Goal: Task Accomplishment & Management: Manage account settings

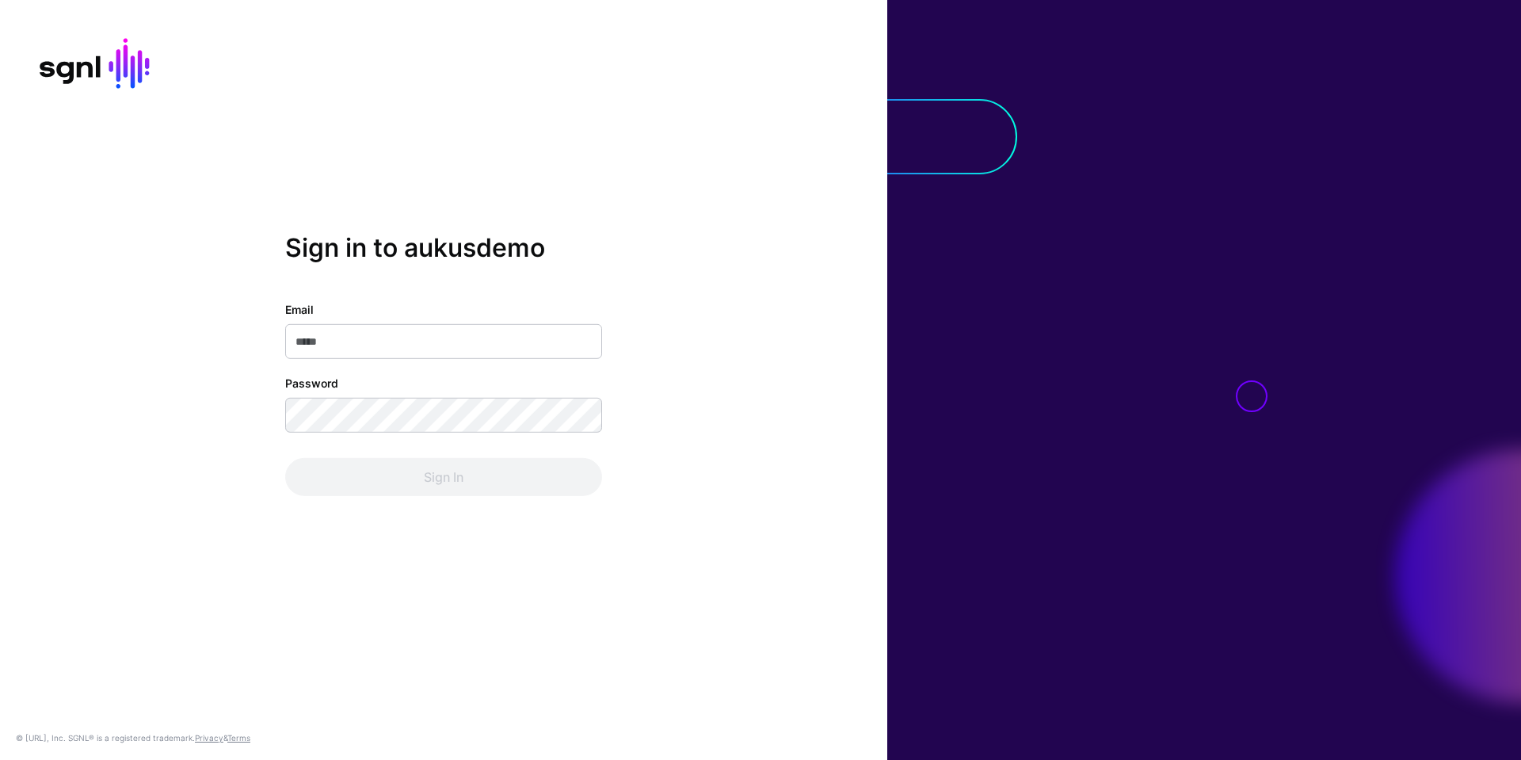
click at [370, 349] on input "Email" at bounding box center [443, 341] width 317 height 35
type input "**********"
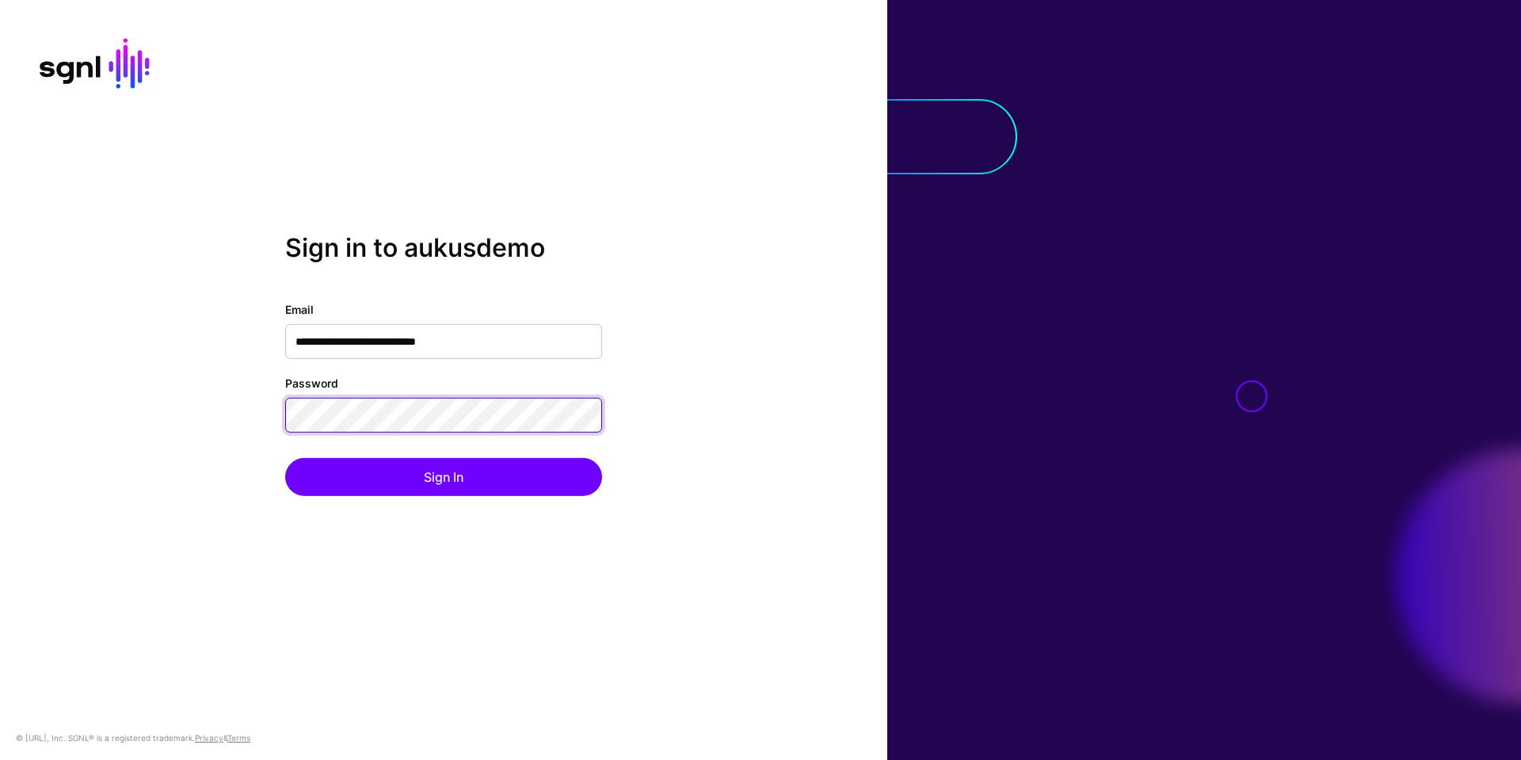
click at [285, 458] on button "Sign In" at bounding box center [443, 477] width 317 height 38
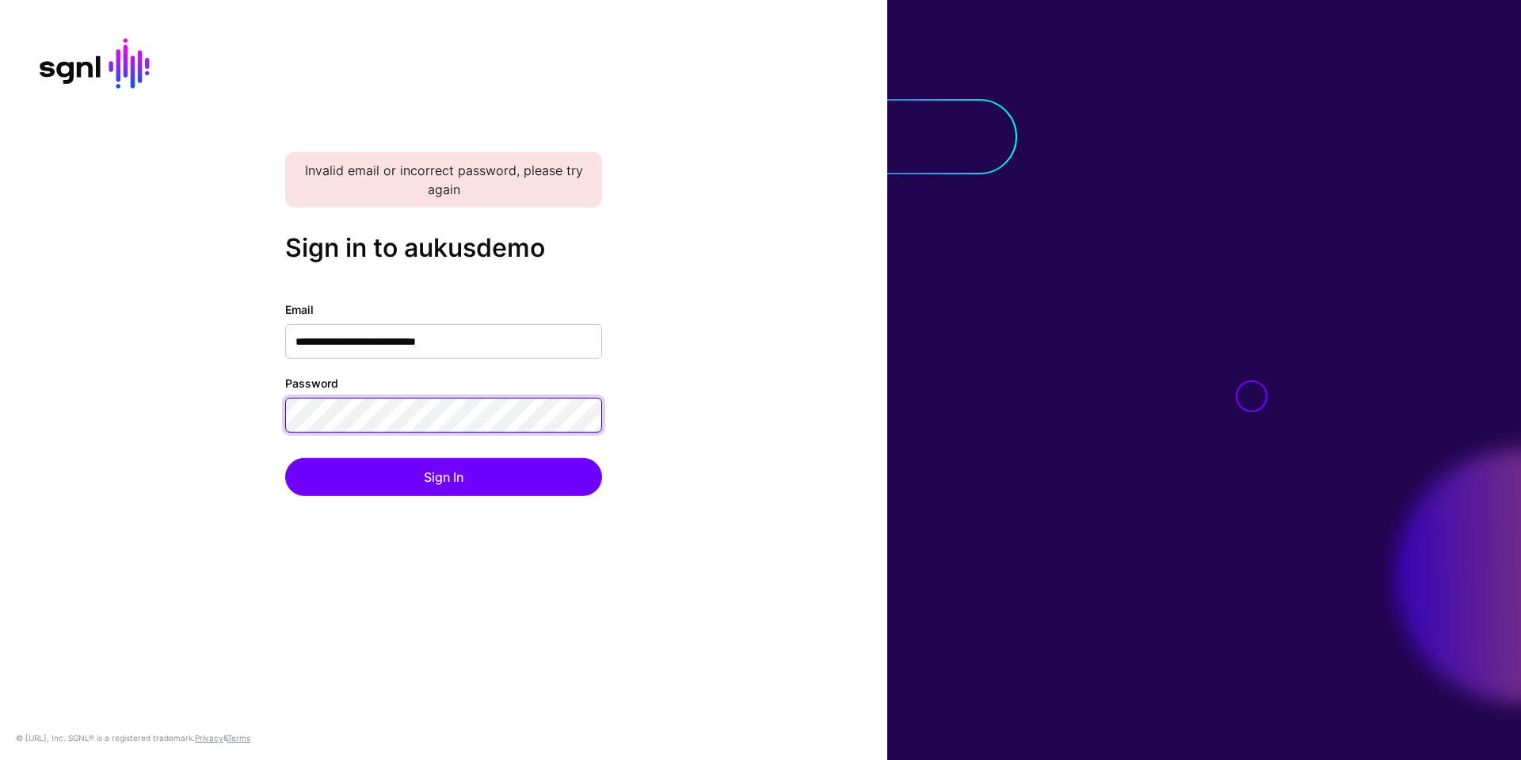
click at [285, 458] on button "Sign In" at bounding box center [443, 477] width 317 height 38
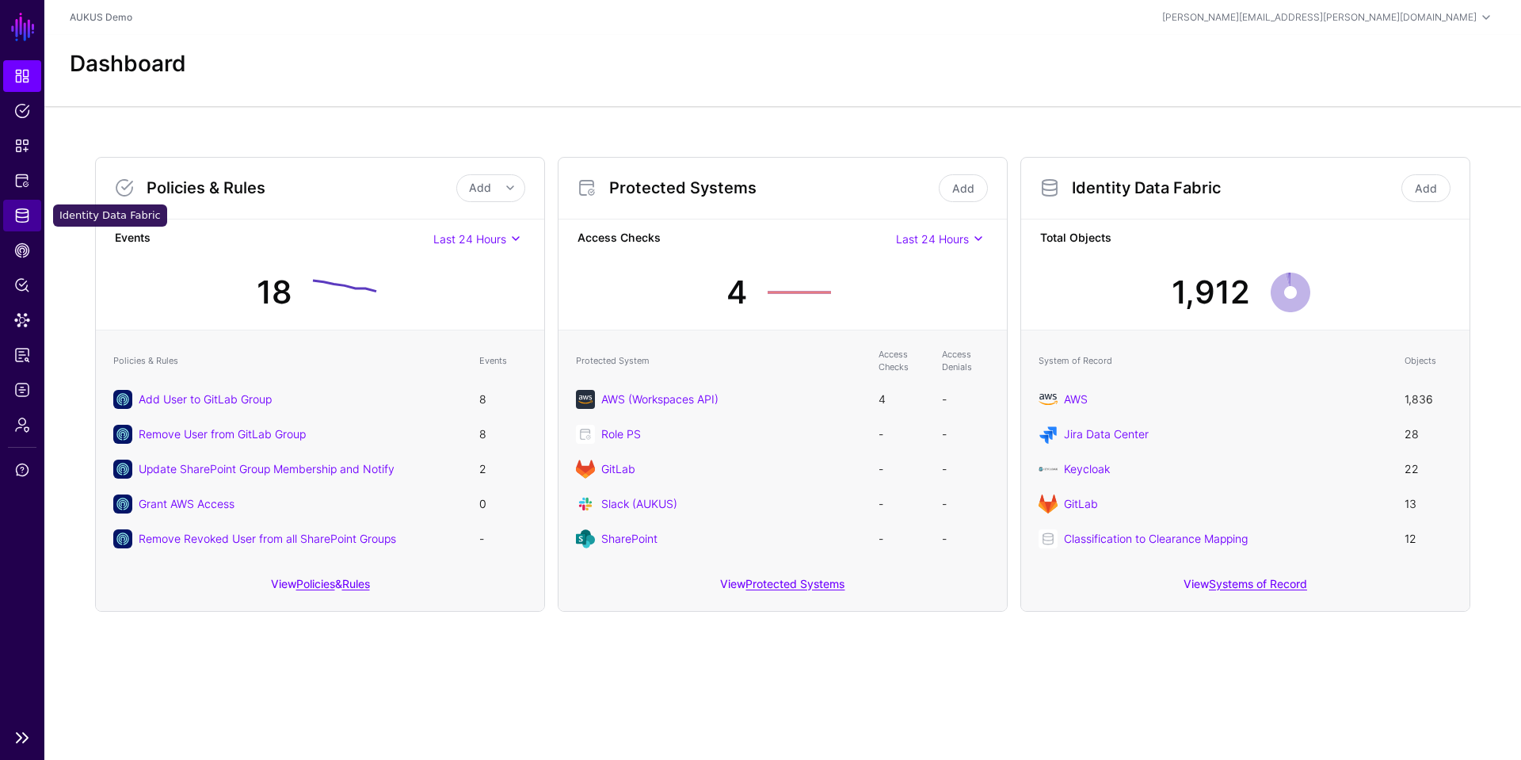
click at [23, 202] on link "Identity Data Fabric" at bounding box center [22, 216] width 38 height 32
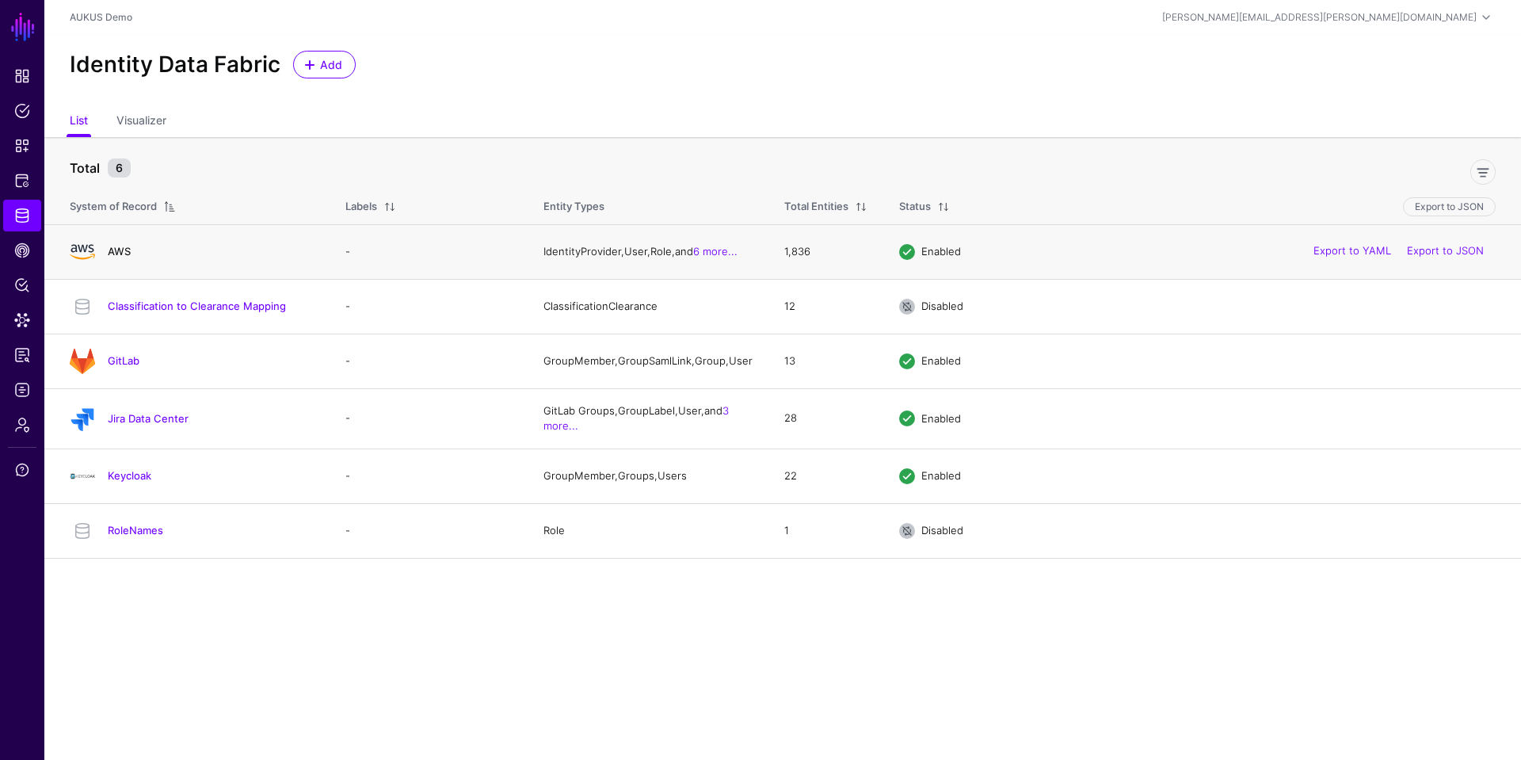
click at [119, 254] on link "AWS" at bounding box center [119, 251] width 23 height 13
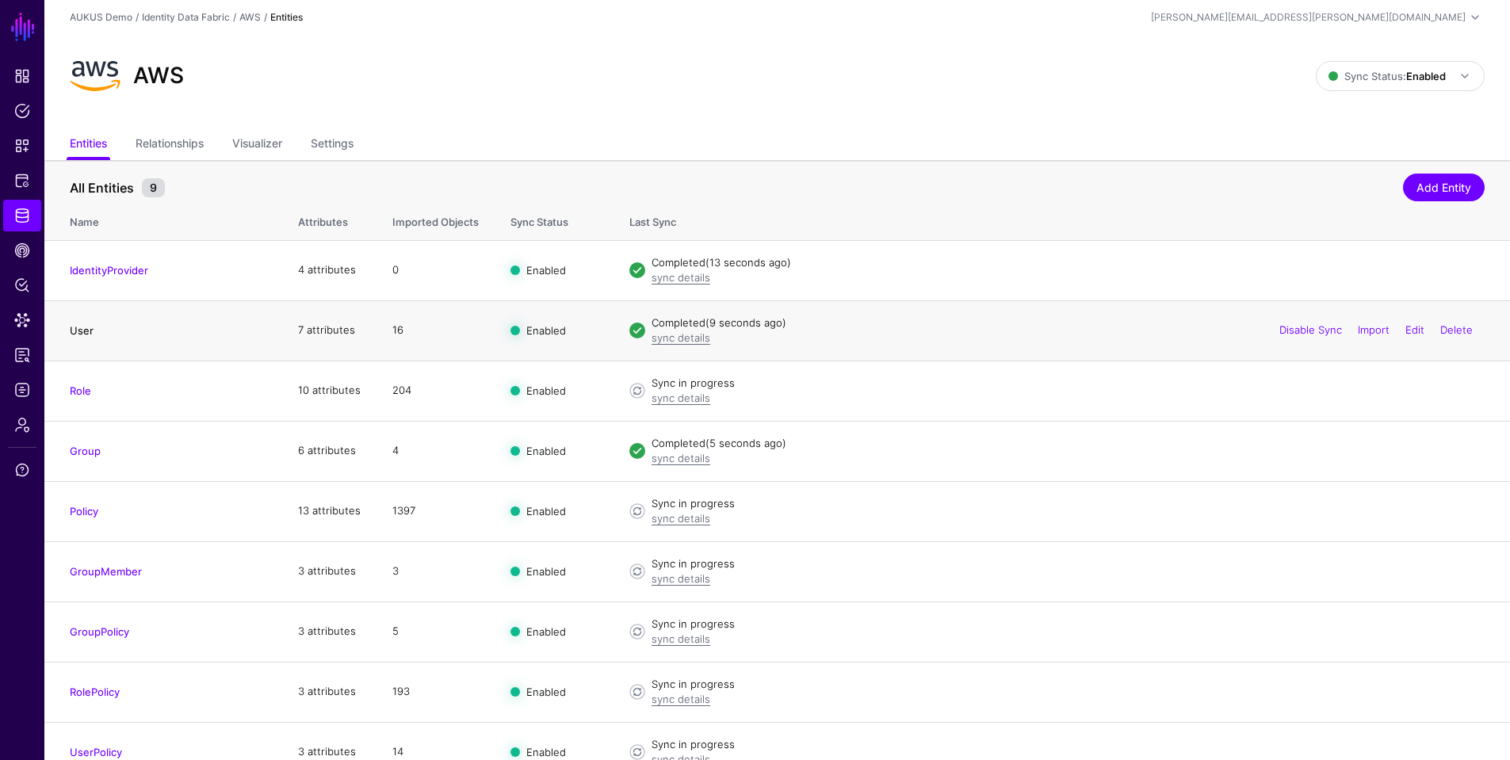
click at [88, 330] on link "User" at bounding box center [82, 330] width 24 height 13
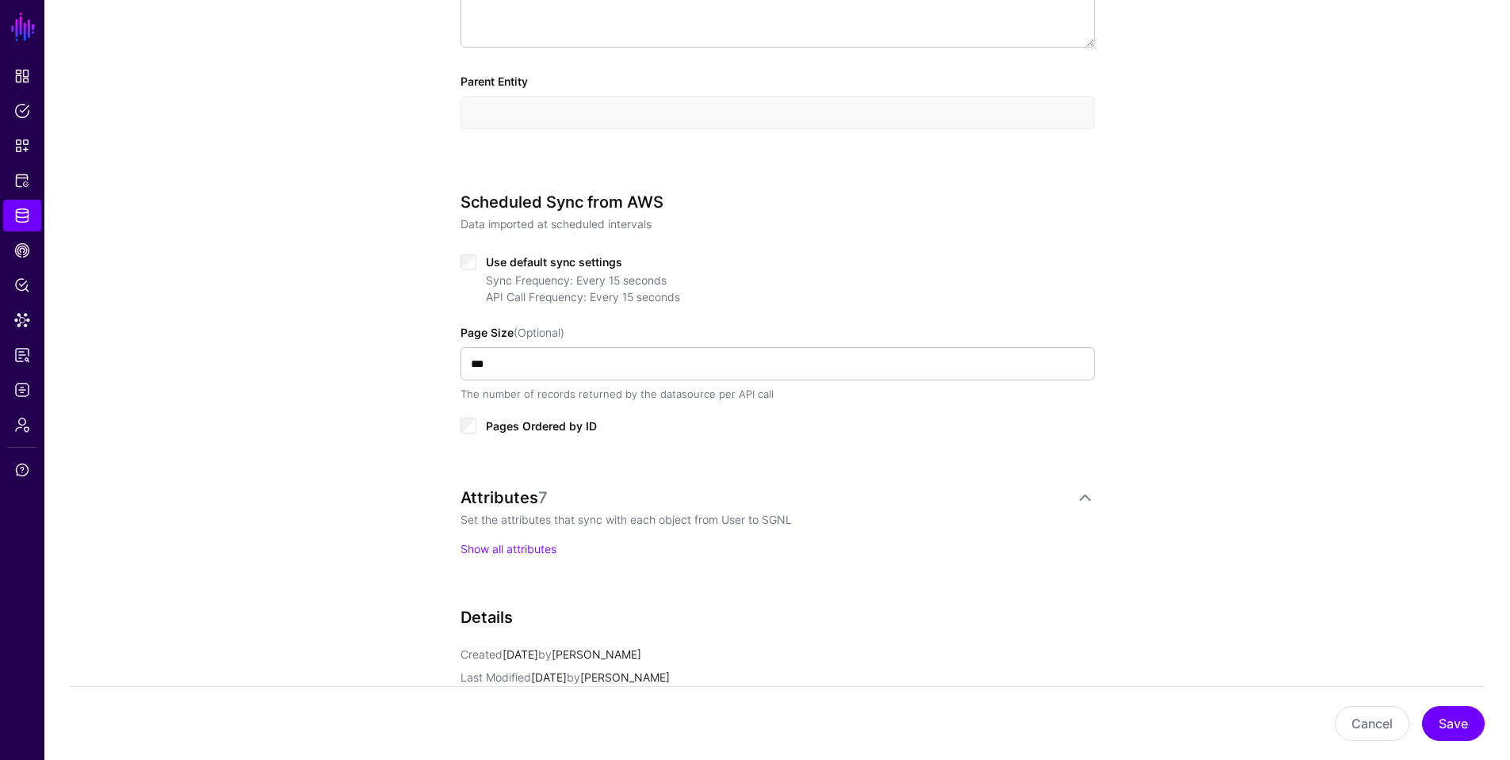
scroll to position [634, 0]
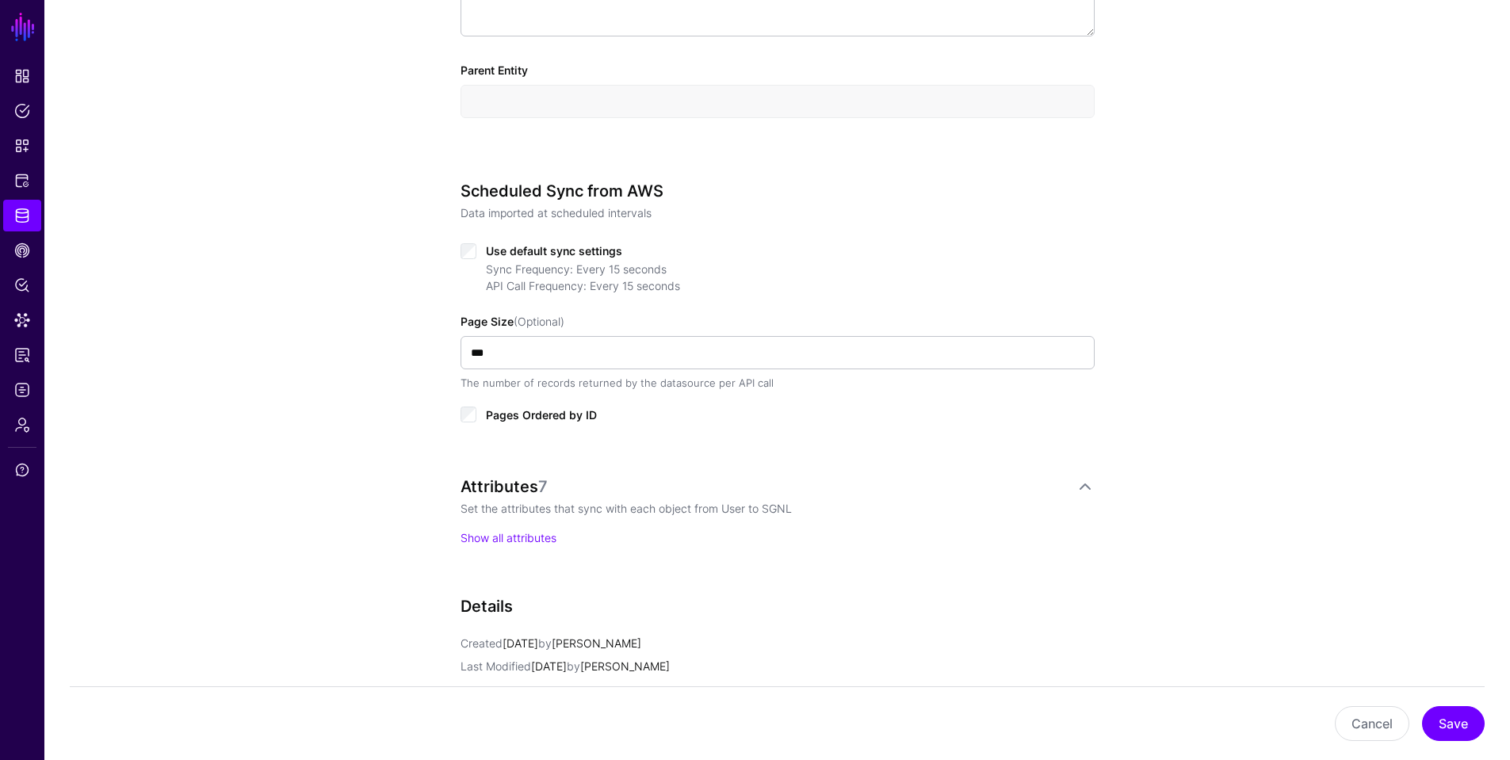
click at [489, 525] on div "Attributes 7 Set the attributes that sync with each object from User to SGNL Sh…" at bounding box center [777, 511] width 634 height 69
click at [487, 535] on link "Show all attributes" at bounding box center [508, 537] width 96 height 13
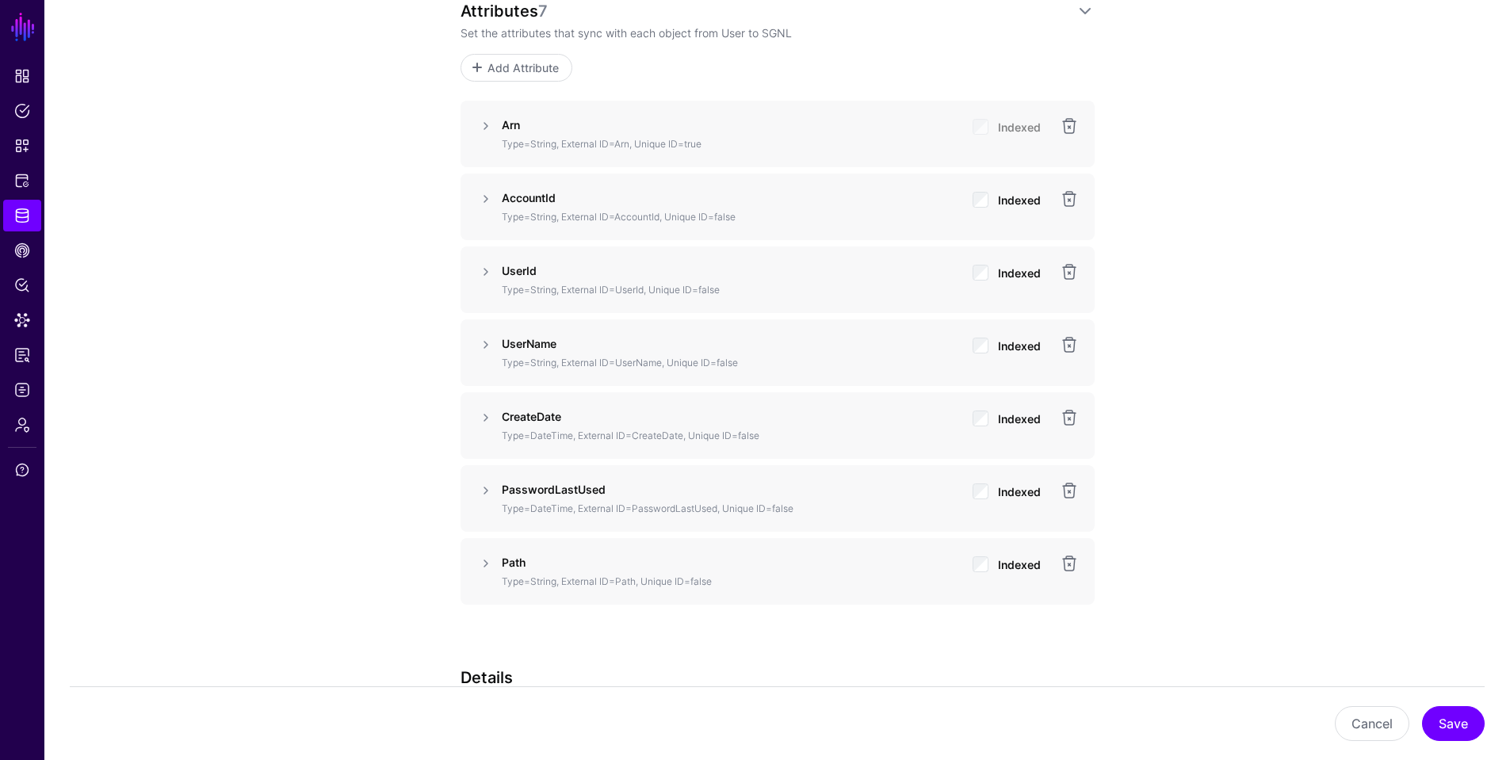
scroll to position [1189, 0]
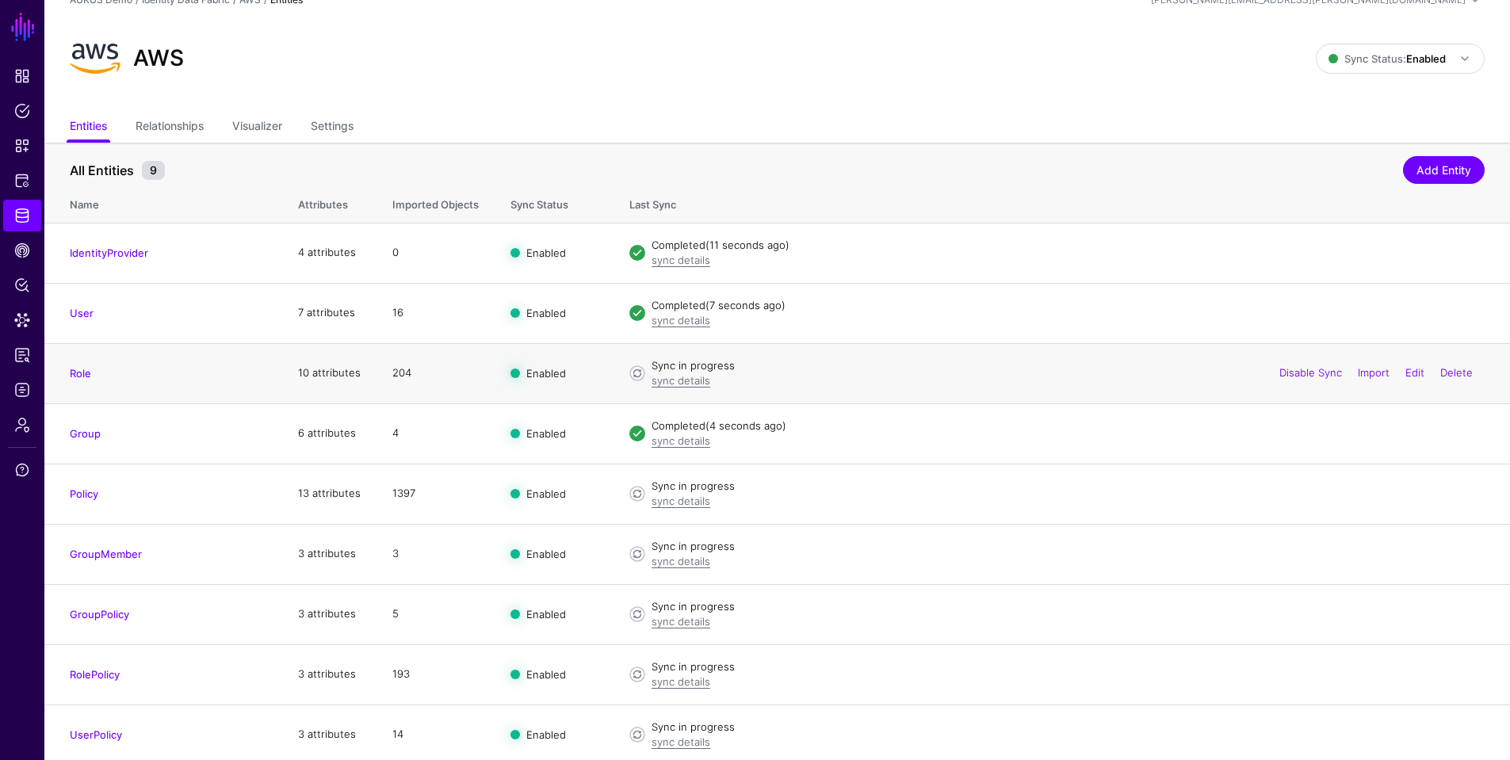
scroll to position [23, 0]
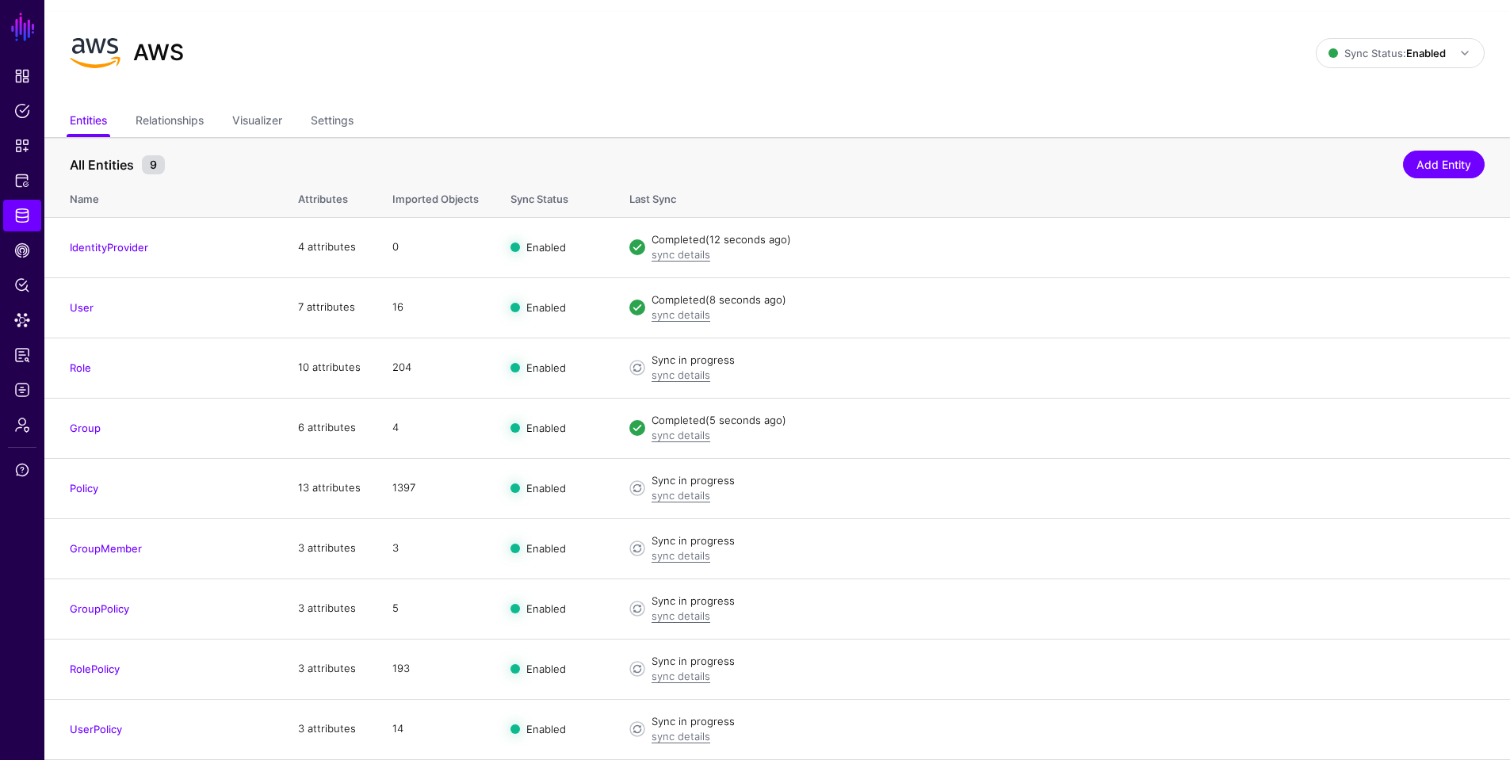
drag, startPoint x: 92, startPoint y: 426, endPoint x: 123, endPoint y: 432, distance: 31.4
click at [92, 426] on link "Group" at bounding box center [85, 428] width 31 height 13
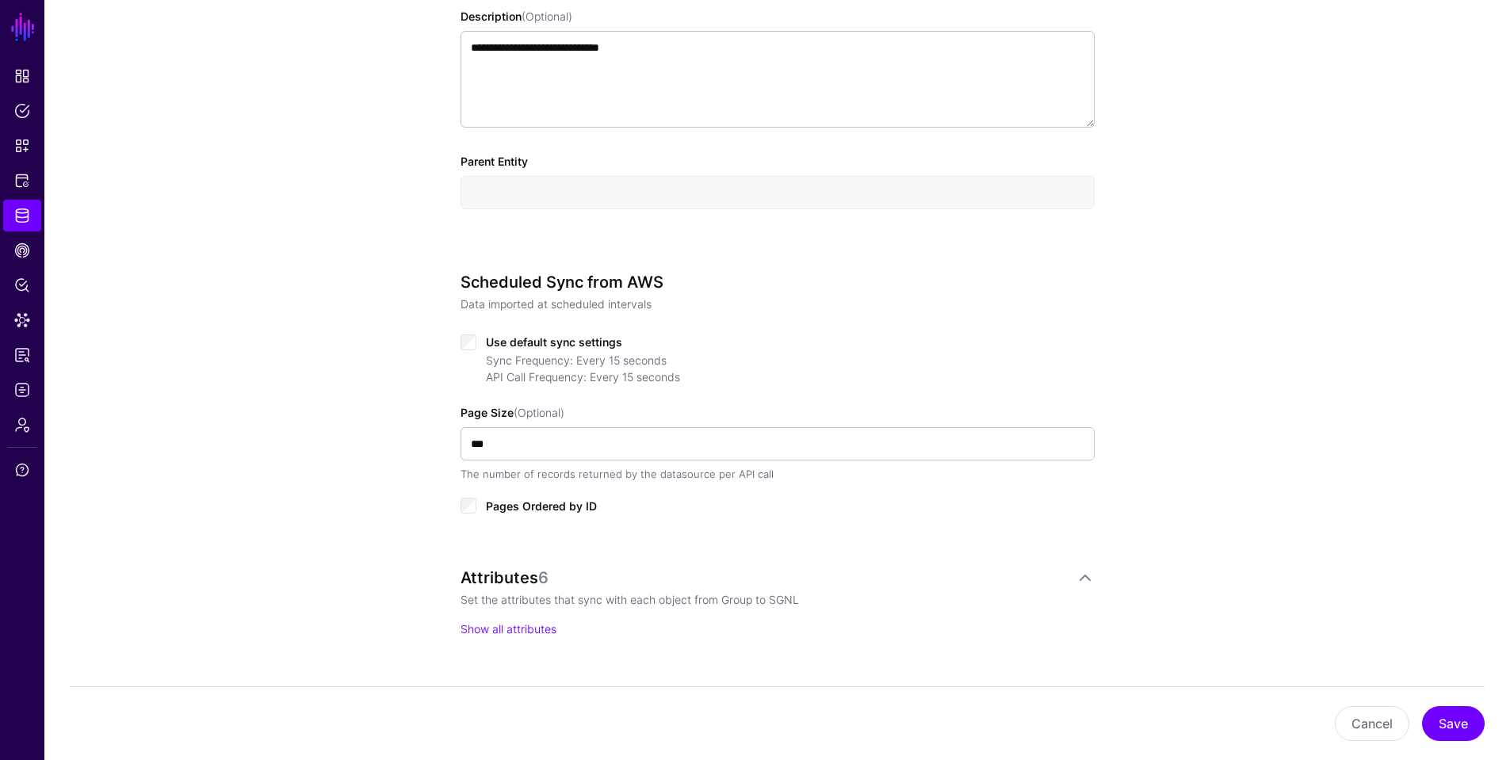
scroll to position [634, 0]
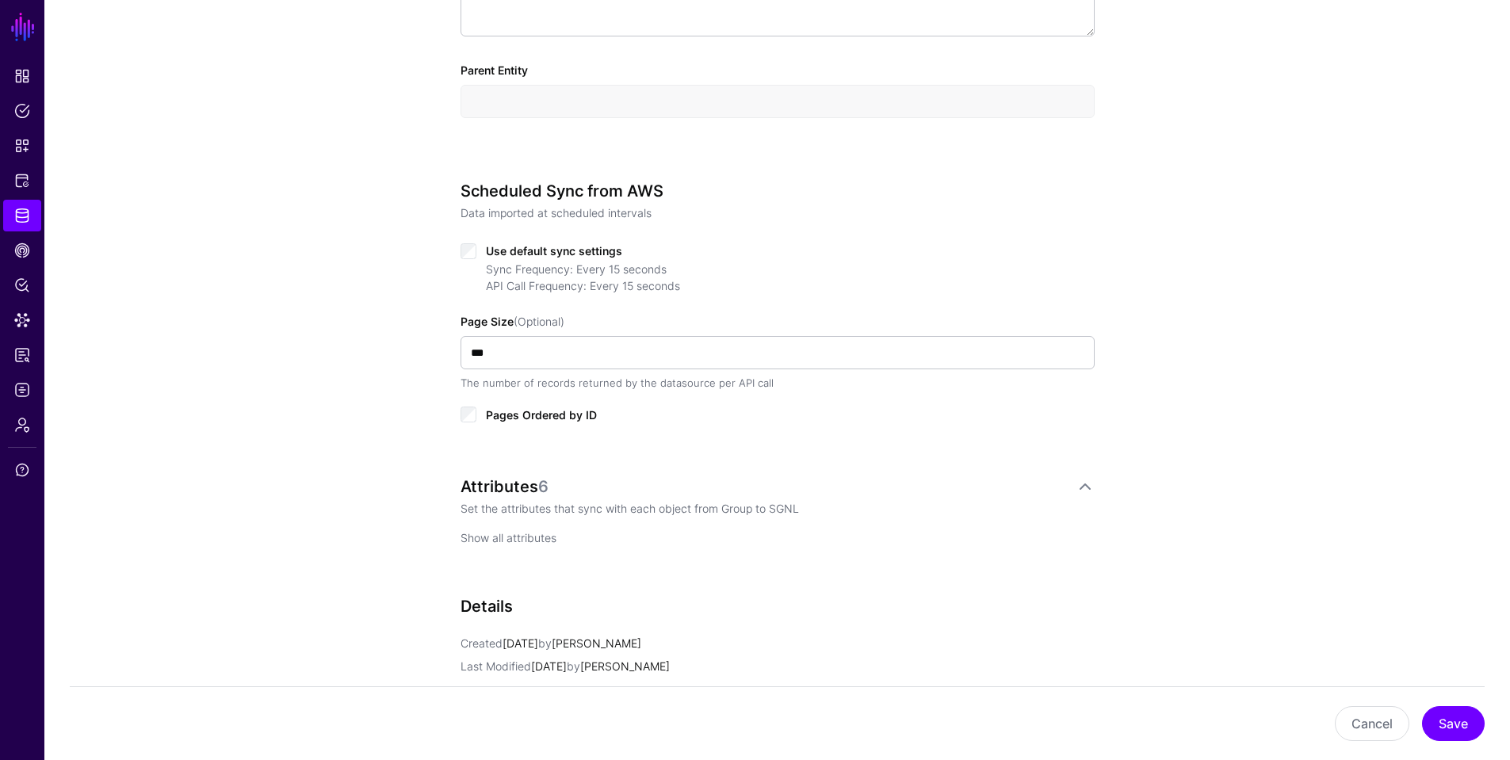
click at [486, 531] on link "Show all attributes" at bounding box center [508, 537] width 96 height 13
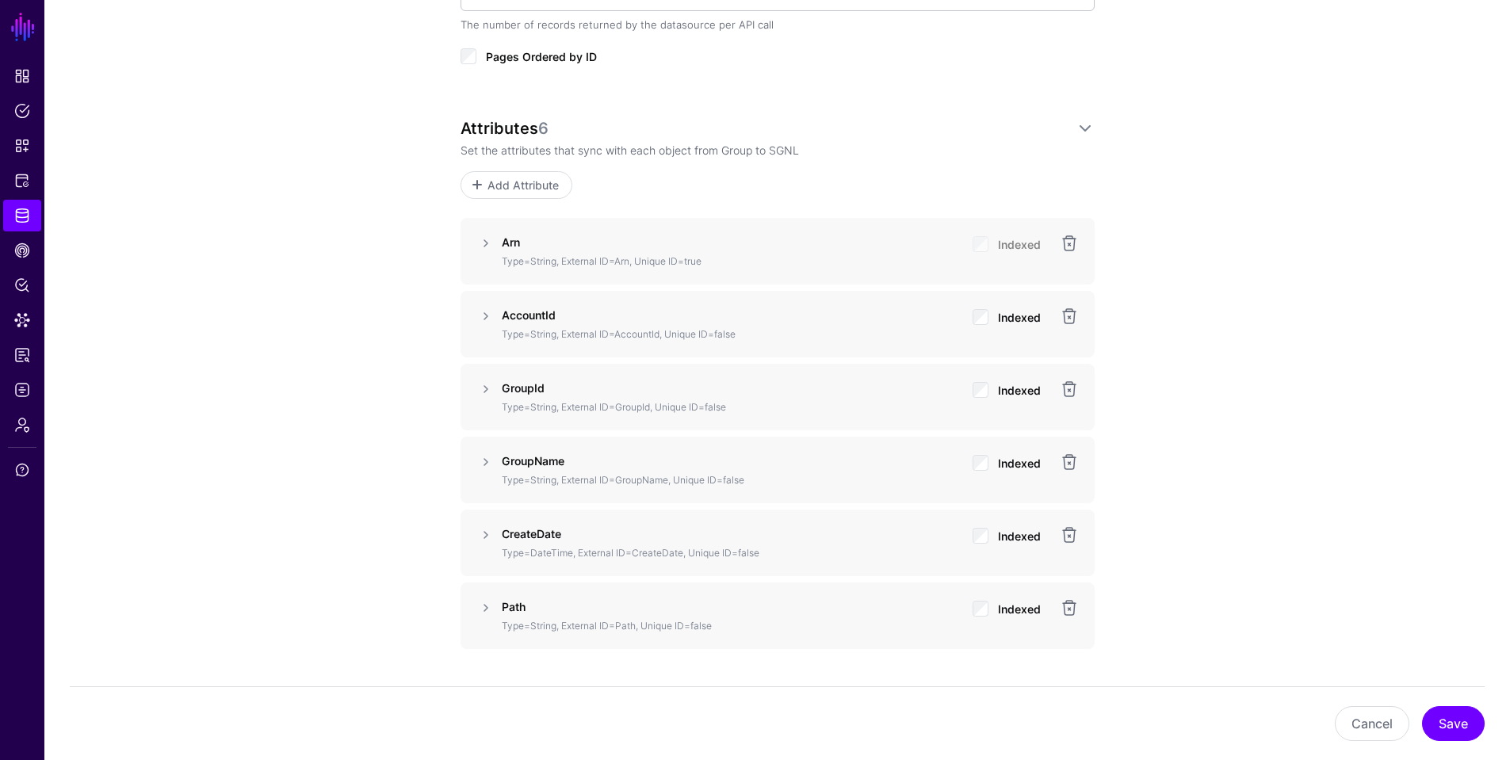
scroll to position [1030, 0]
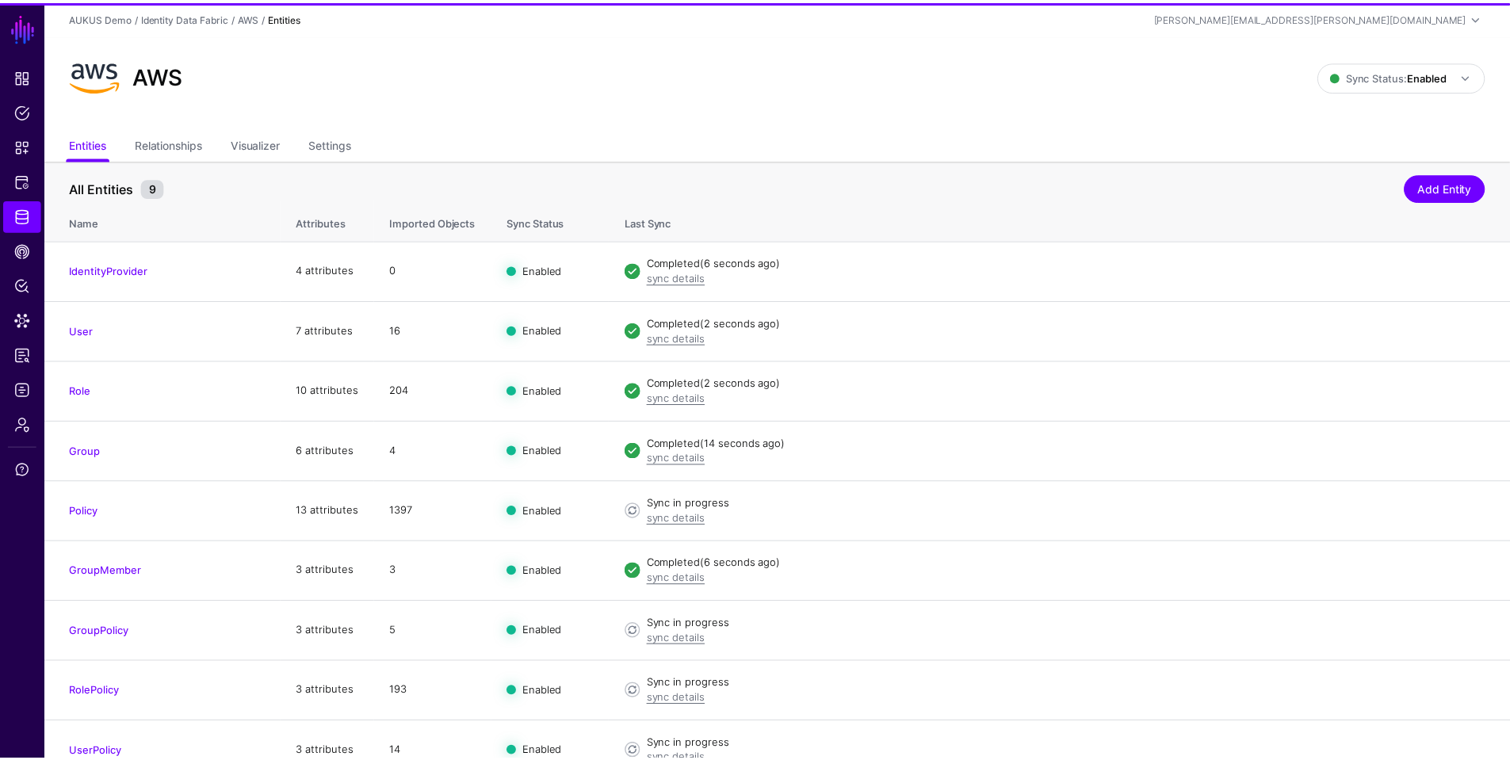
scroll to position [23, 0]
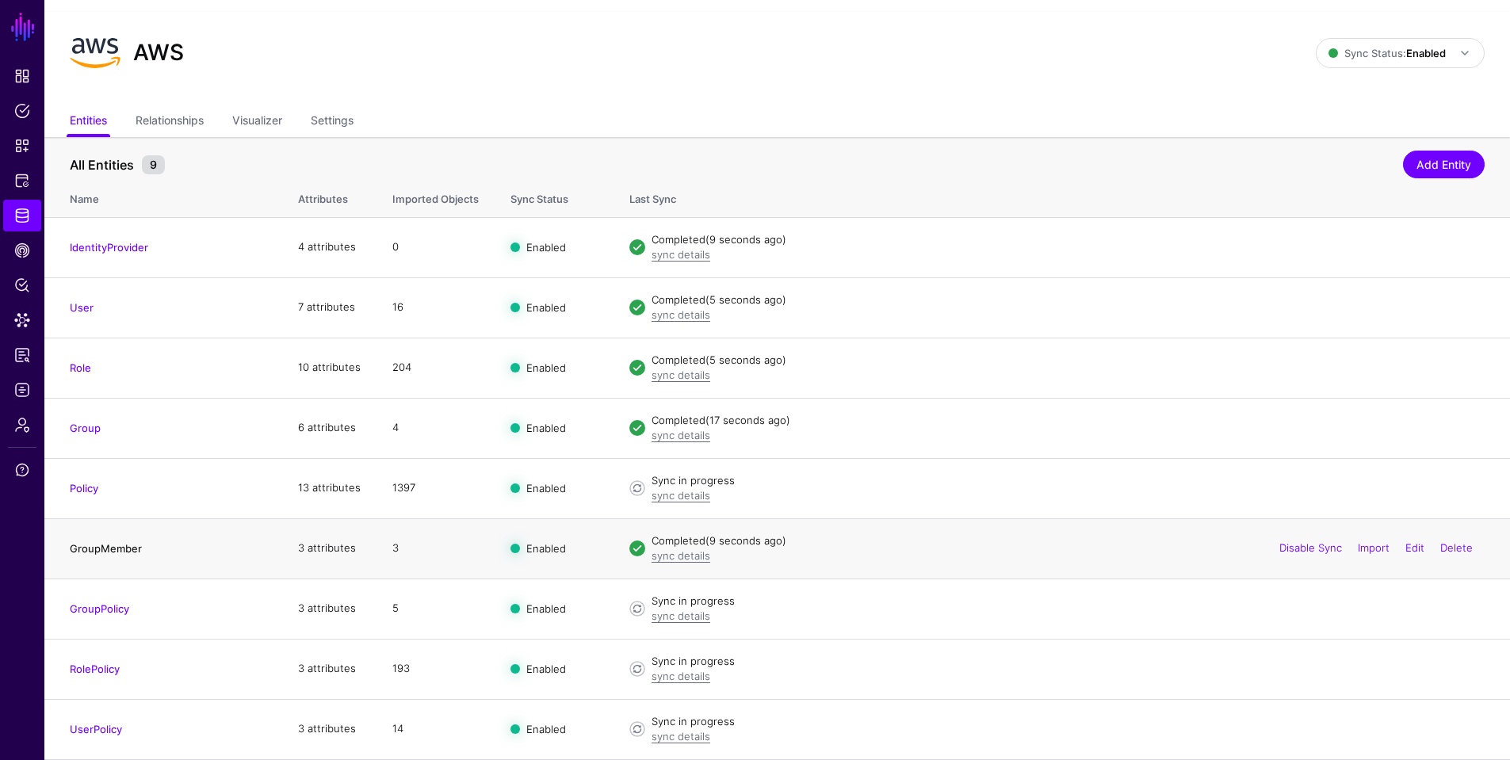
click at [130, 546] on link "GroupMember" at bounding box center [106, 548] width 72 height 13
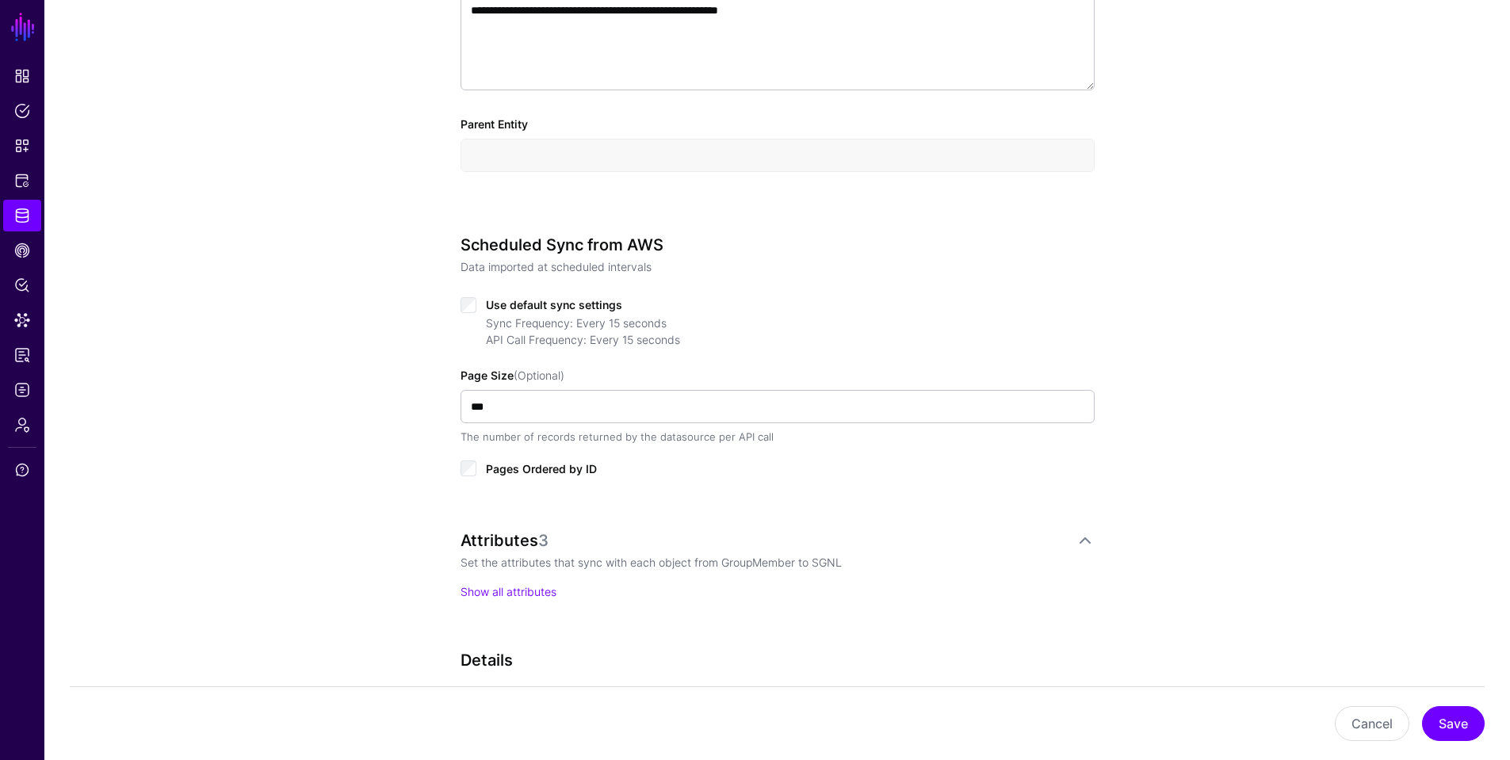
scroll to position [634, 0]
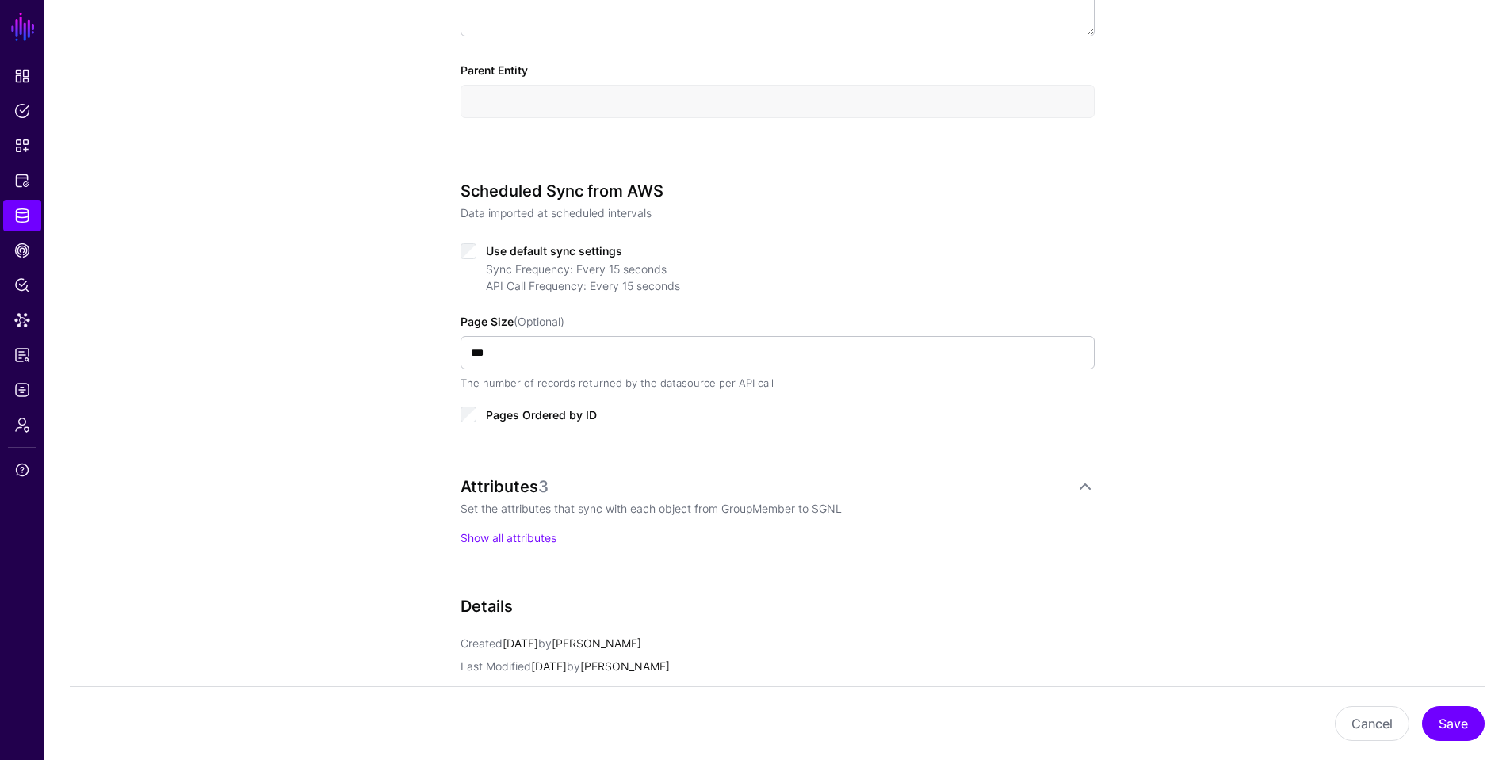
drag, startPoint x: 500, startPoint y: 539, endPoint x: 386, endPoint y: 495, distance: 122.1
click at [495, 538] on link "Show all attributes" at bounding box center [508, 537] width 96 height 13
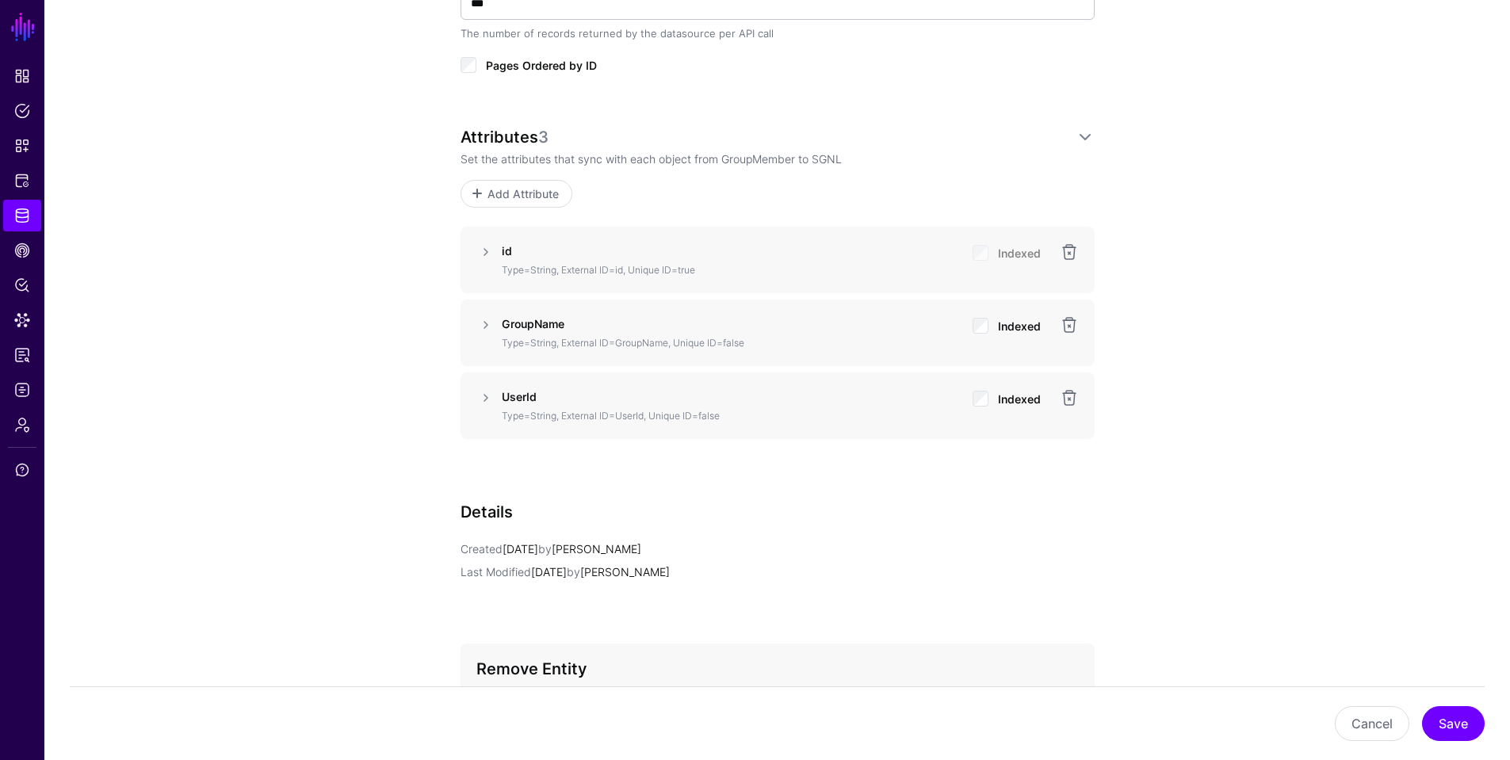
scroll to position [1030, 0]
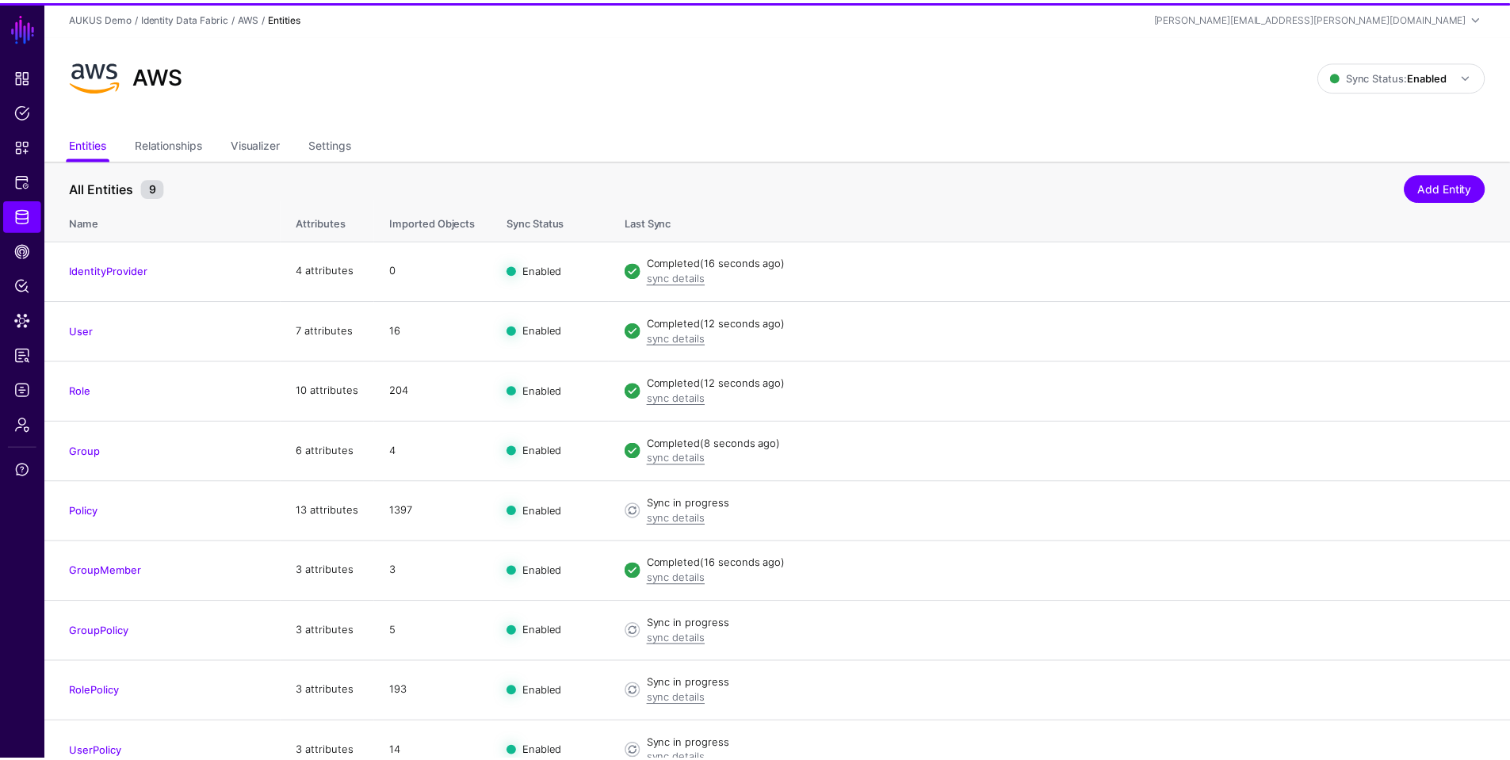
scroll to position [23, 0]
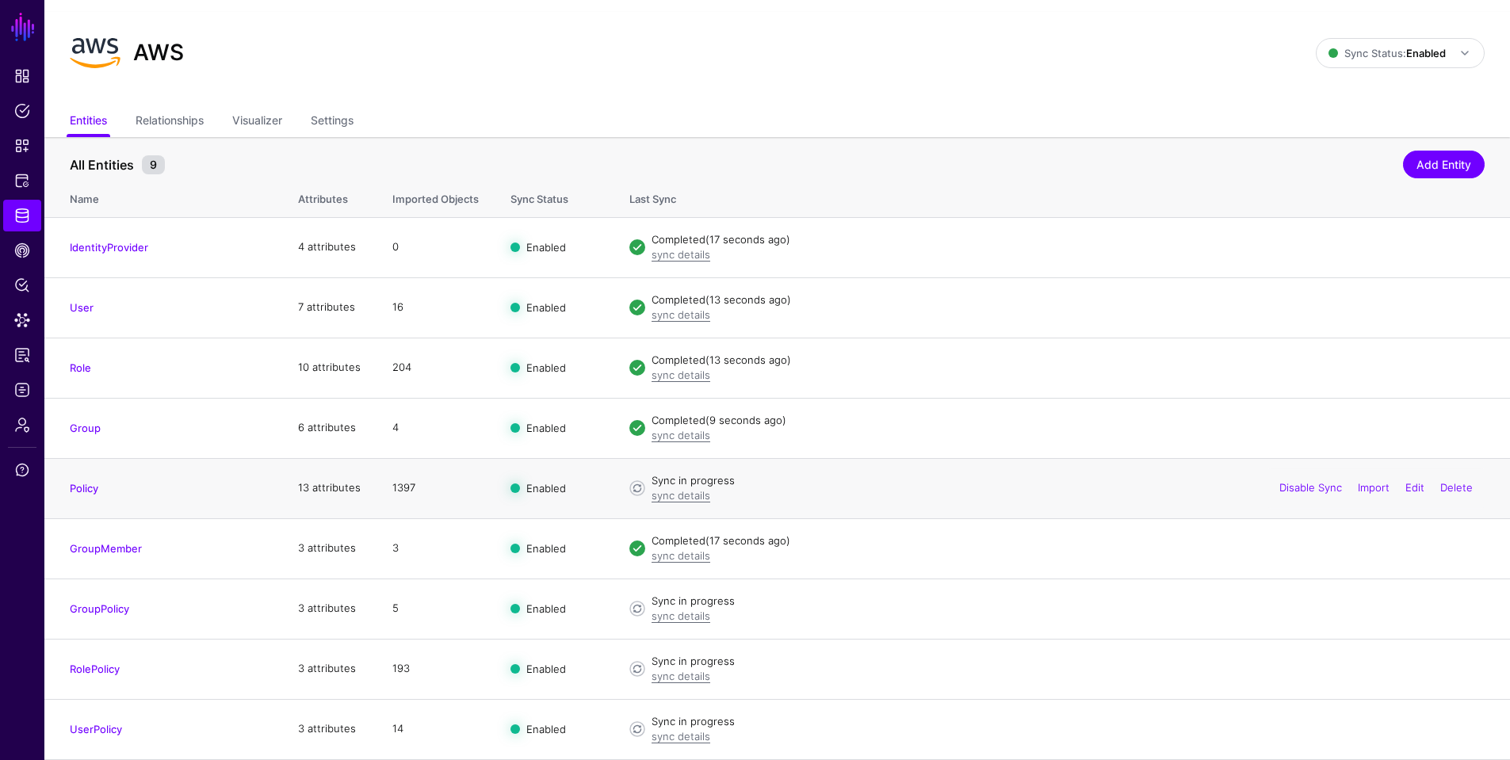
click at [242, 479] on td "Policy" at bounding box center [163, 488] width 238 height 60
click at [84, 669] on link "RolePolicy" at bounding box center [95, 668] width 50 height 13
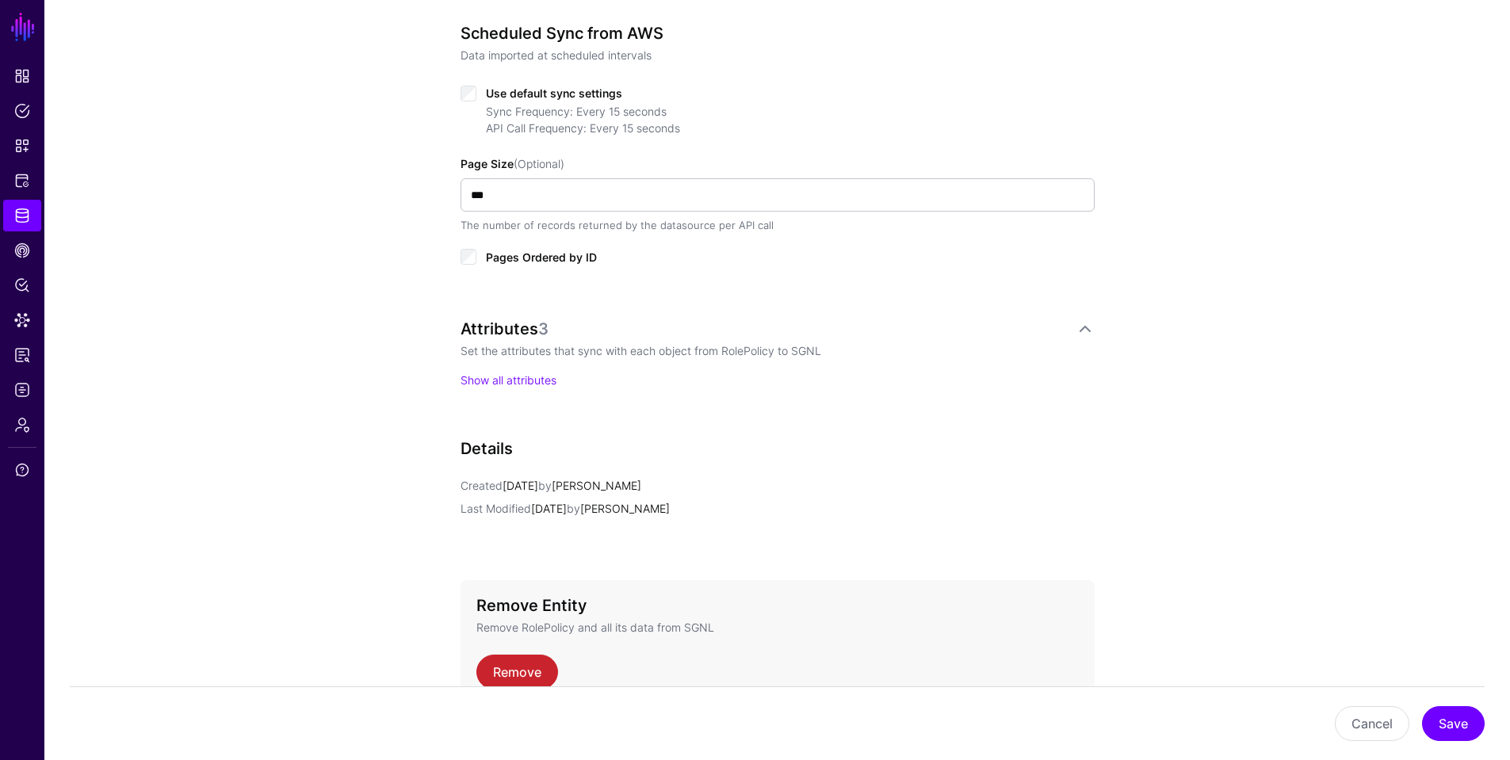
scroll to position [792, 0]
click at [521, 379] on link "Show all attributes" at bounding box center [508, 378] width 96 height 13
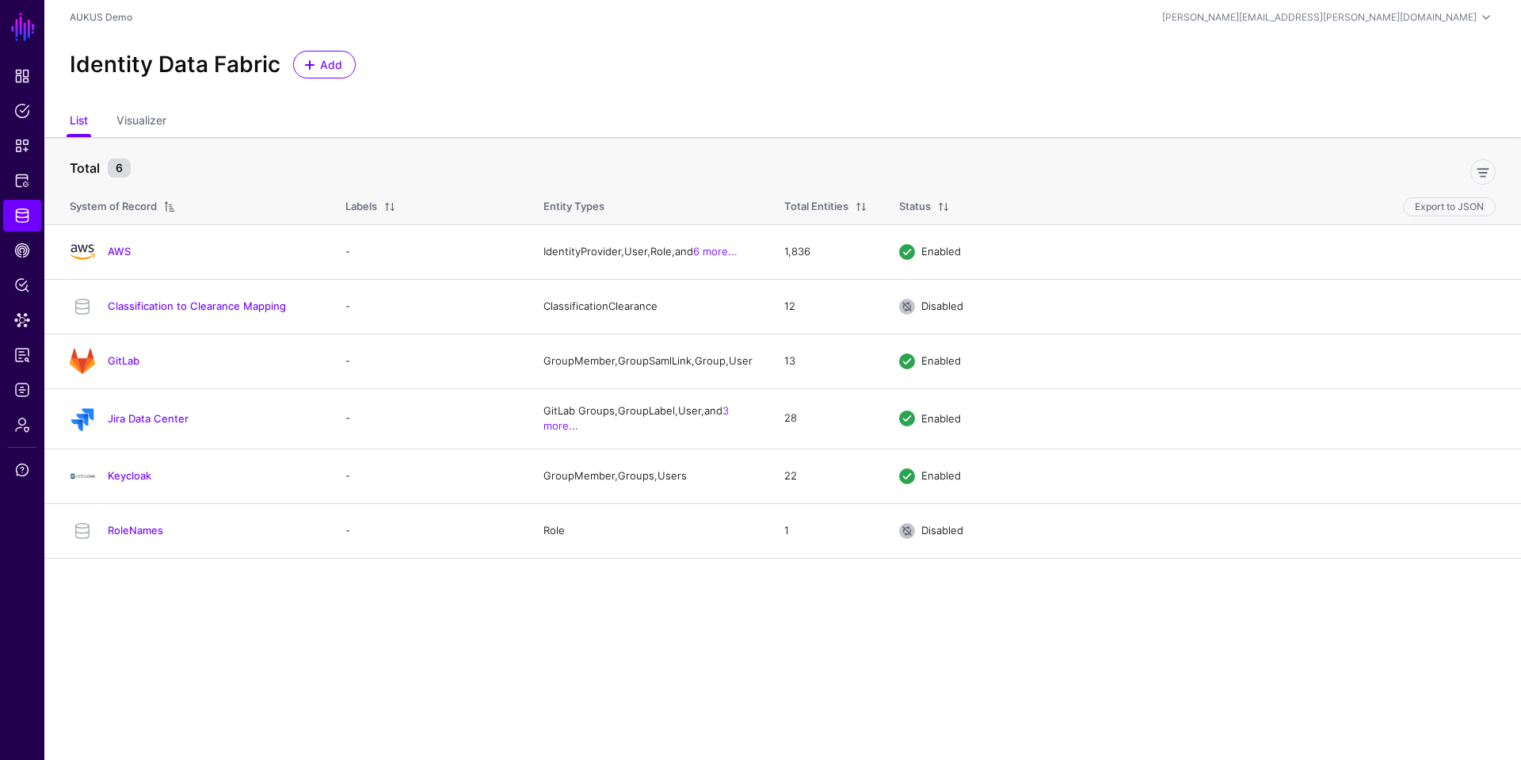
drag, startPoint x: 132, startPoint y: 365, endPoint x: 278, endPoint y: 365, distance: 145.8
click at [135, 365] on link "GitLab" at bounding box center [124, 360] width 32 height 13
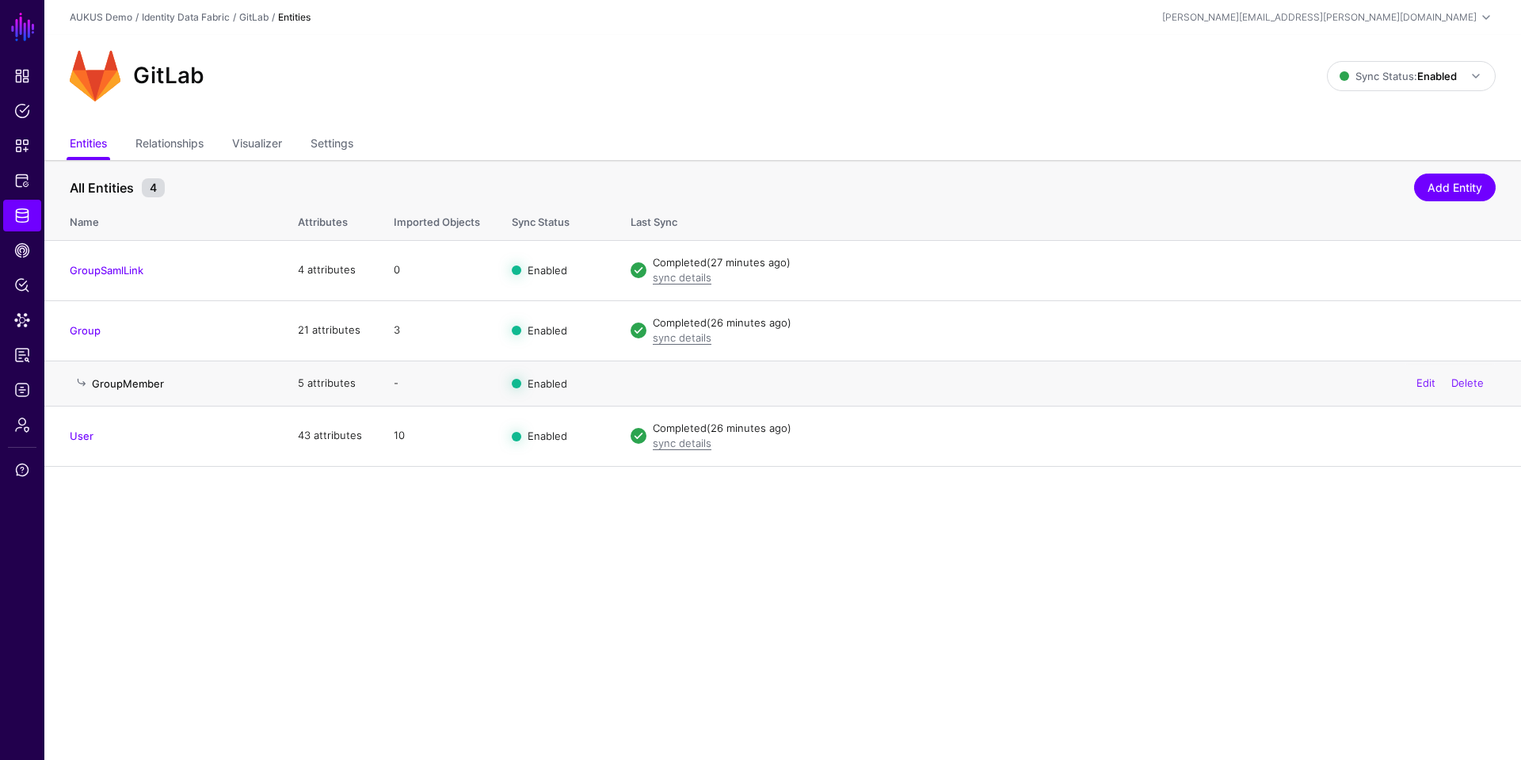
click at [130, 385] on link "GroupMember" at bounding box center [128, 383] width 72 height 13
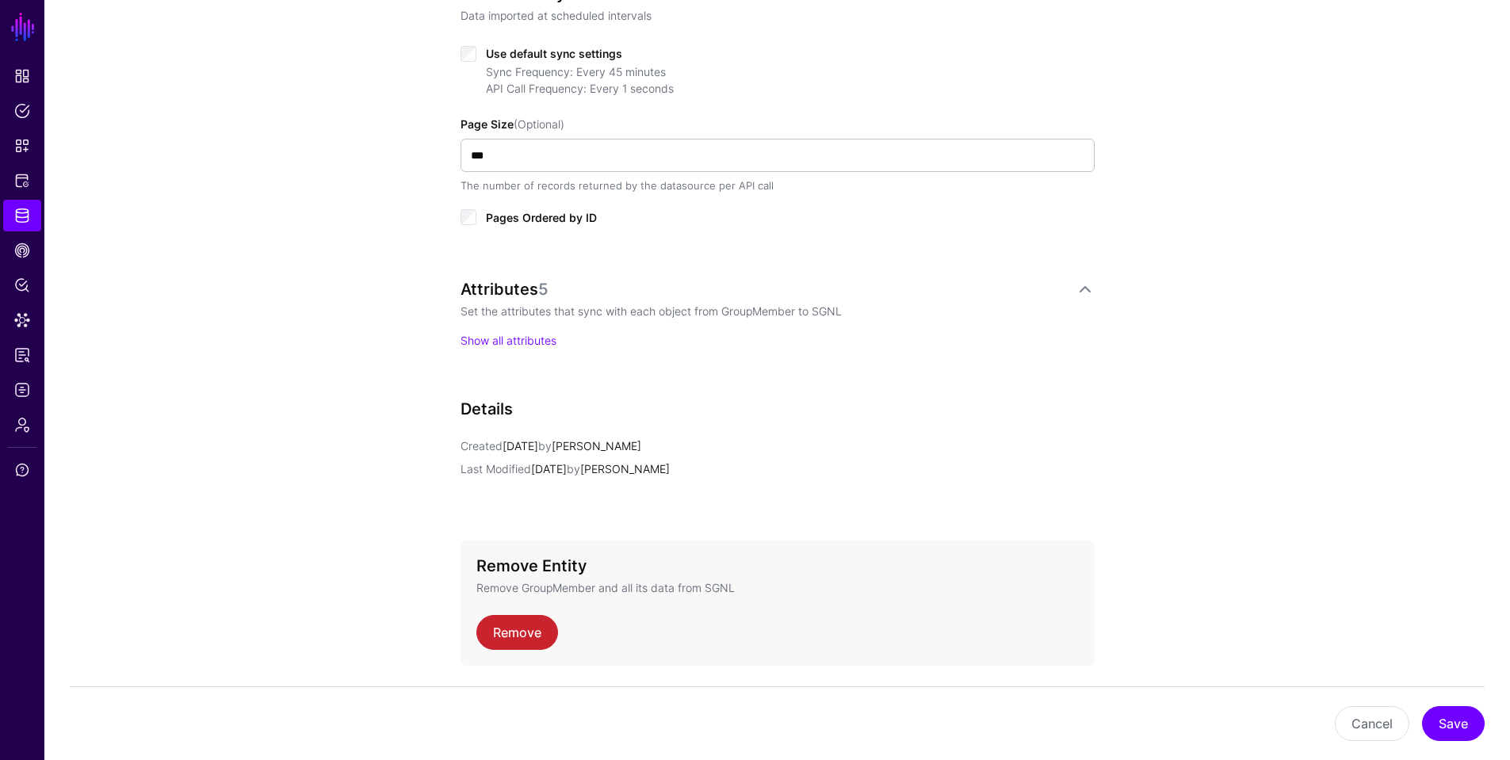
scroll to position [713, 0]
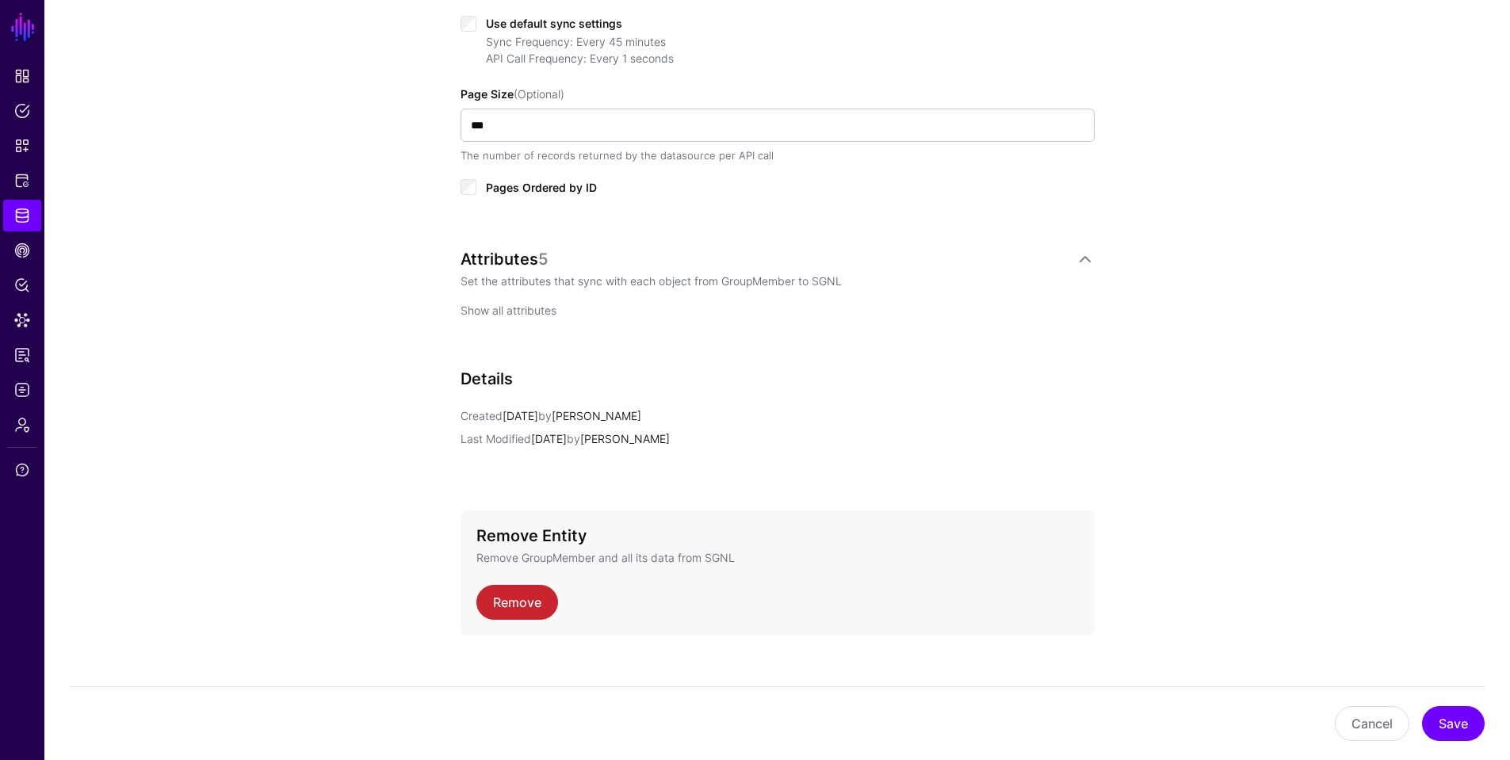
click at [532, 307] on link "Show all attributes" at bounding box center [508, 309] width 96 height 13
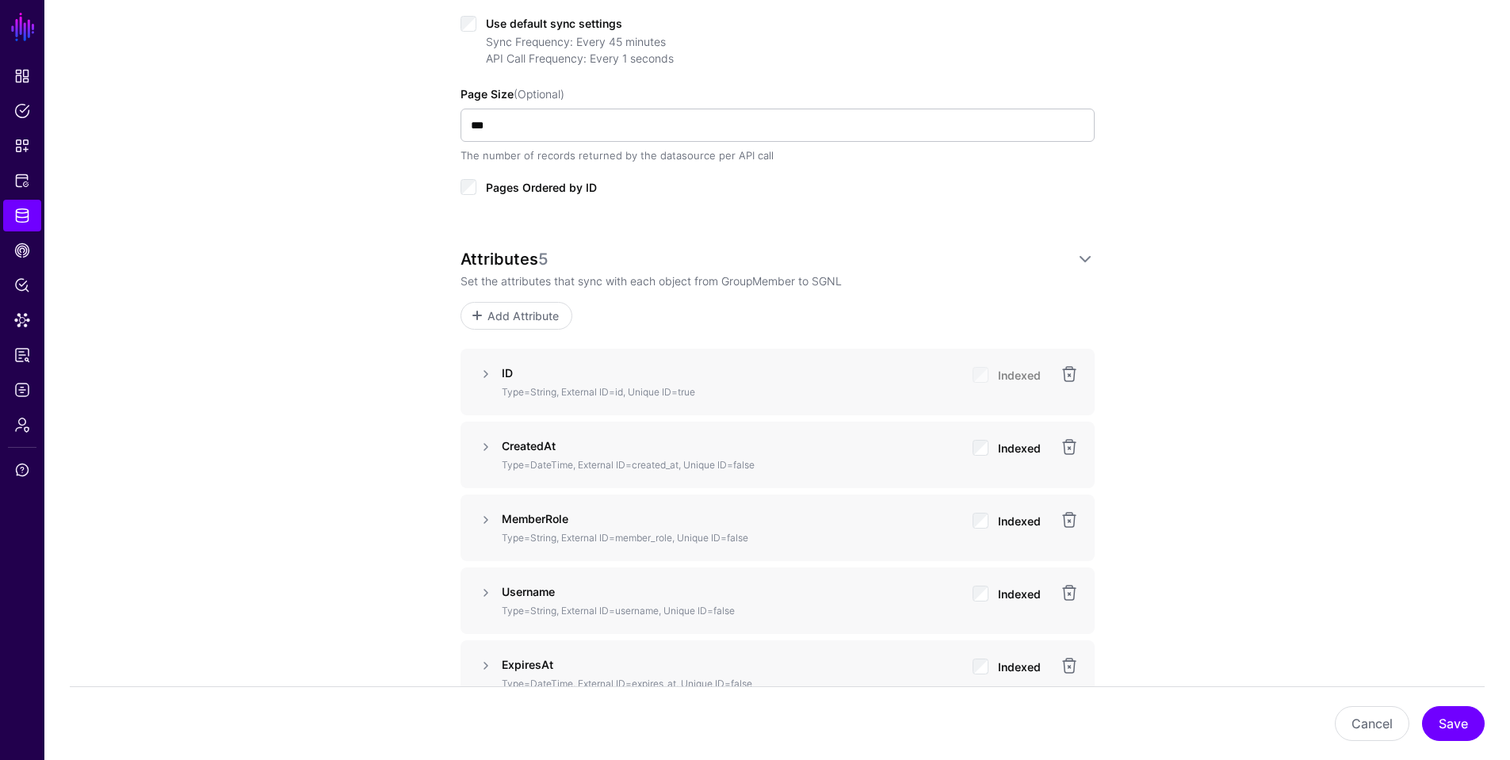
scroll to position [792, 0]
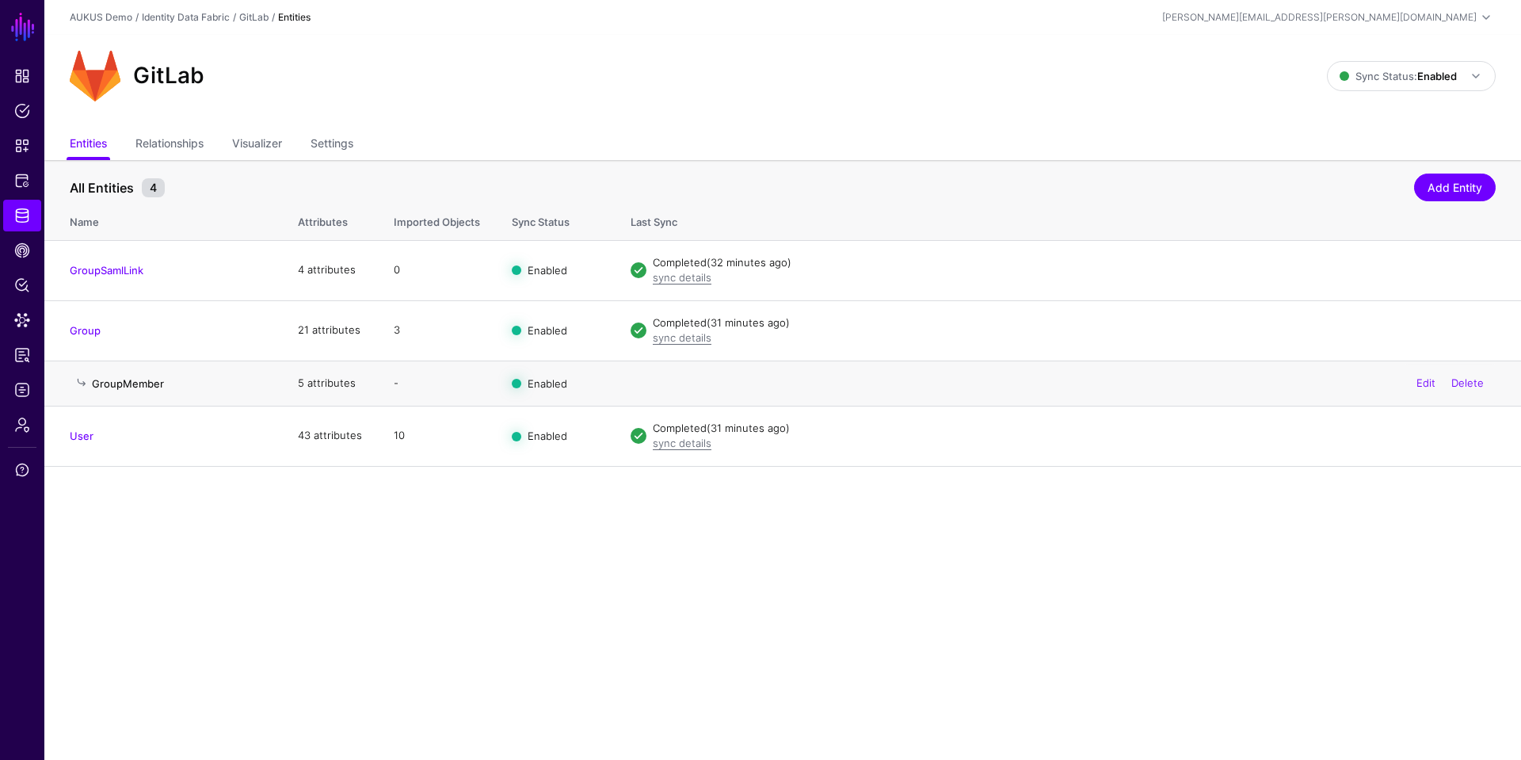
click at [123, 379] on link "GroupMember" at bounding box center [128, 383] width 72 height 13
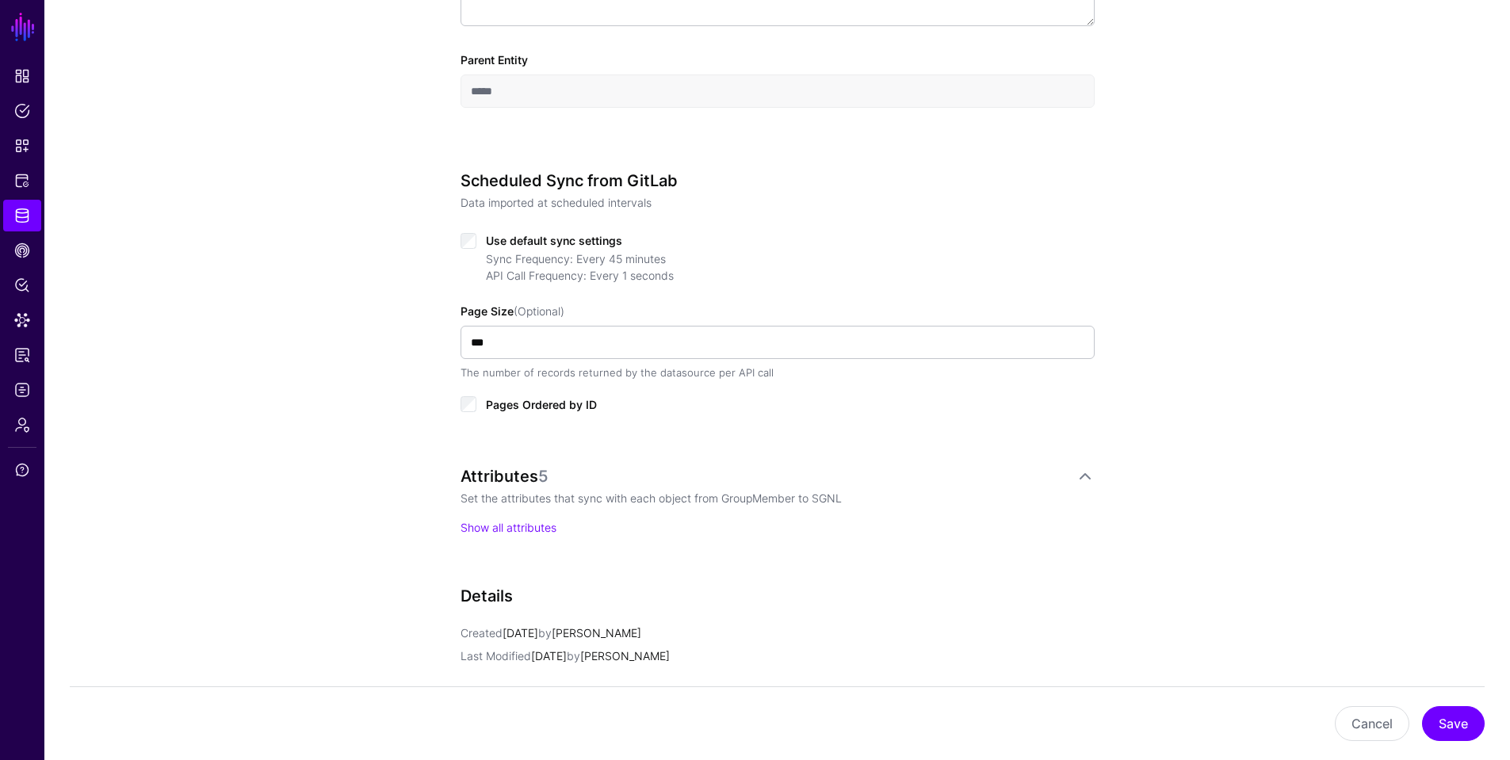
scroll to position [555, 0]
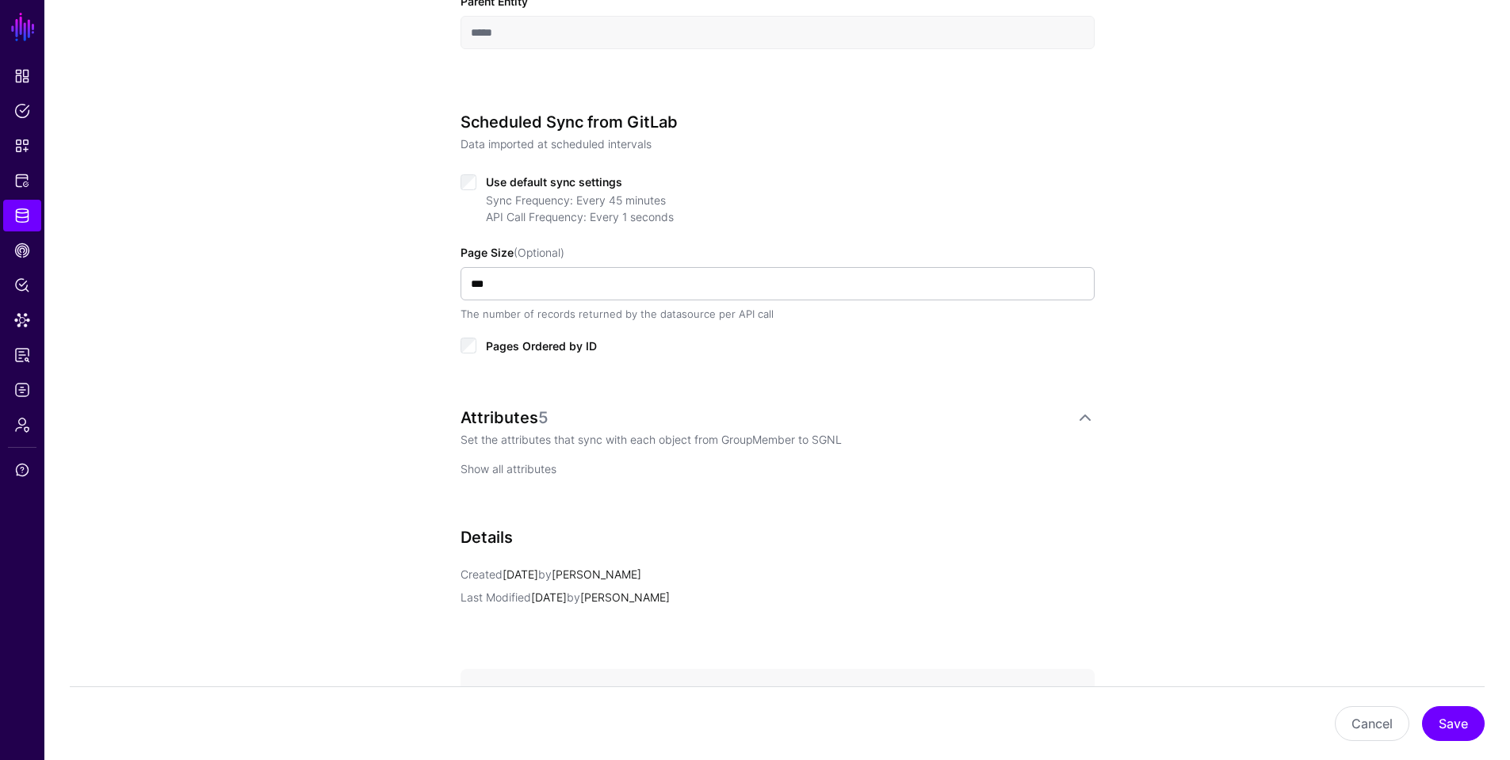
click at [505, 471] on link "Show all attributes" at bounding box center [508, 468] width 96 height 13
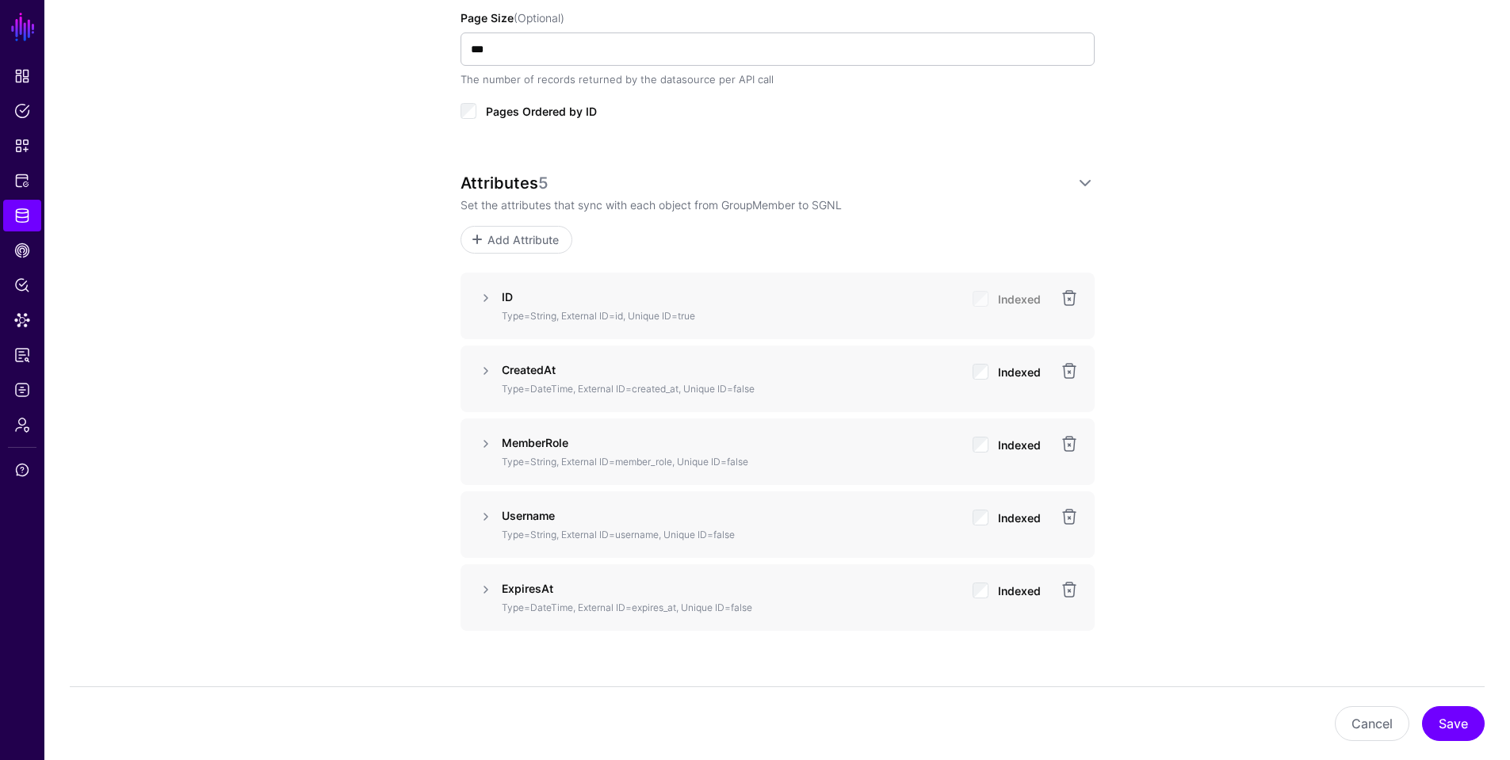
scroll to position [792, 0]
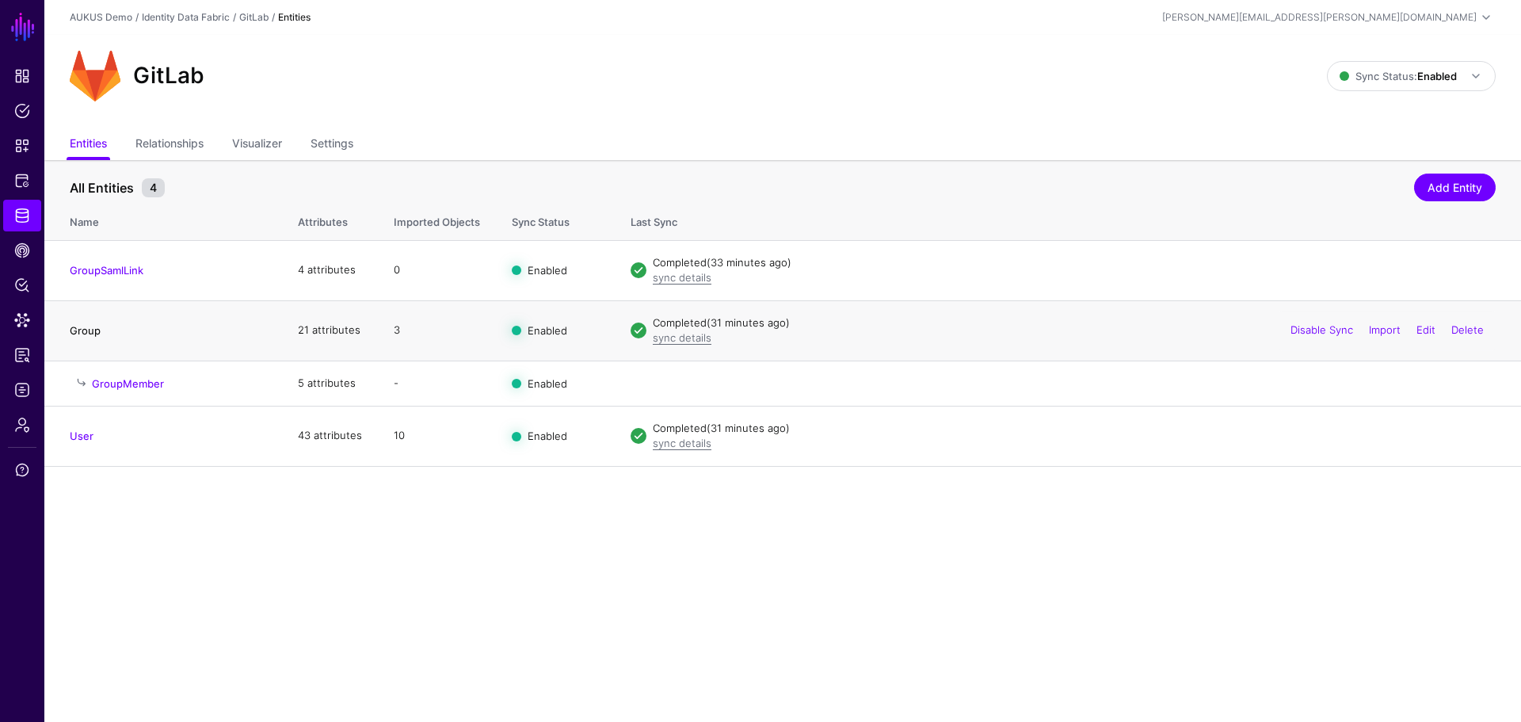
click at [83, 332] on link "Group" at bounding box center [85, 330] width 31 height 13
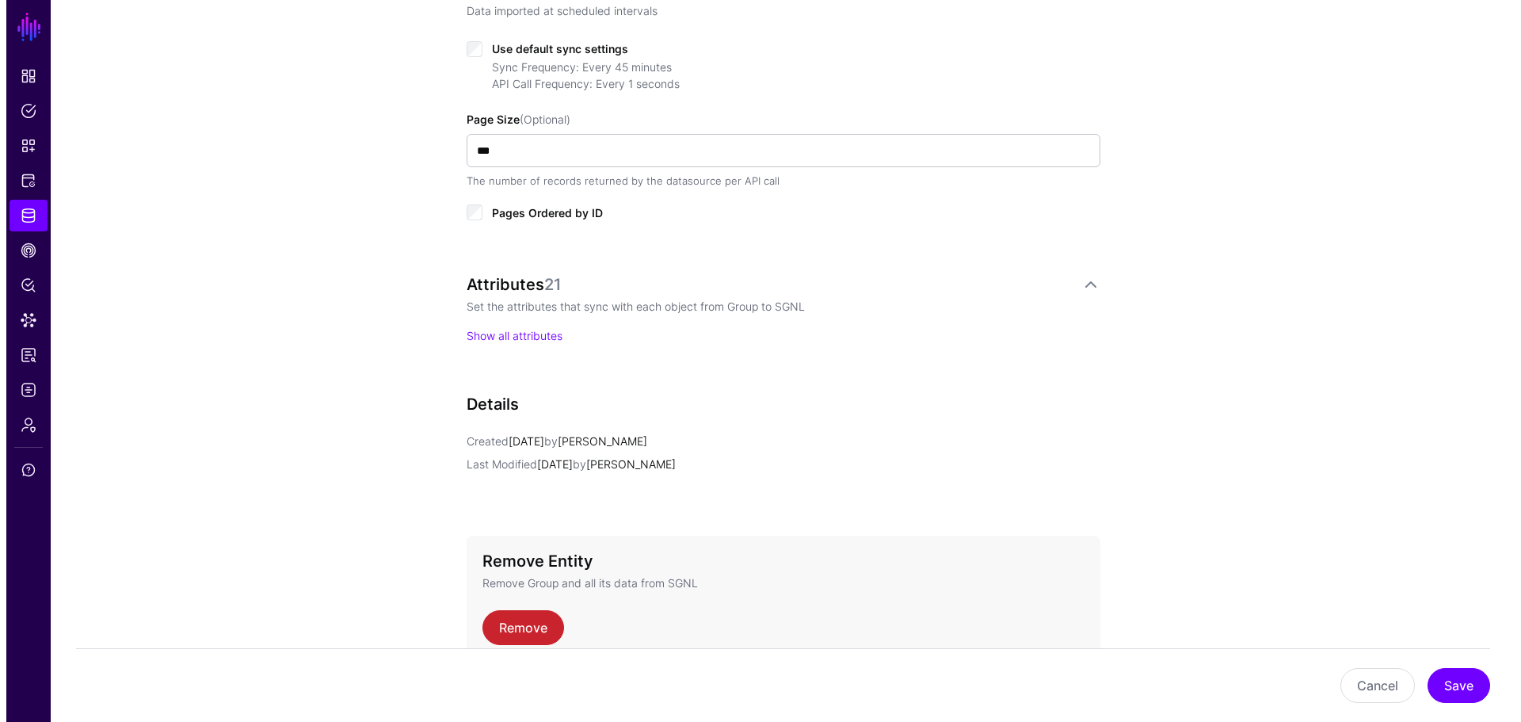
scroll to position [872, 0]
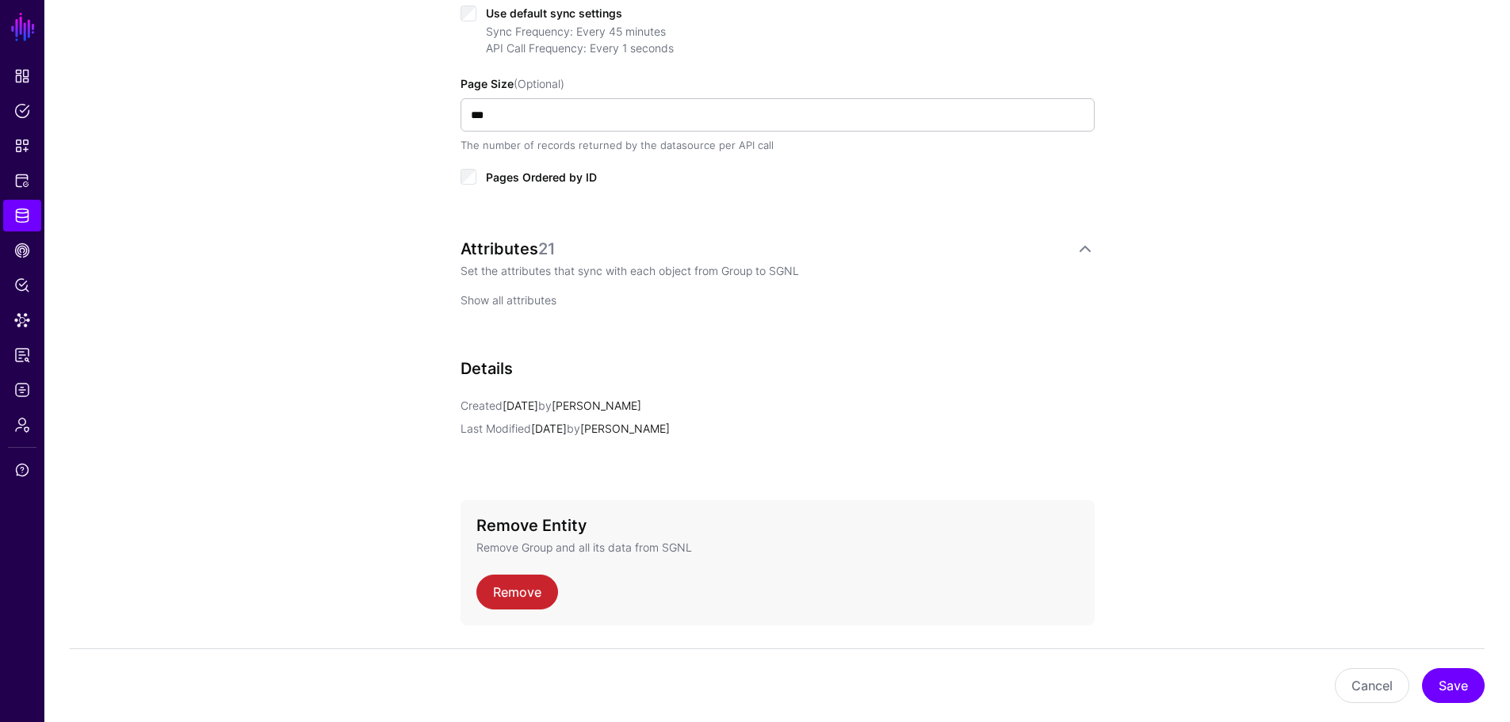
click at [505, 301] on link "Show all attributes" at bounding box center [508, 299] width 96 height 13
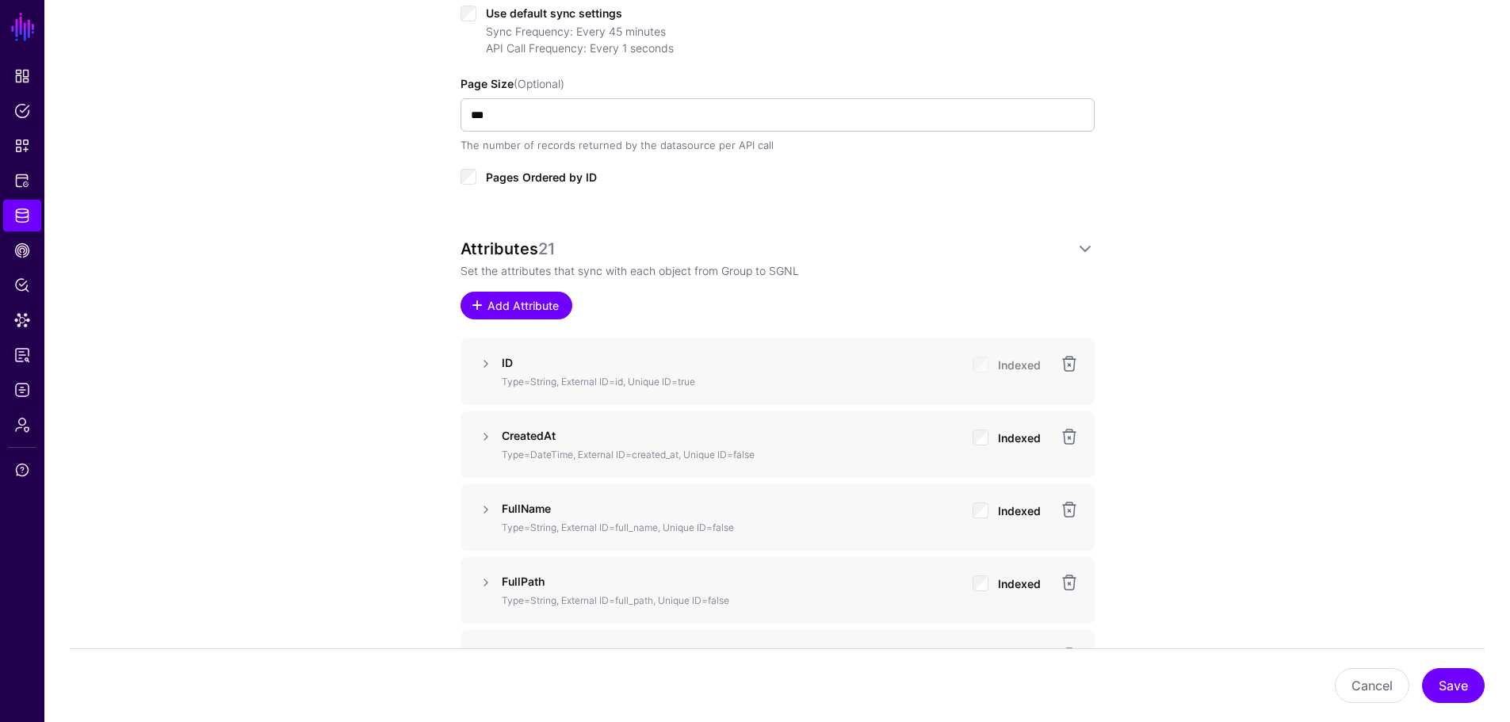
click at [511, 306] on span "Add Attribute" at bounding box center [522, 305] width 75 height 17
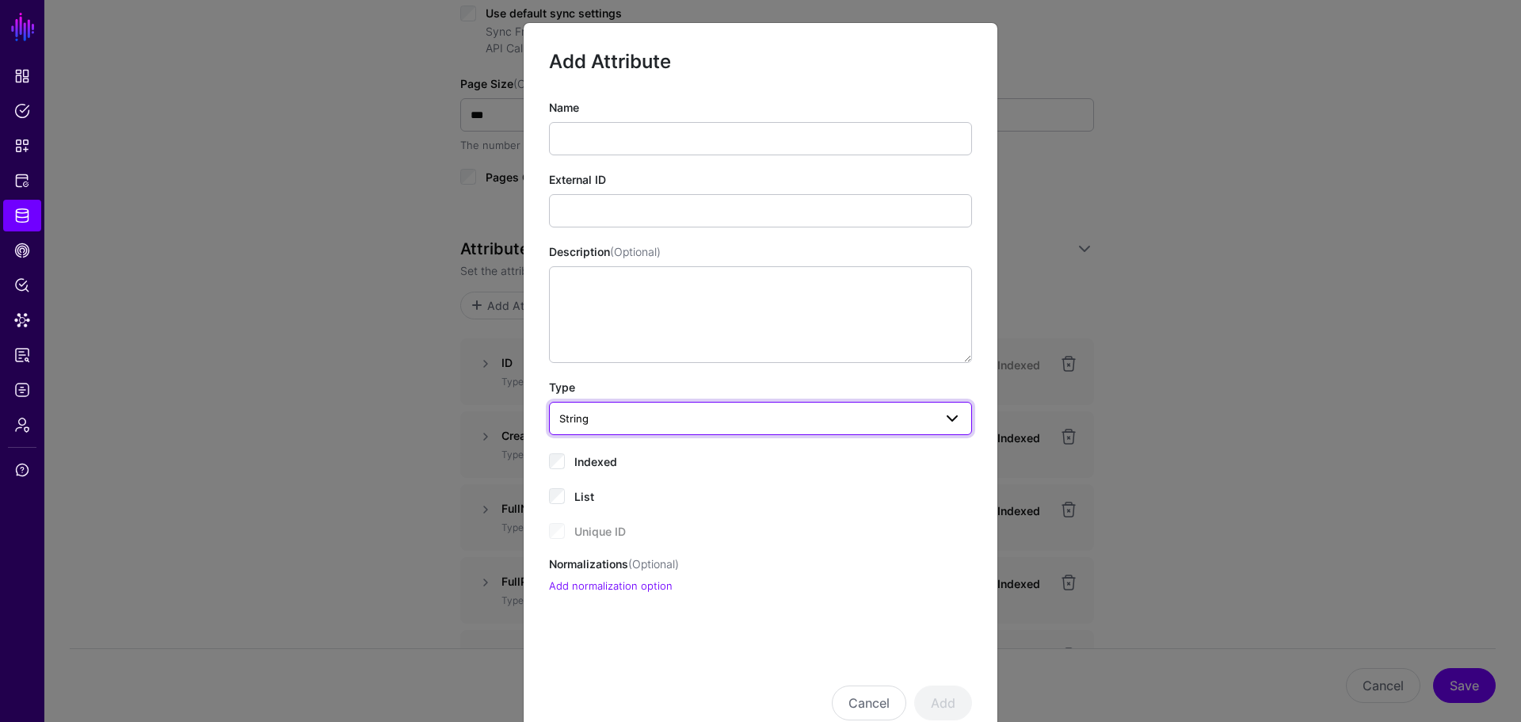
click at [948, 419] on span at bounding box center [952, 418] width 19 height 19
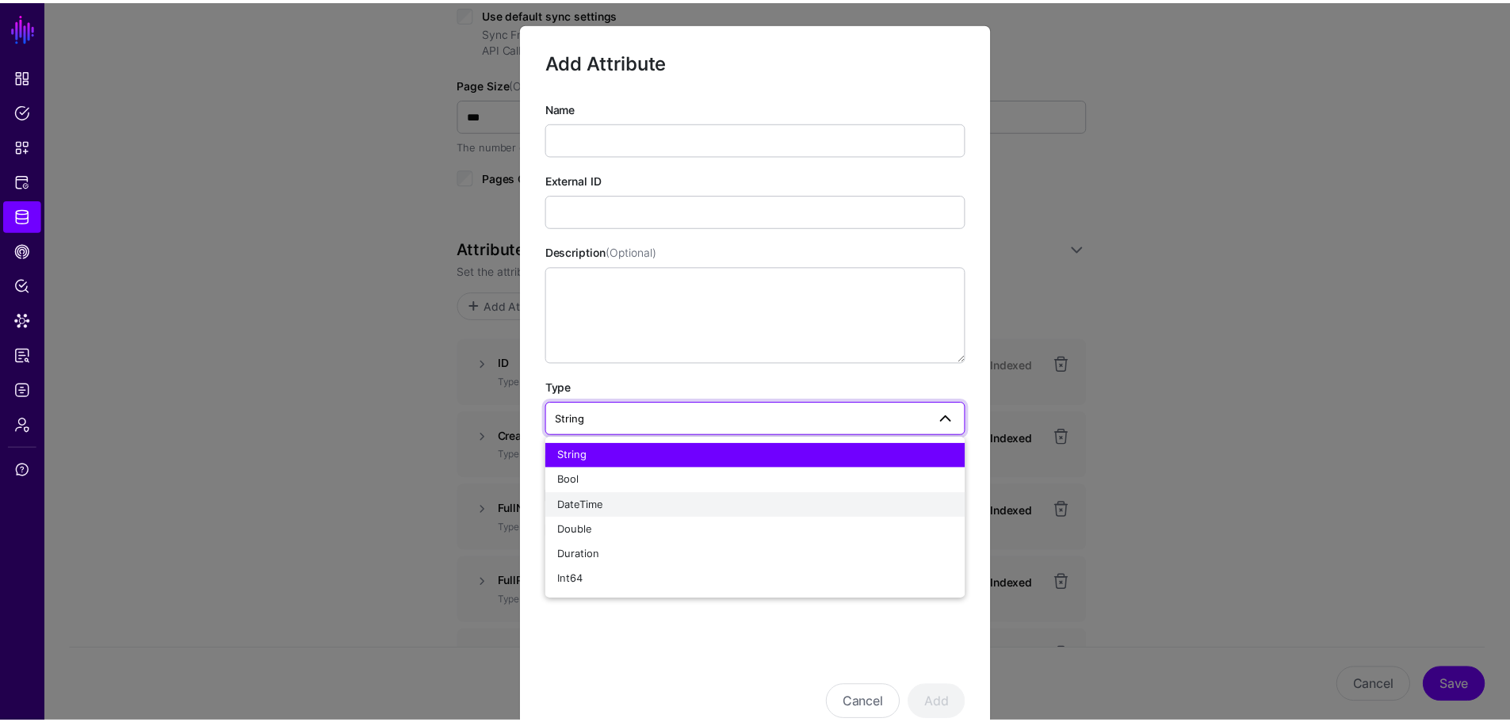
scroll to position [47, 0]
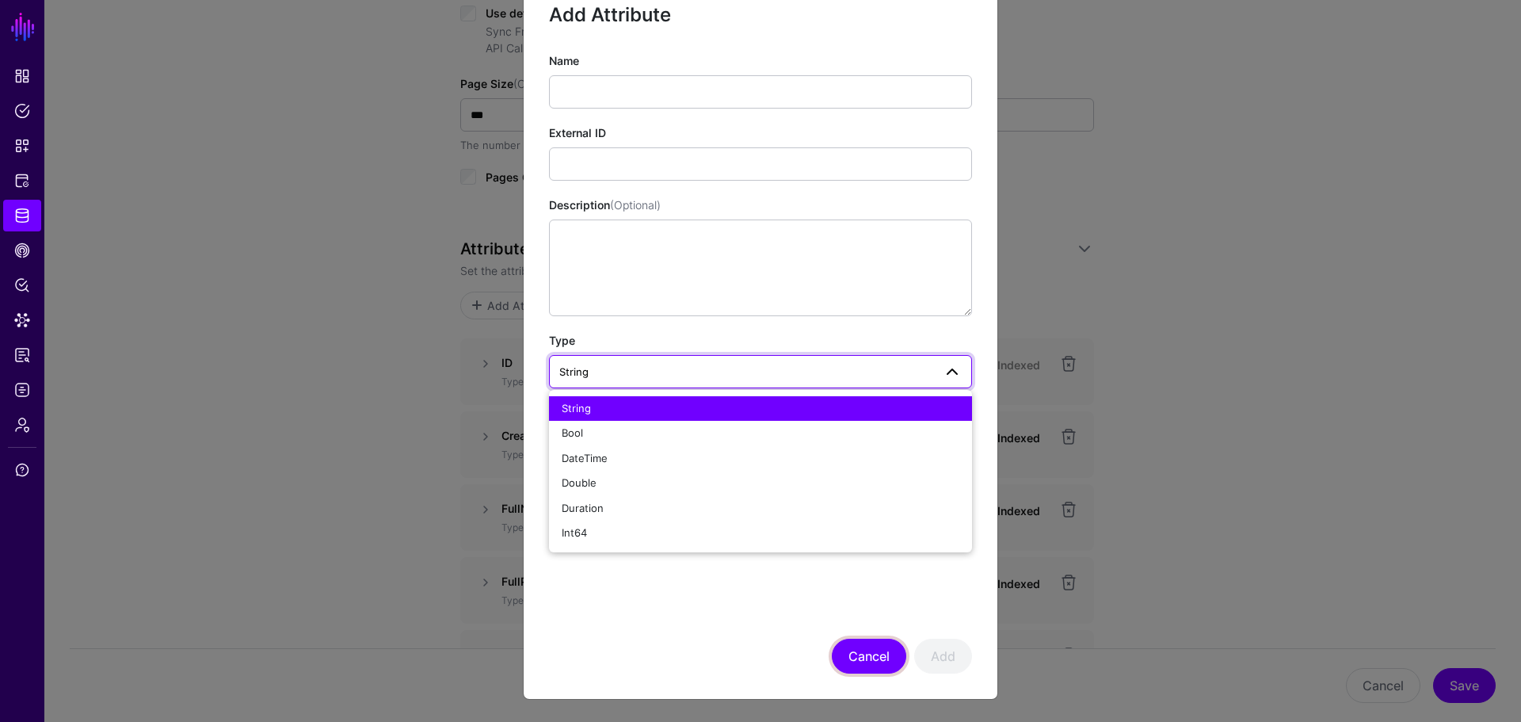
click at [848, 647] on button "Cancel" at bounding box center [869, 656] width 74 height 35
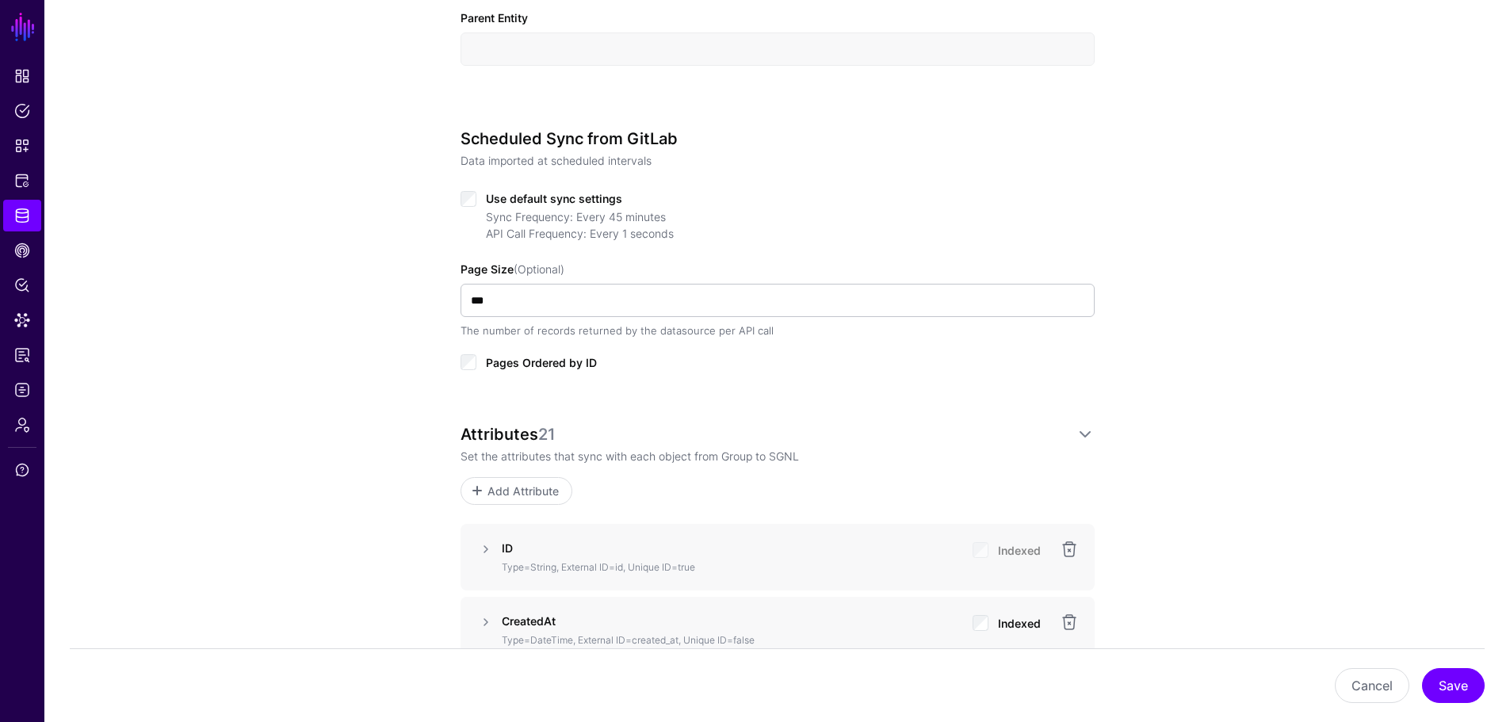
scroll to position [634, 0]
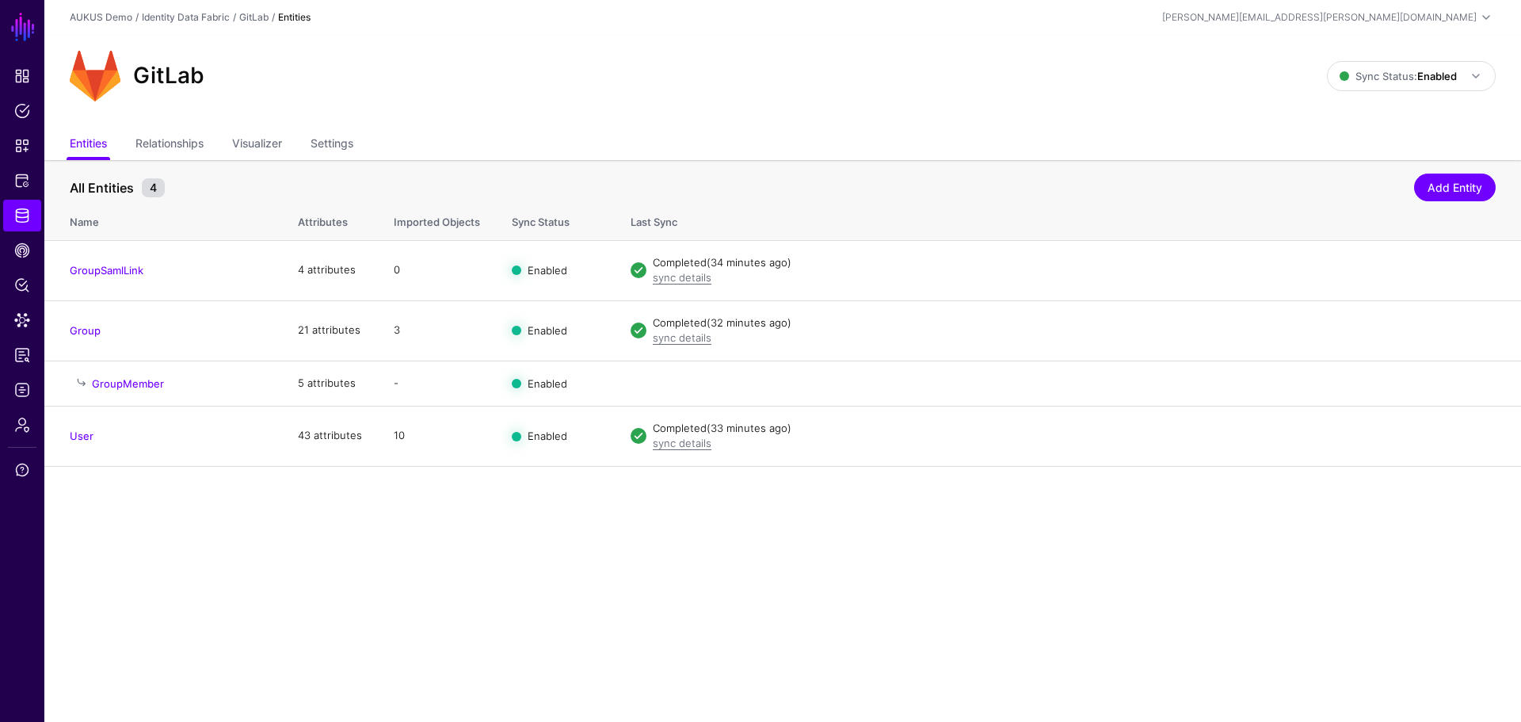
drag, startPoint x: 1422, startPoint y: 329, endPoint x: 1417, endPoint y: 357, distance: 28.9
click at [0, 0] on link "Edit" at bounding box center [0, 0] width 0 height 0
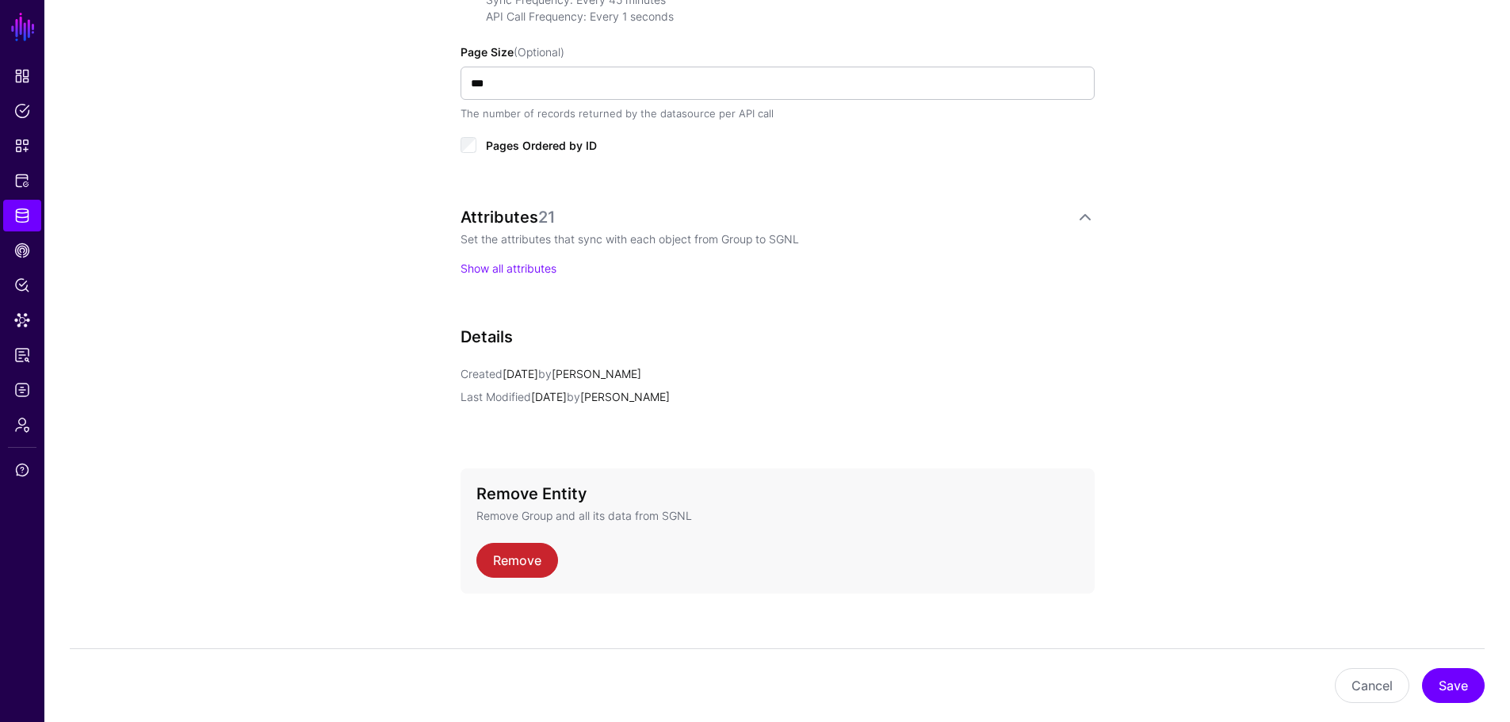
scroll to position [921, 0]
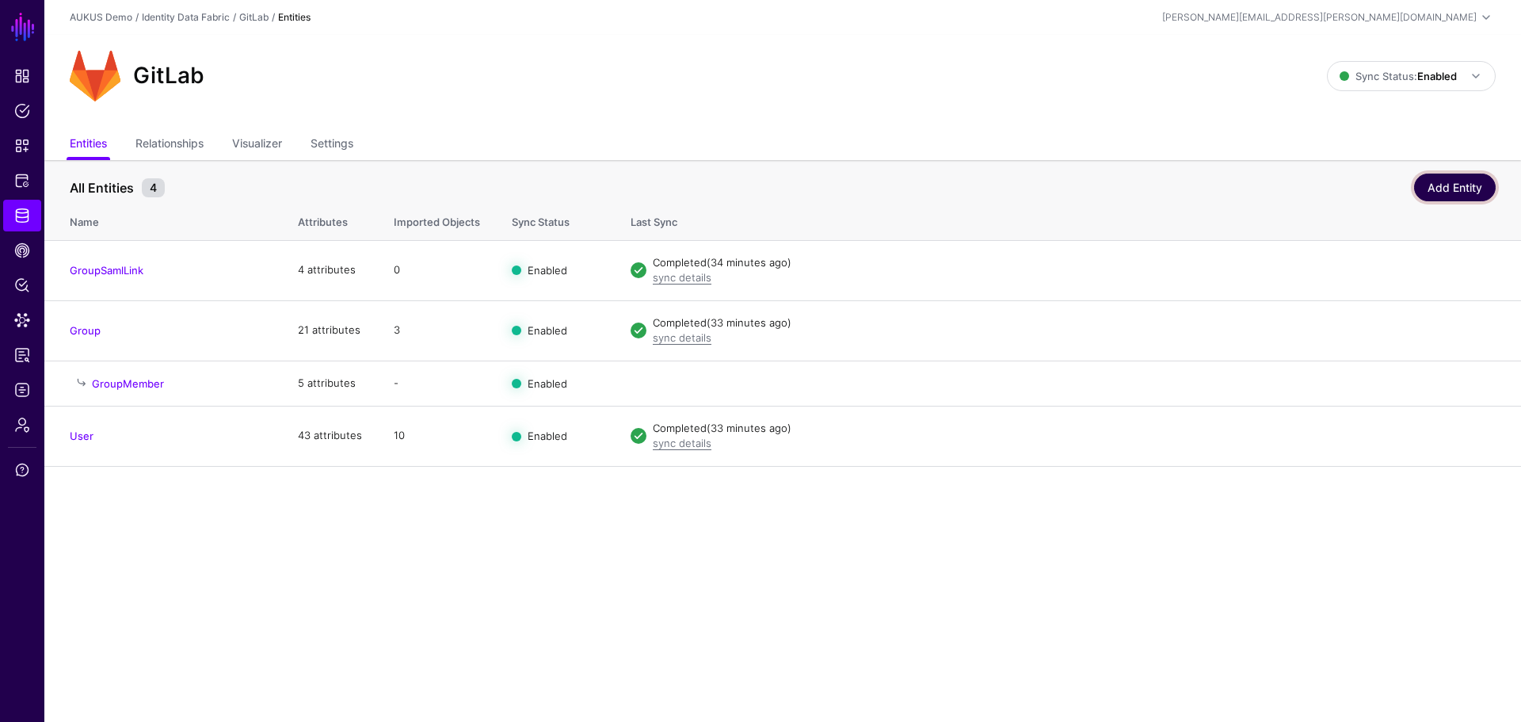
click at [1444, 200] on link "Add Entity" at bounding box center [1455, 188] width 82 height 28
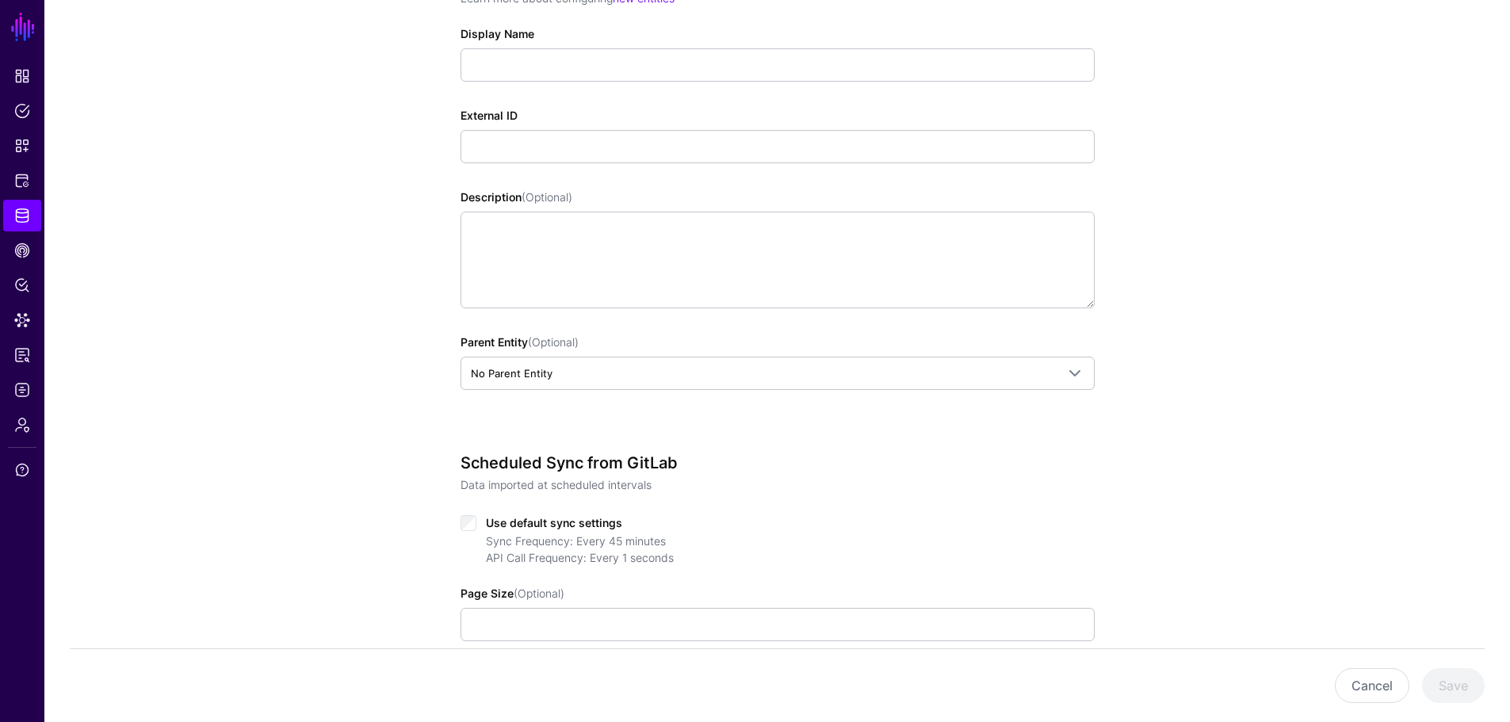
scroll to position [238, 0]
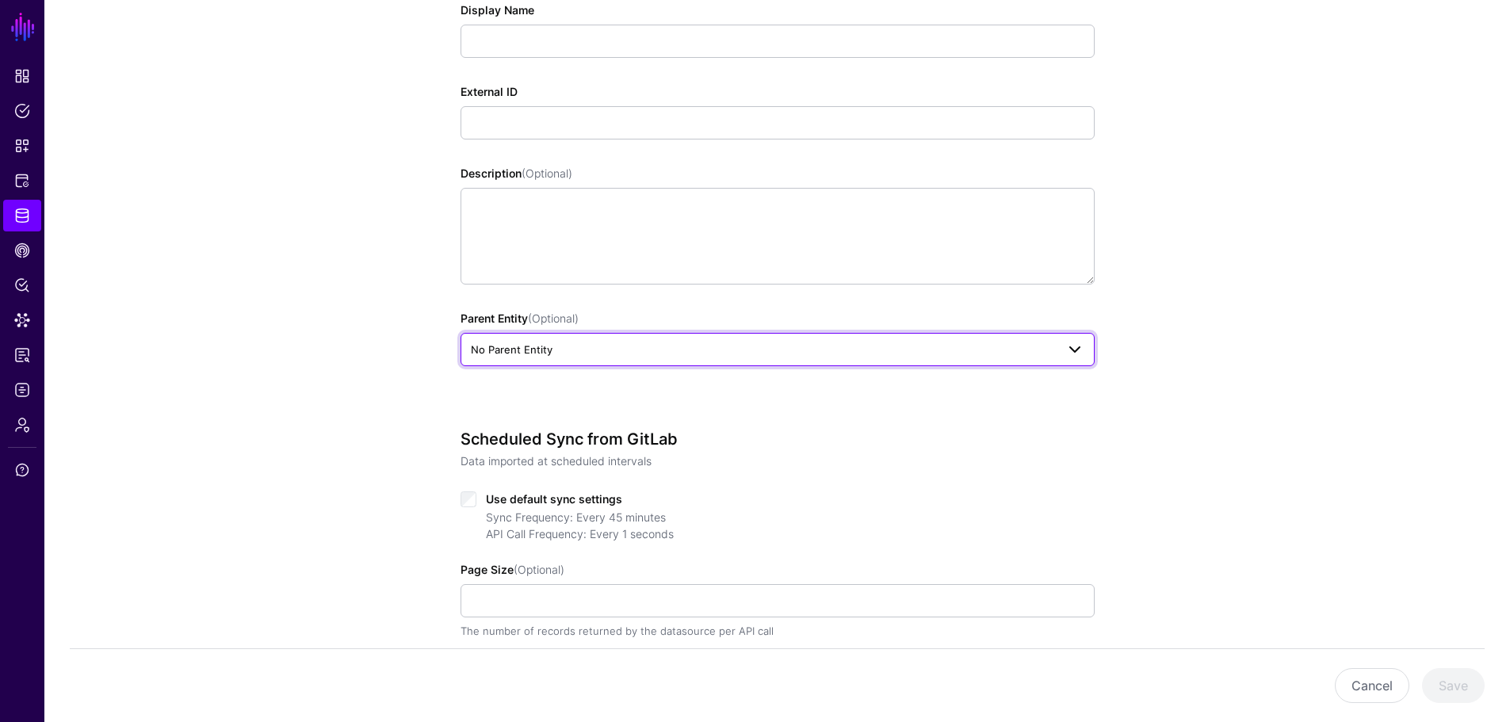
click at [1074, 351] on span at bounding box center [1074, 349] width 19 height 19
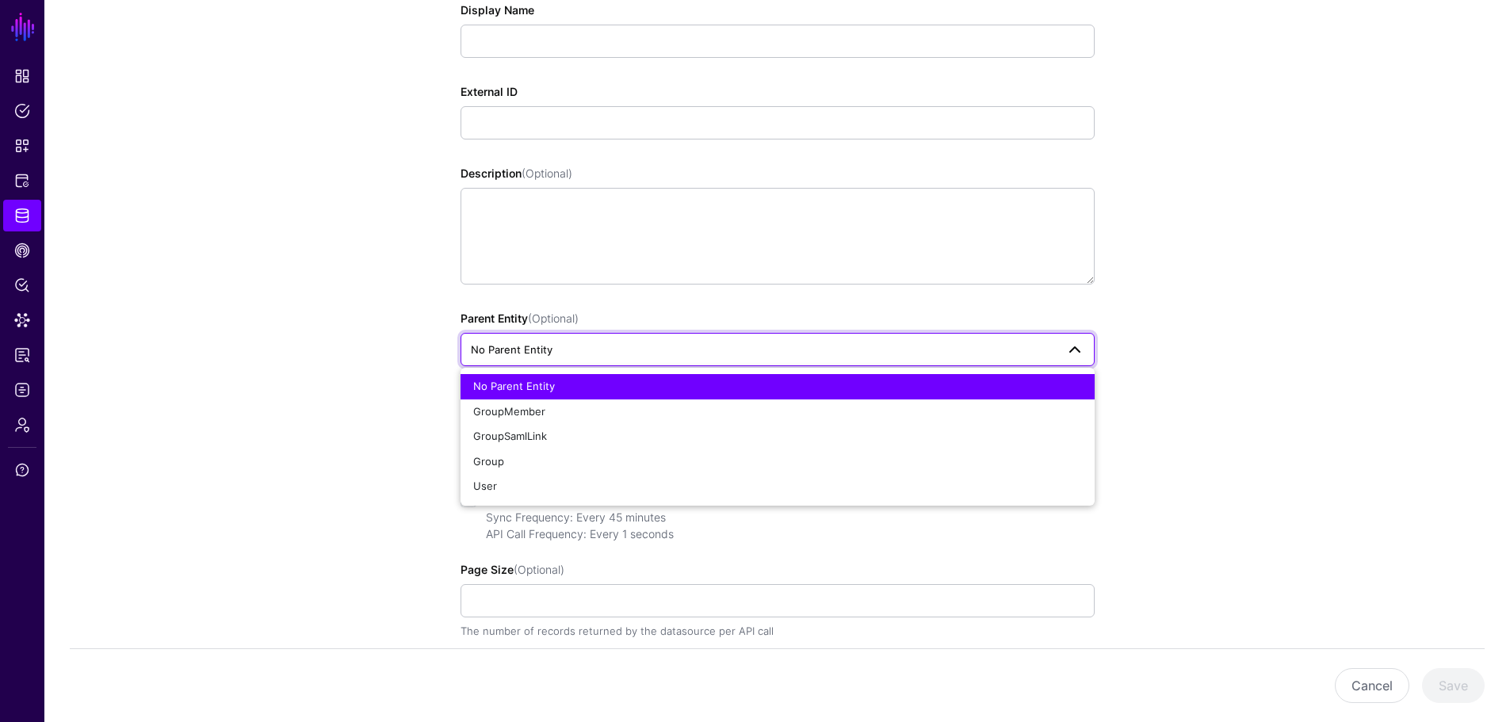
click at [1242, 239] on div "Entity Configuration Learn more about configuring new entities Display Name Ext…" at bounding box center [776, 431] width 1465 height 1078
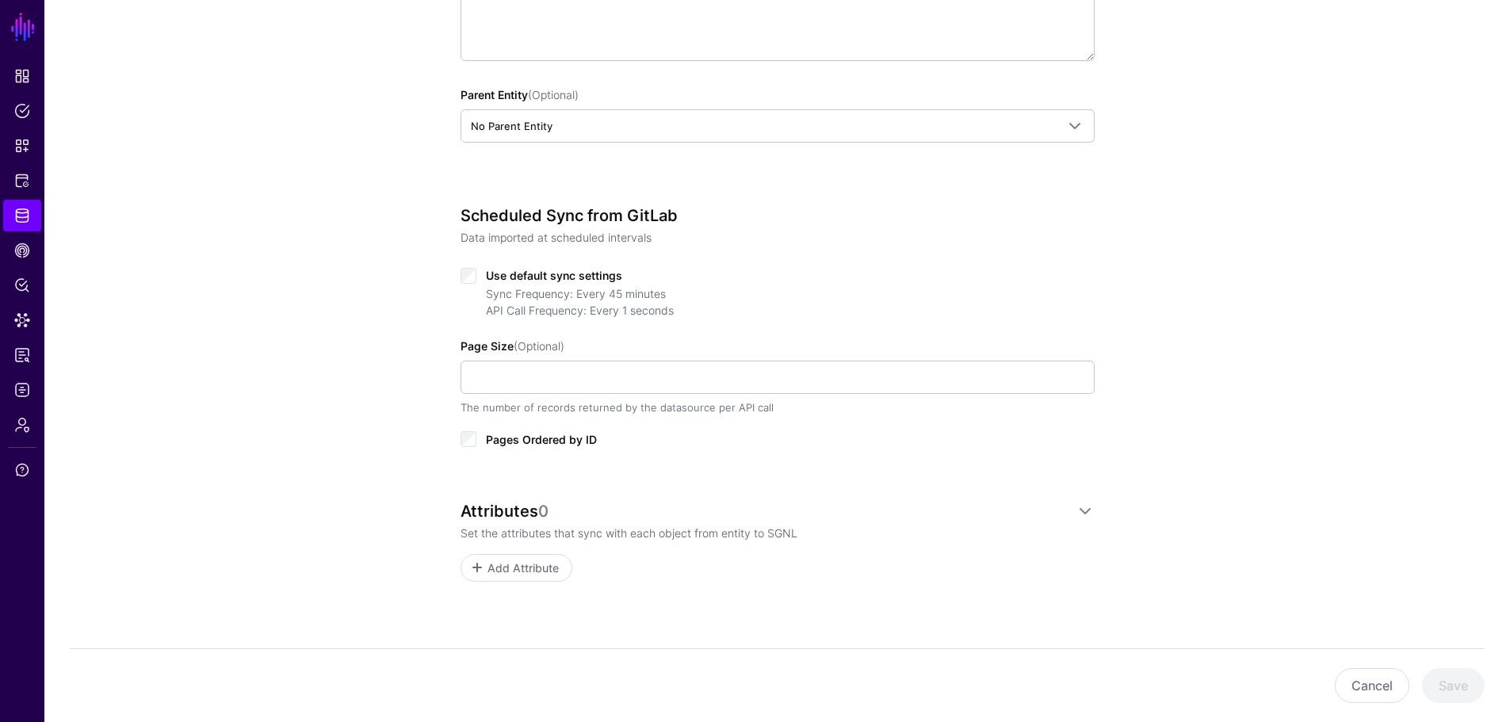
scroll to position [475, 0]
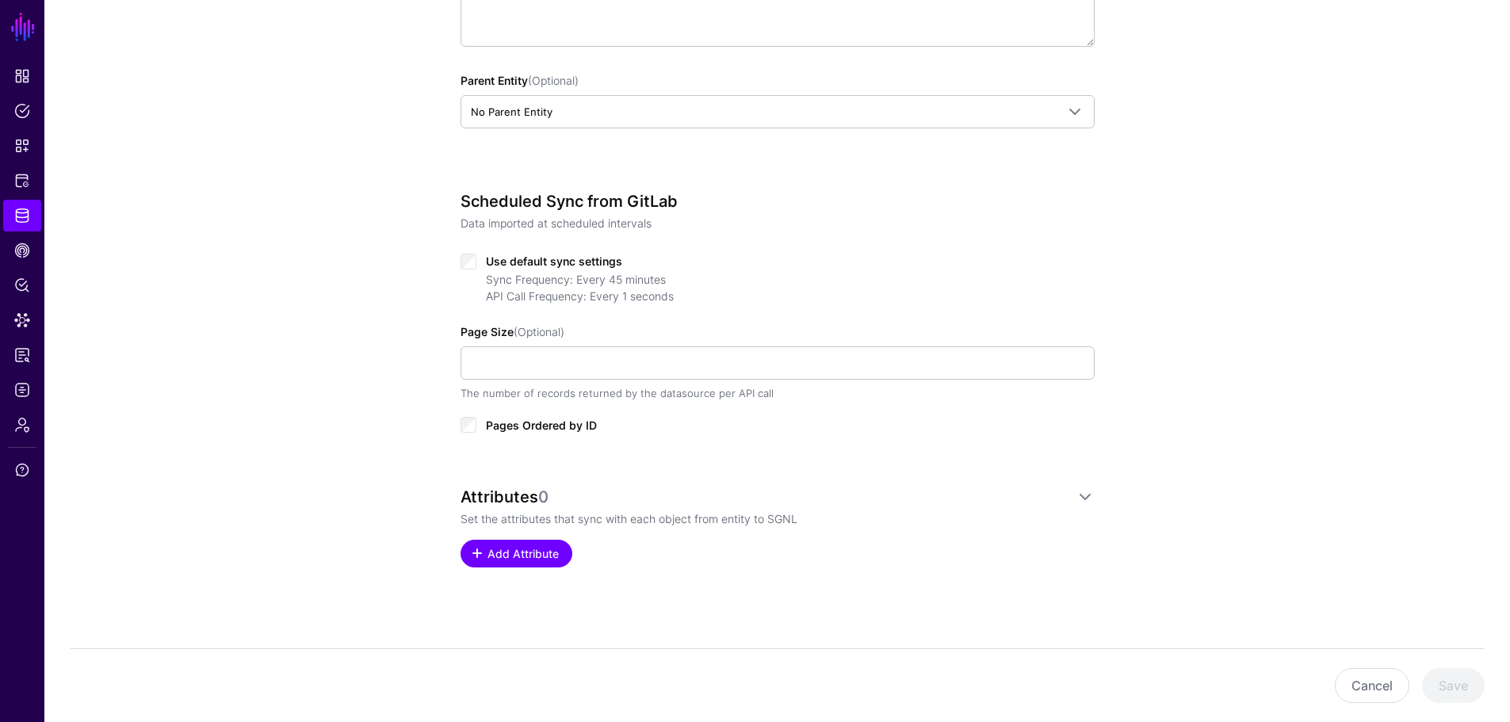
click at [547, 552] on span "Add Attribute" at bounding box center [522, 553] width 75 height 17
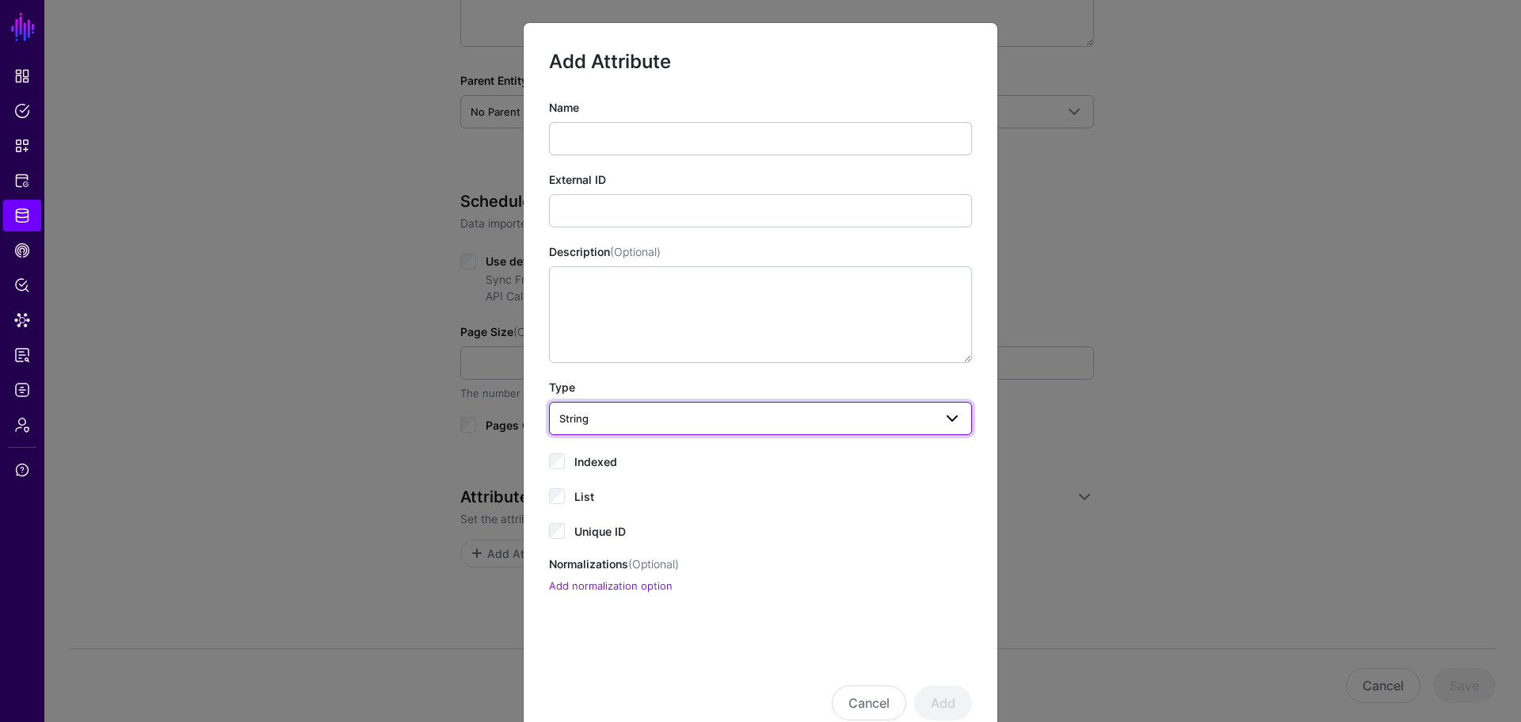
click at [948, 421] on span at bounding box center [952, 418] width 19 height 19
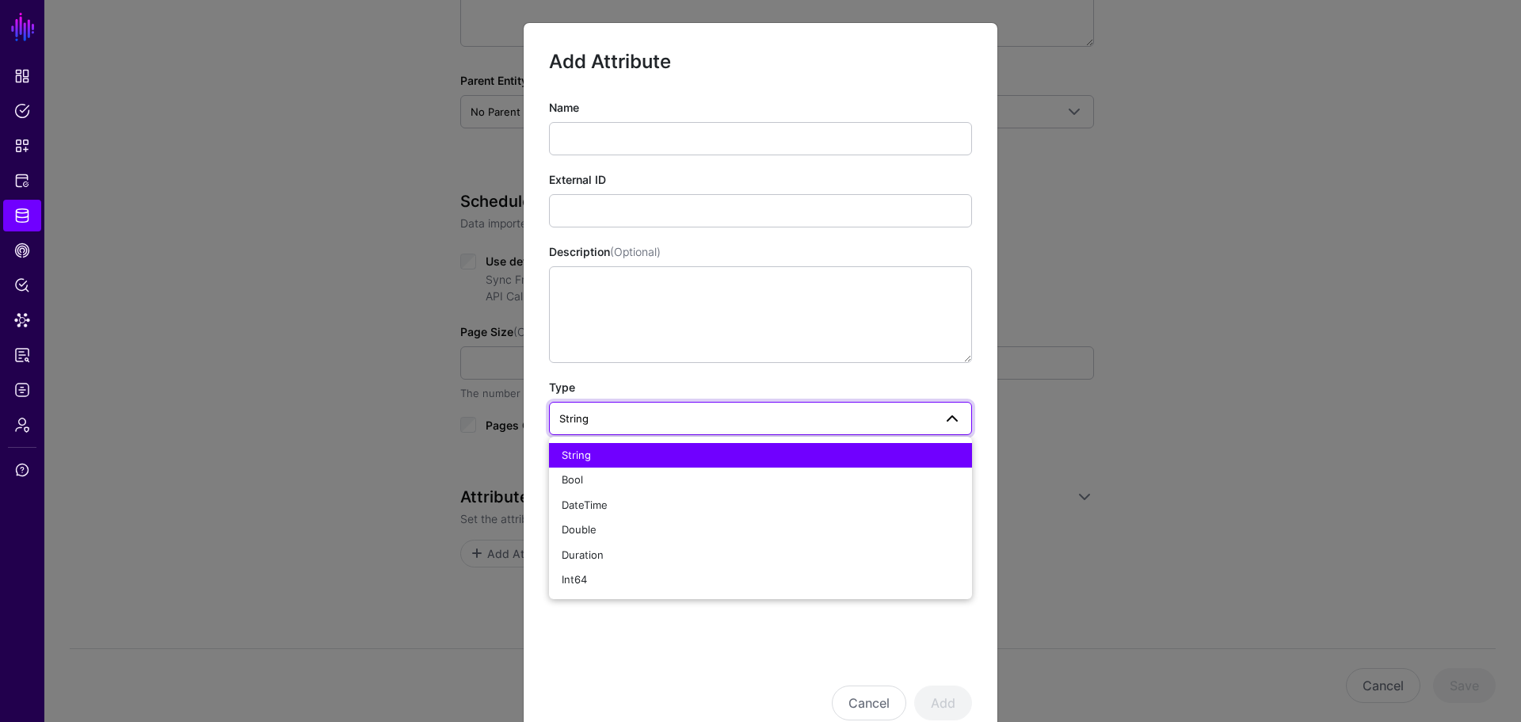
click at [1282, 127] on ngb-modal-window "Add Attribute Name External ID Description (Optional) Type String String Bool D…" at bounding box center [760, 361] width 1521 height 722
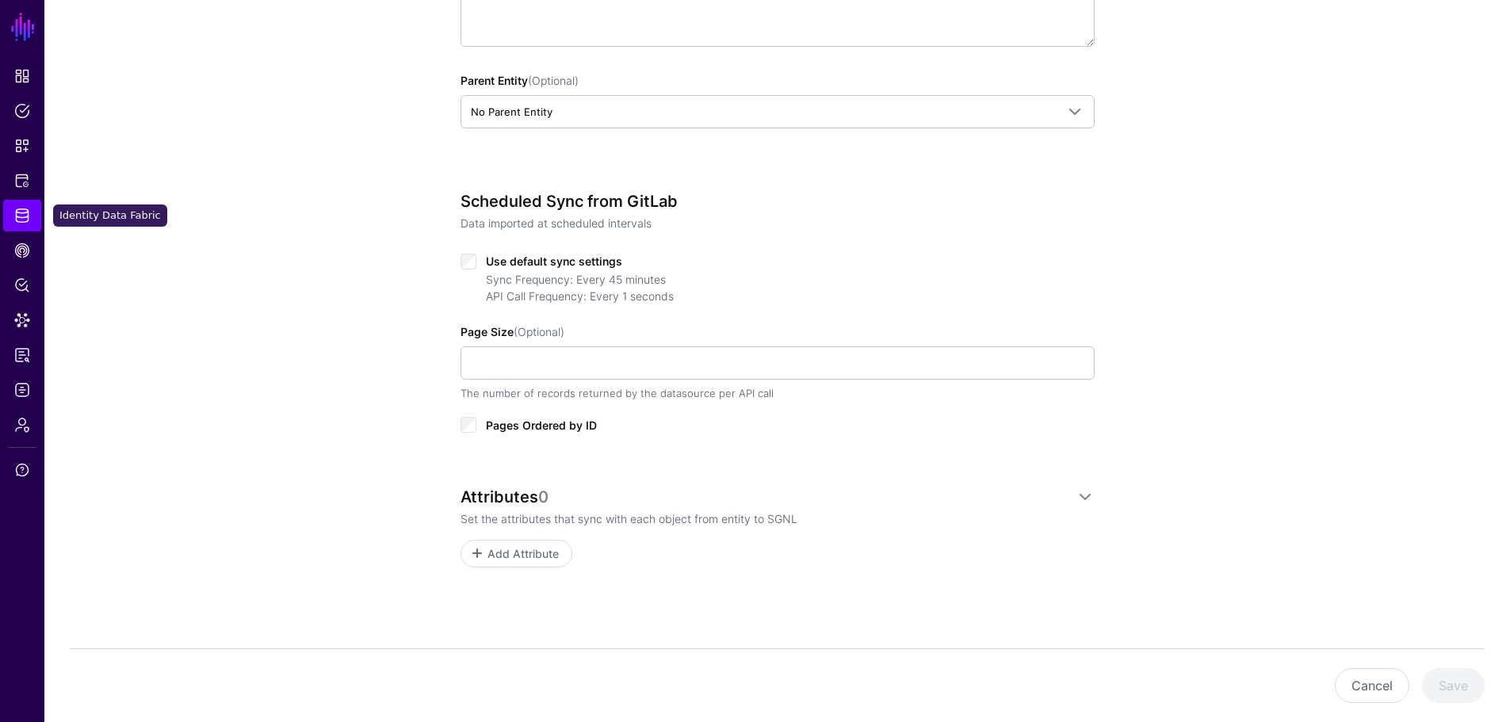
drag, startPoint x: 30, startPoint y: 210, endPoint x: 170, endPoint y: 223, distance: 140.9
click at [30, 210] on link "Identity Data Fabric" at bounding box center [22, 216] width 38 height 32
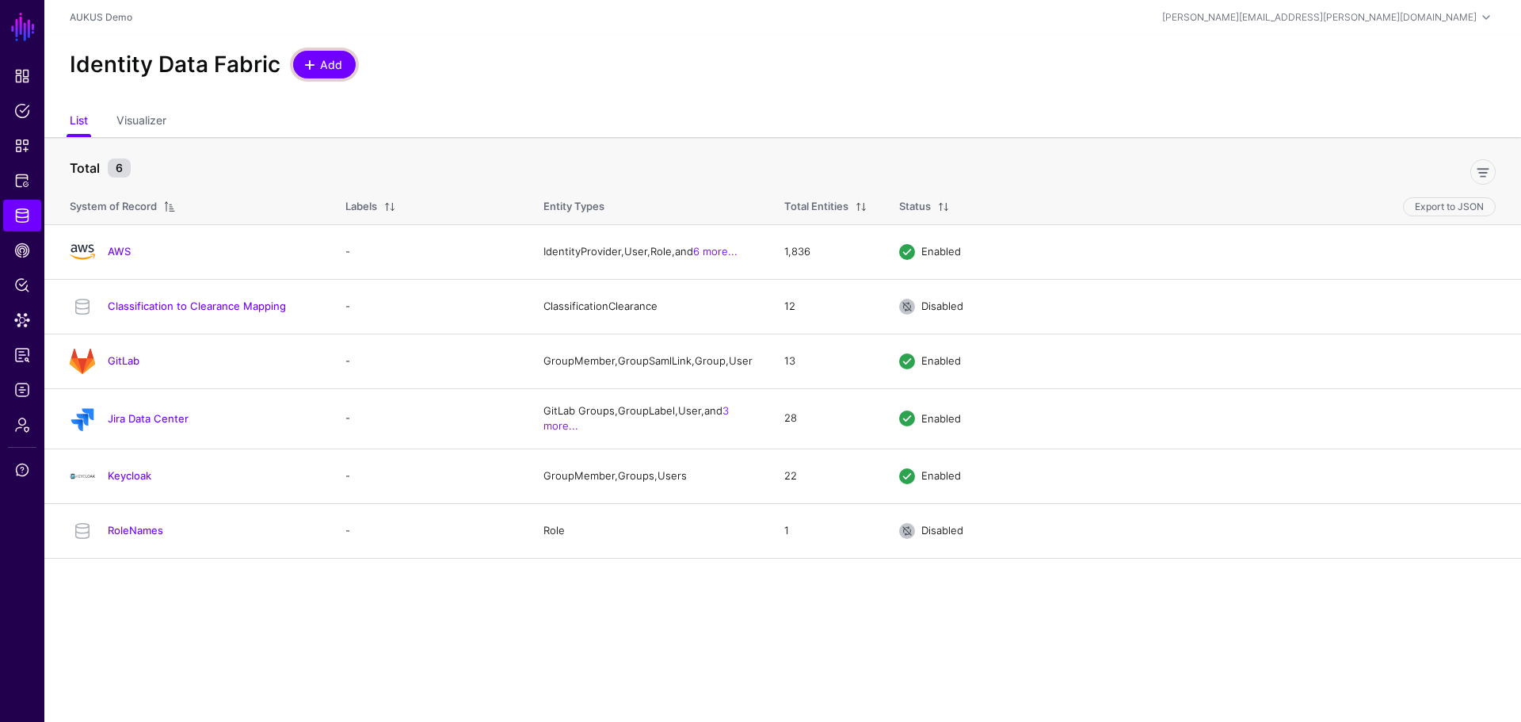
click at [324, 63] on span "Add" at bounding box center [332, 64] width 26 height 17
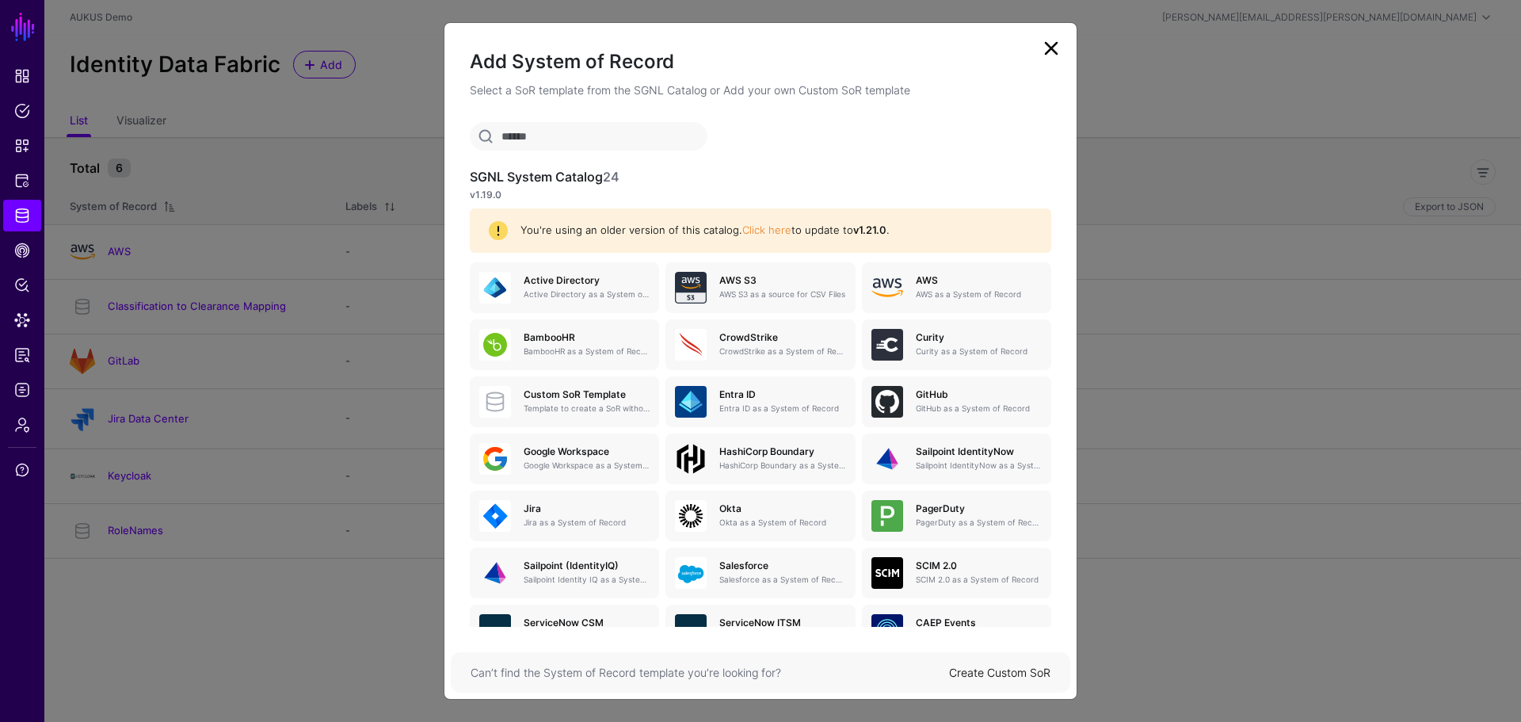
click at [995, 673] on link "Create Custom SoR" at bounding box center [999, 672] width 101 height 13
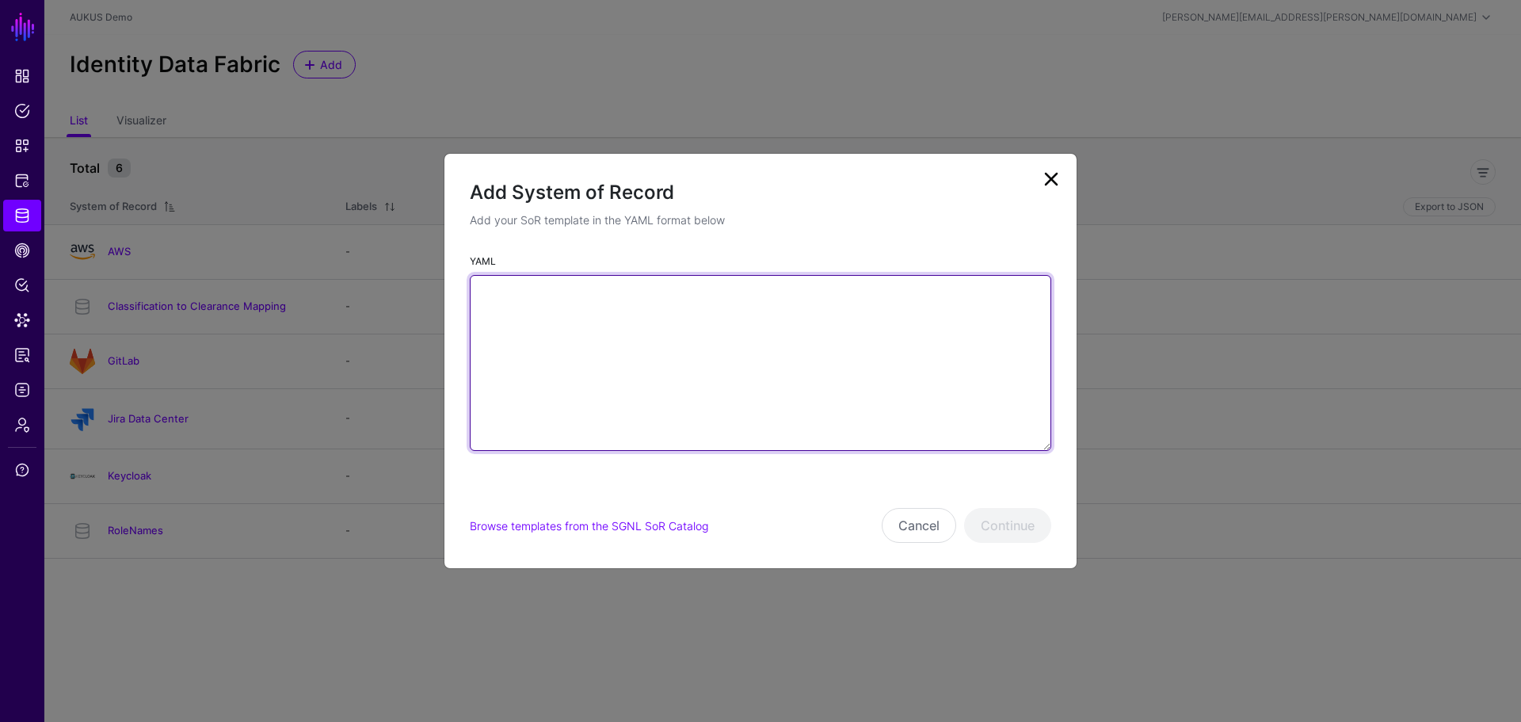
drag, startPoint x: 658, startPoint y: 289, endPoint x: 675, endPoint y: 303, distance: 21.9
click at [658, 289] on textarea "YAML" at bounding box center [761, 363] width 582 height 176
paste textarea "**********"
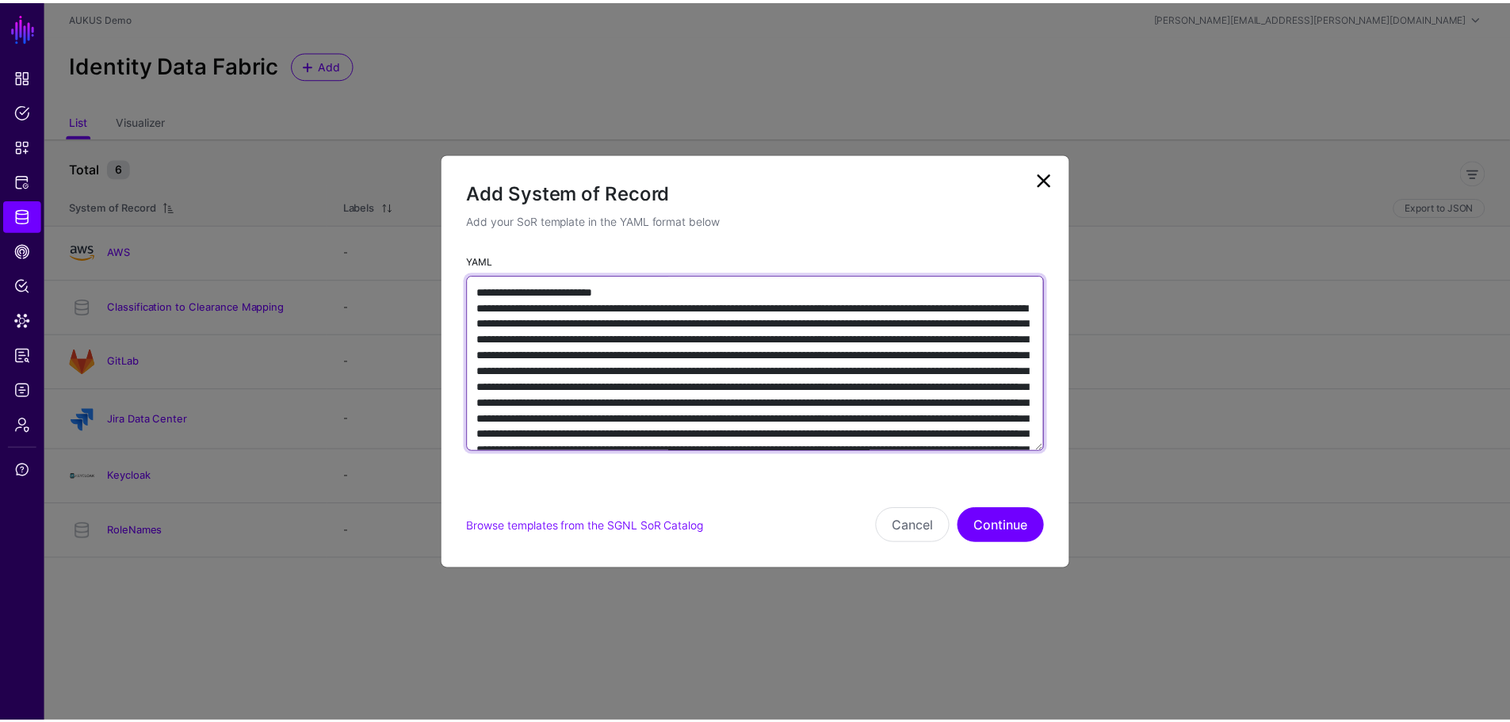
scroll to position [2242, 0]
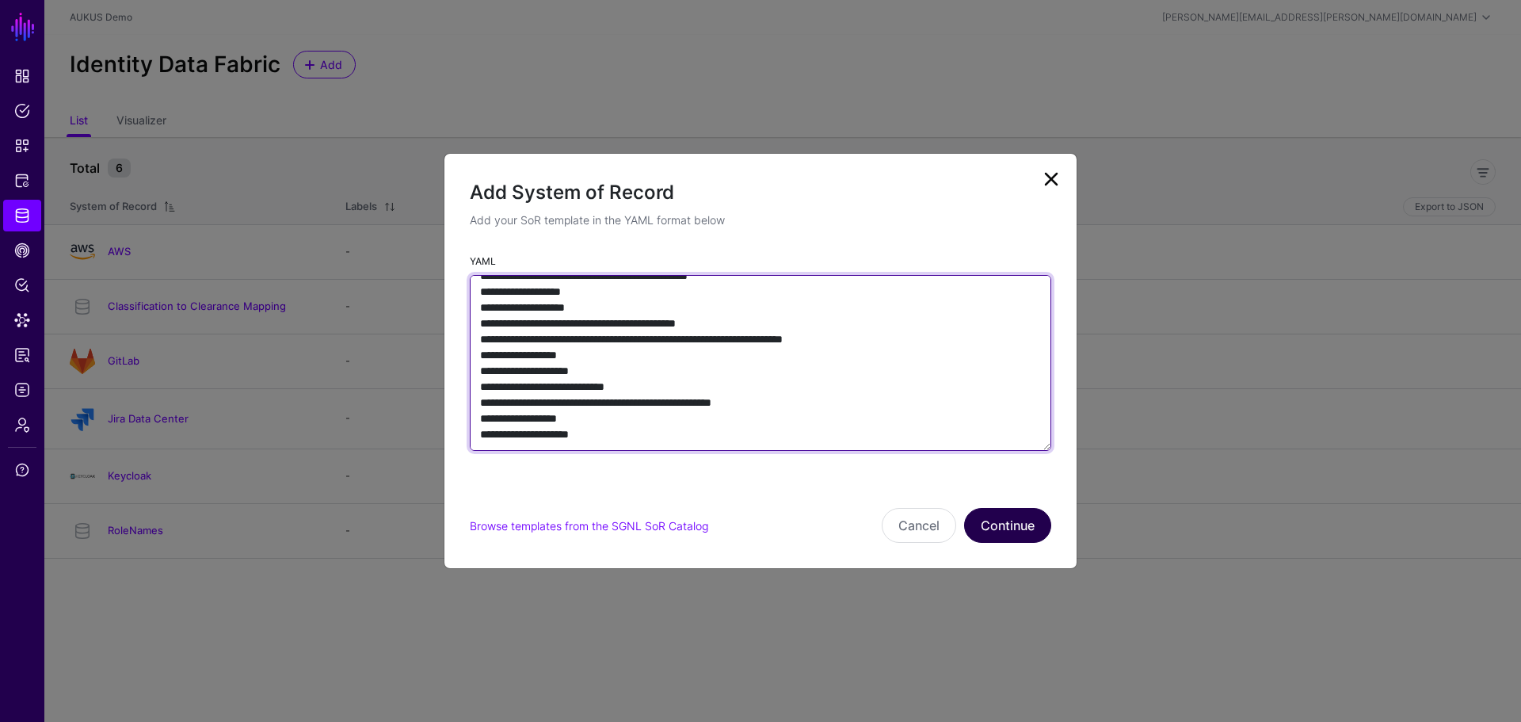
type textarea "**********"
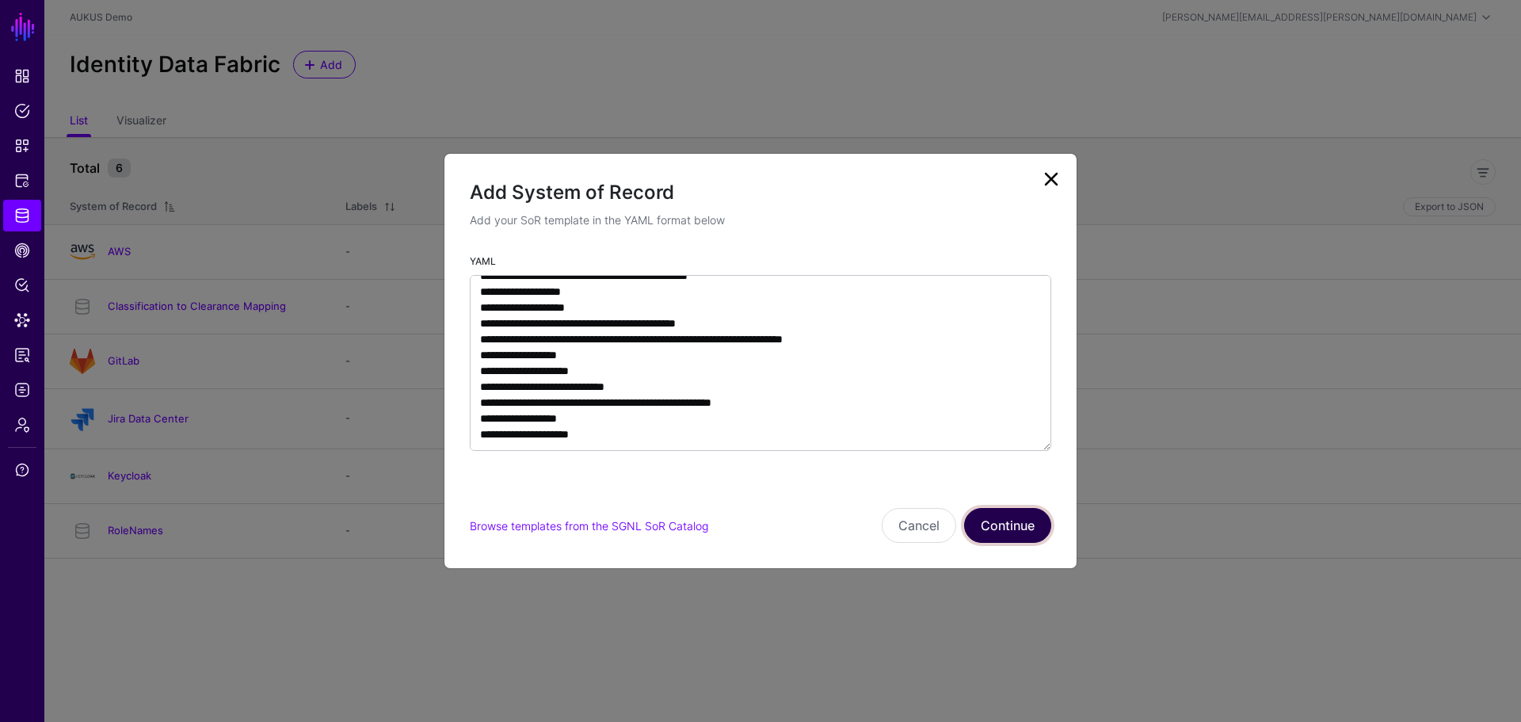
click at [1010, 521] on button "Continue" at bounding box center [1007, 525] width 87 height 35
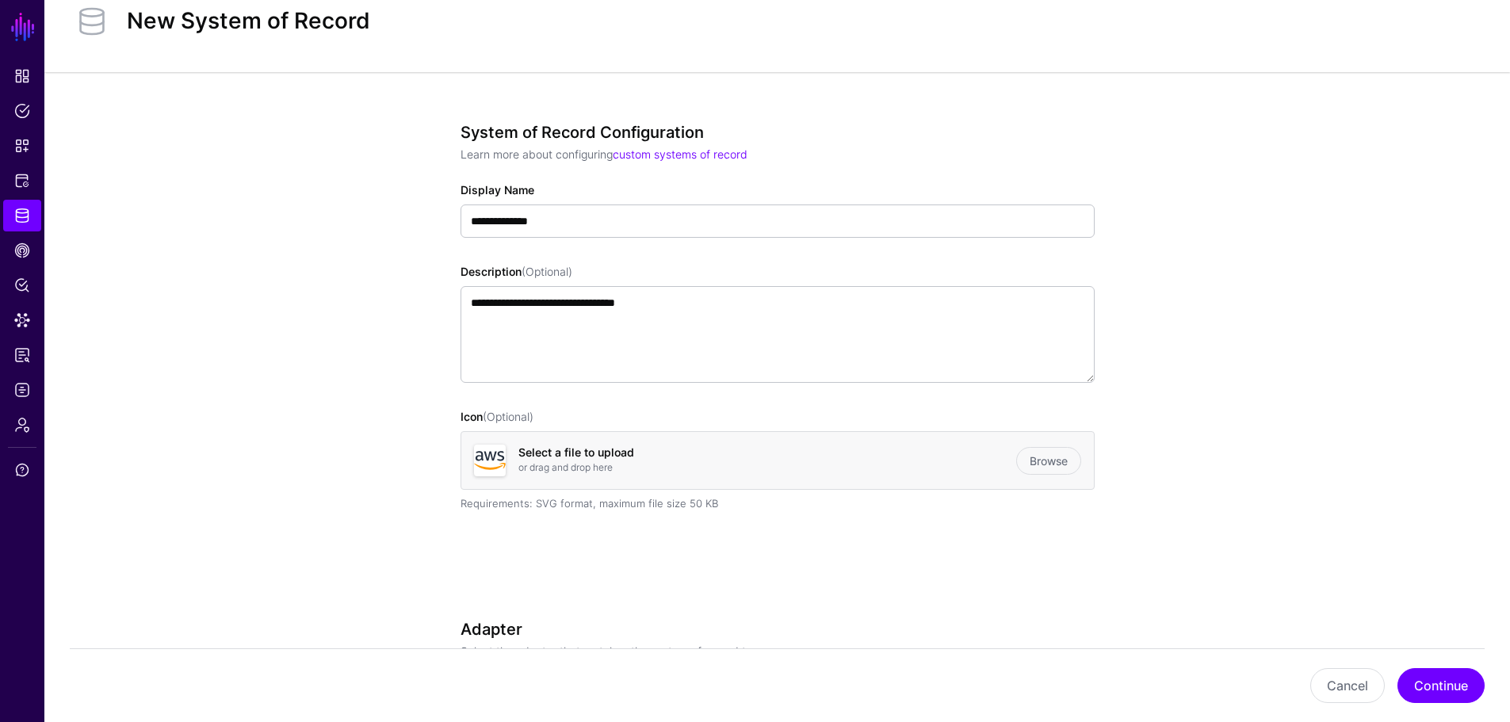
scroll to position [79, 0]
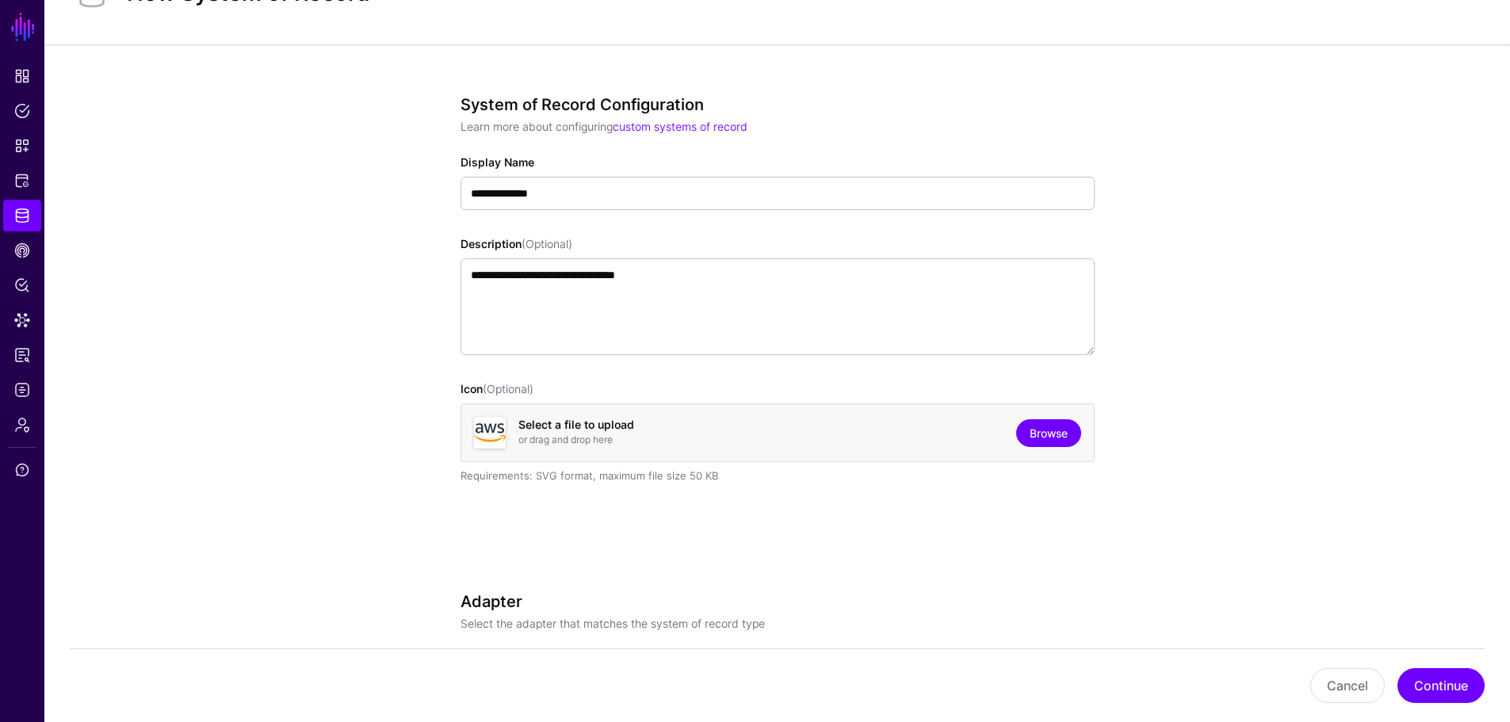
click at [1029, 431] on link "Browse" at bounding box center [1048, 433] width 65 height 28
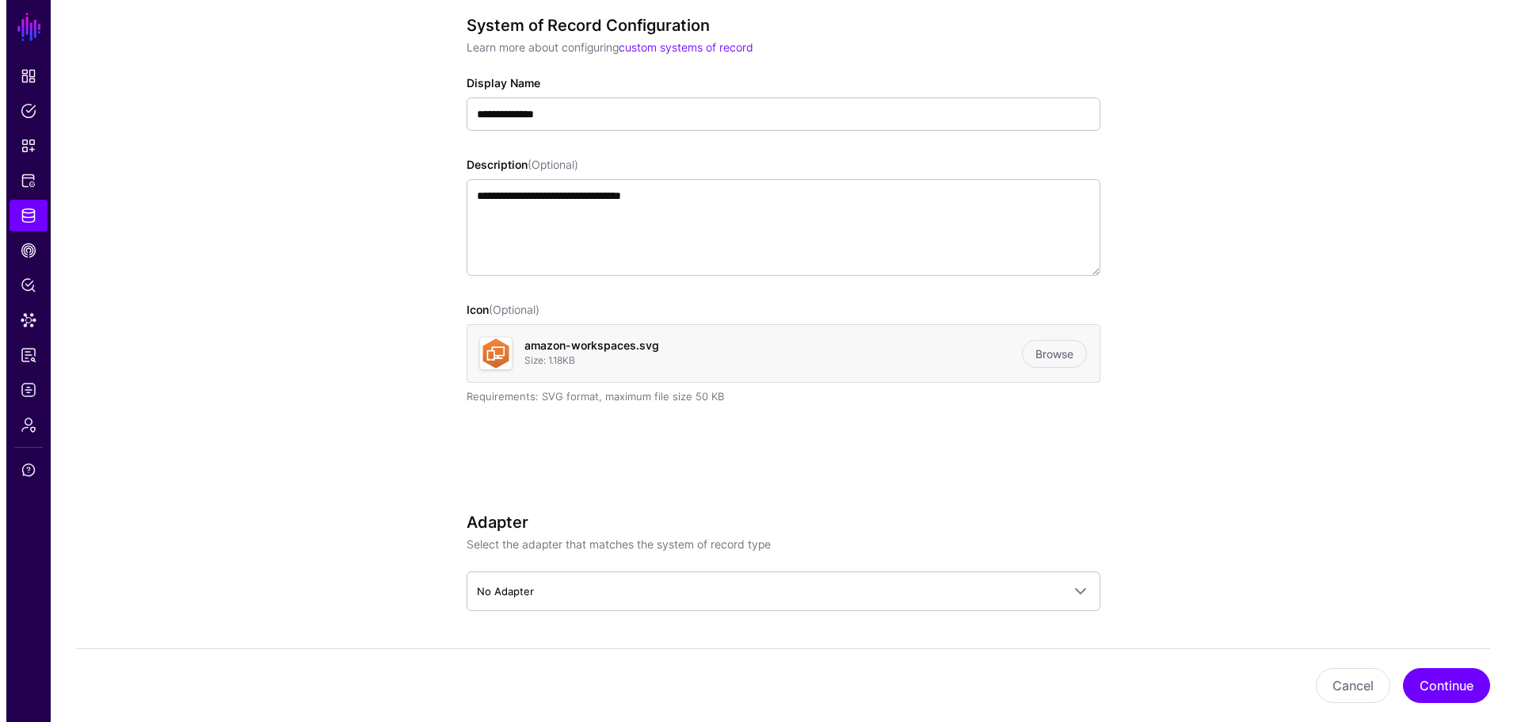
scroll to position [212, 0]
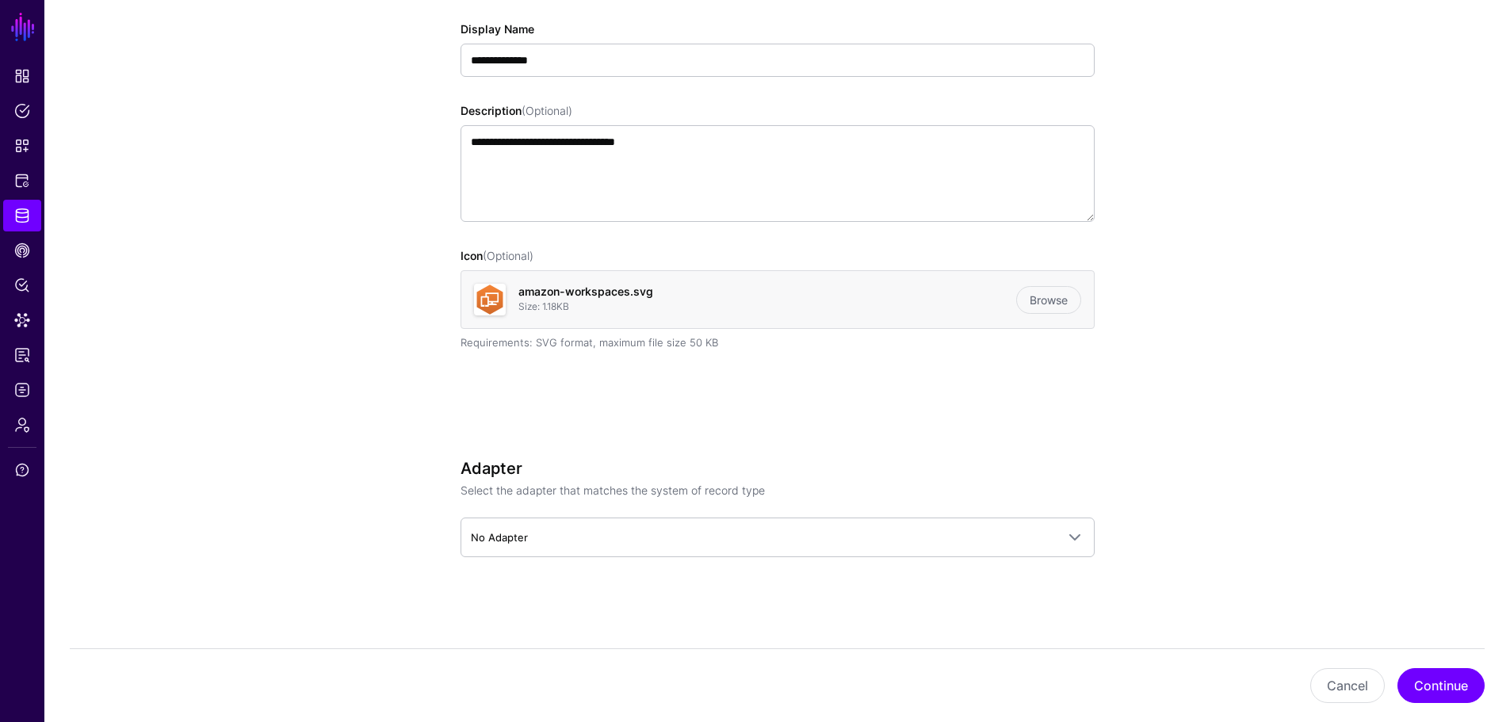
click at [1264, 292] on app-datasources-details-form "**********" at bounding box center [776, 316] width 1465 height 811
click at [1426, 684] on button "Continue" at bounding box center [1440, 685] width 87 height 35
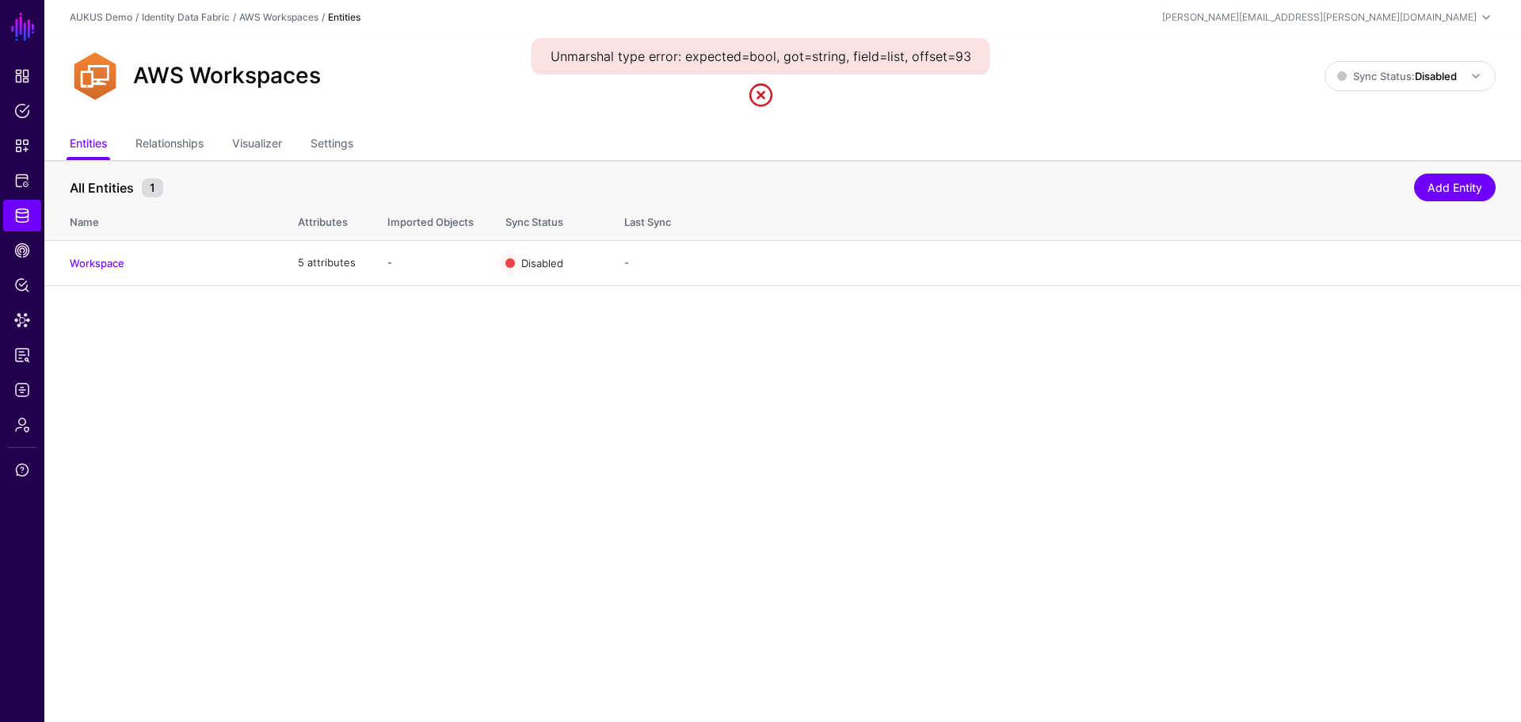
drag, startPoint x: 105, startPoint y: 265, endPoint x: 152, endPoint y: 299, distance: 58.5
click at [105, 265] on link "Workspace" at bounding box center [97, 263] width 55 height 13
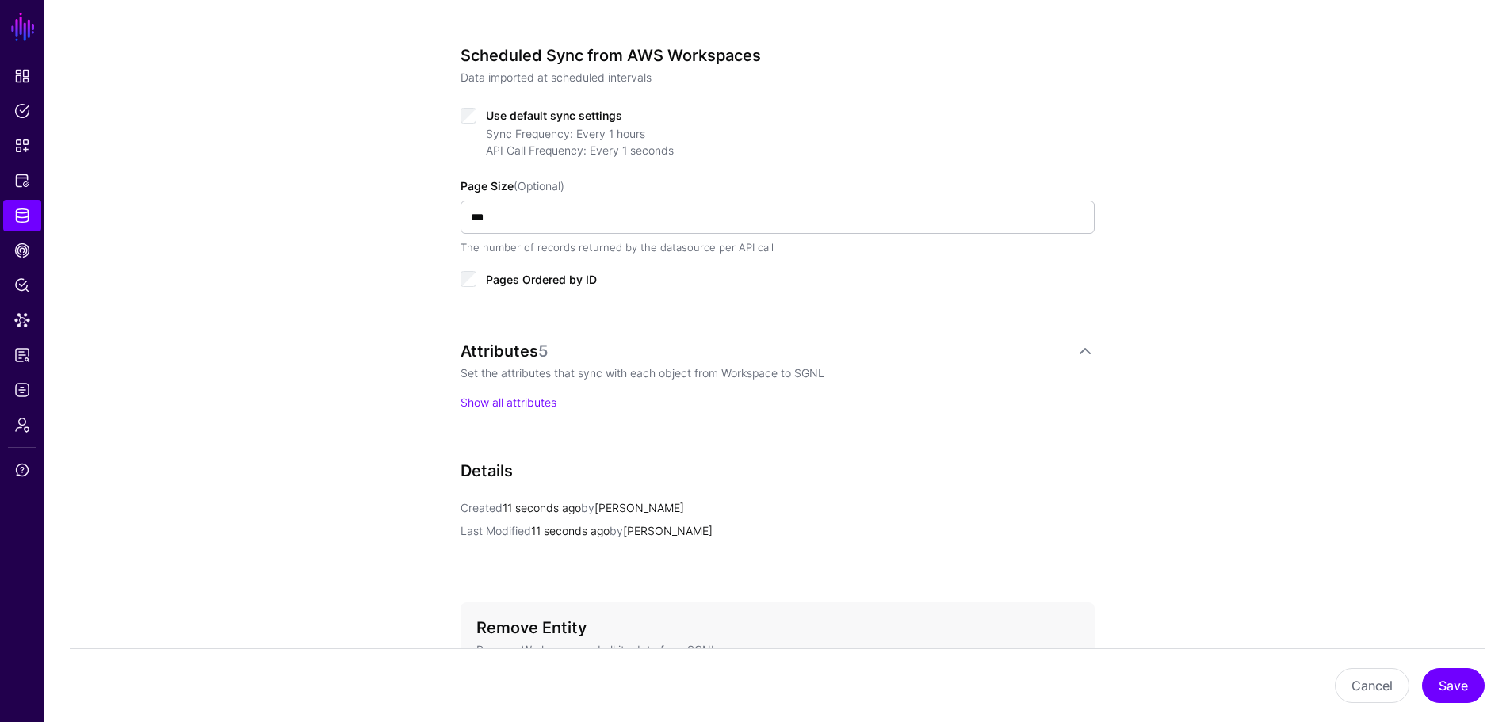
scroll to position [792, 0]
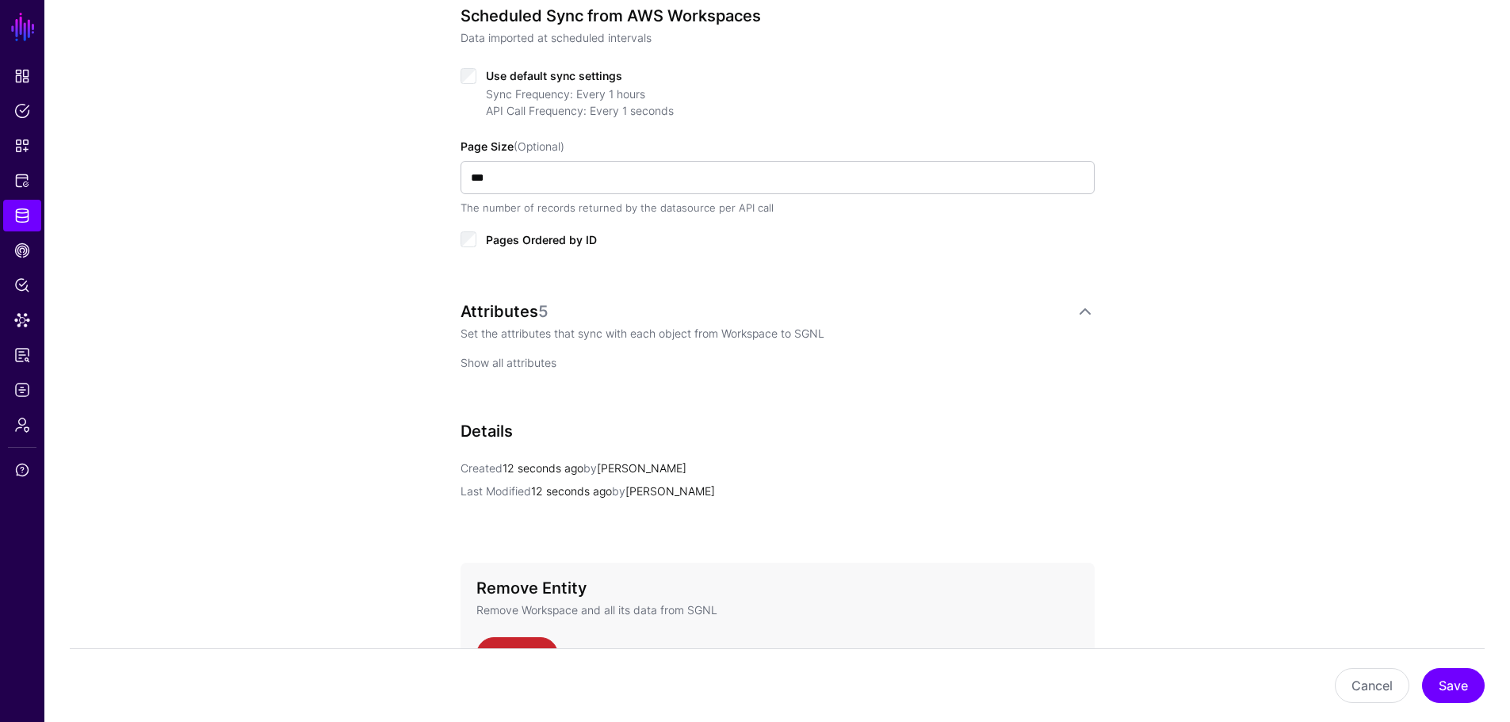
click at [475, 366] on link "Show all attributes" at bounding box center [508, 362] width 96 height 13
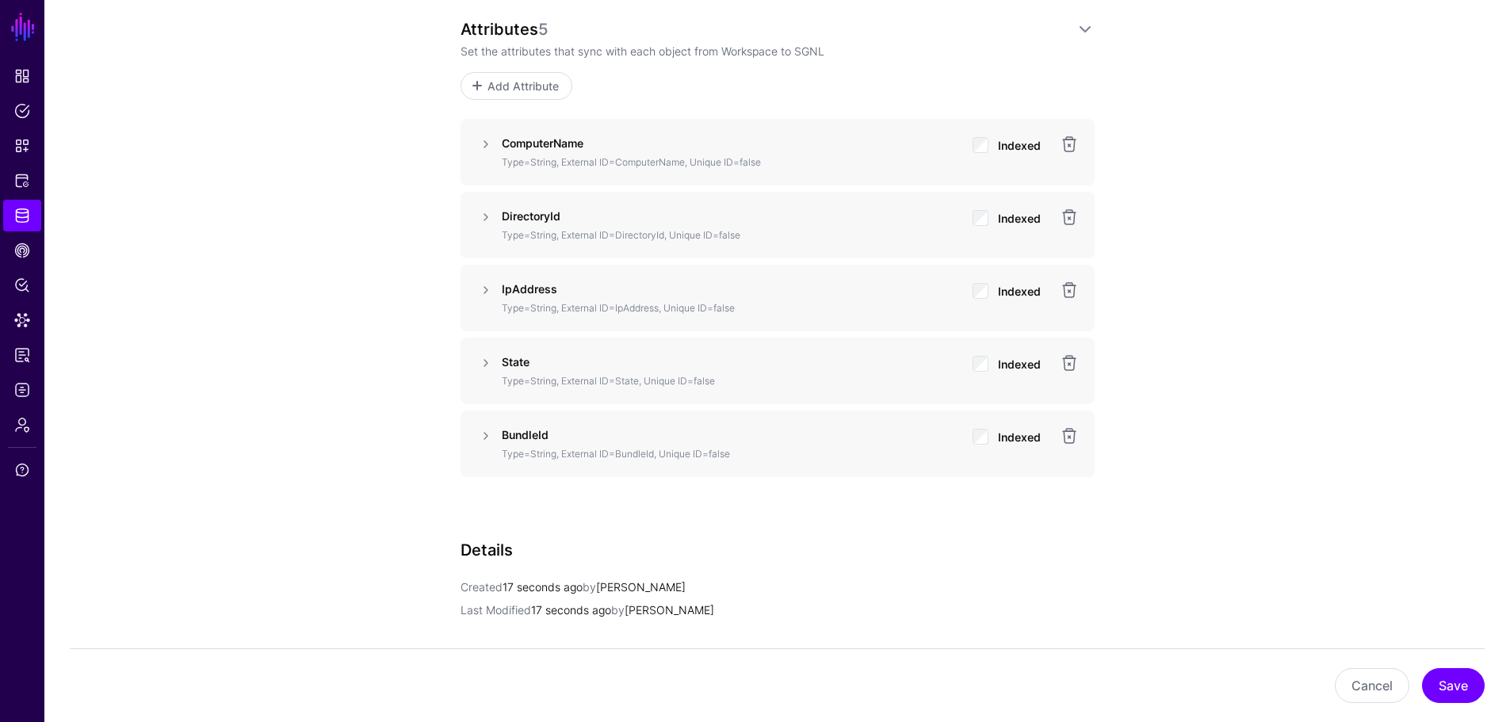
scroll to position [1109, 0]
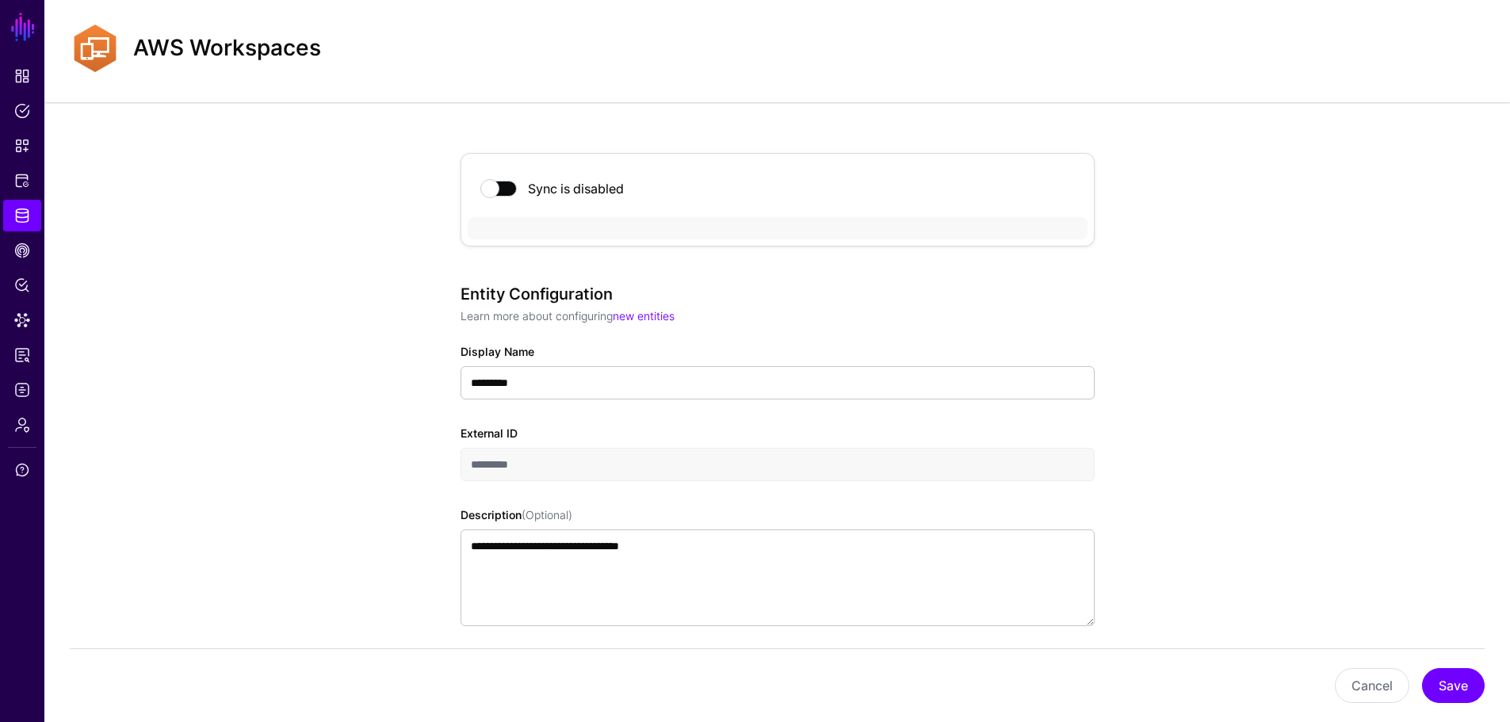
scroll to position [0, 0]
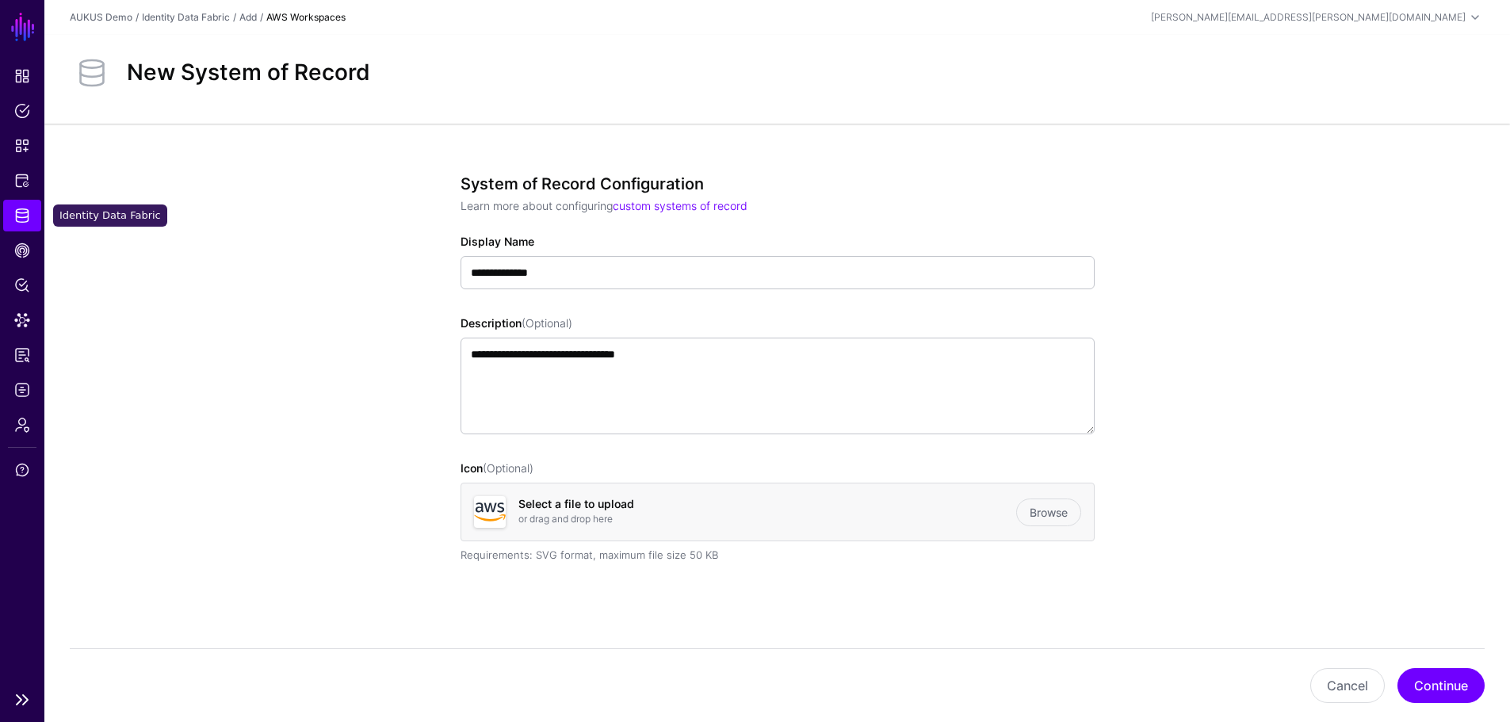
click at [23, 211] on span "Identity Data Fabric" at bounding box center [22, 216] width 16 height 16
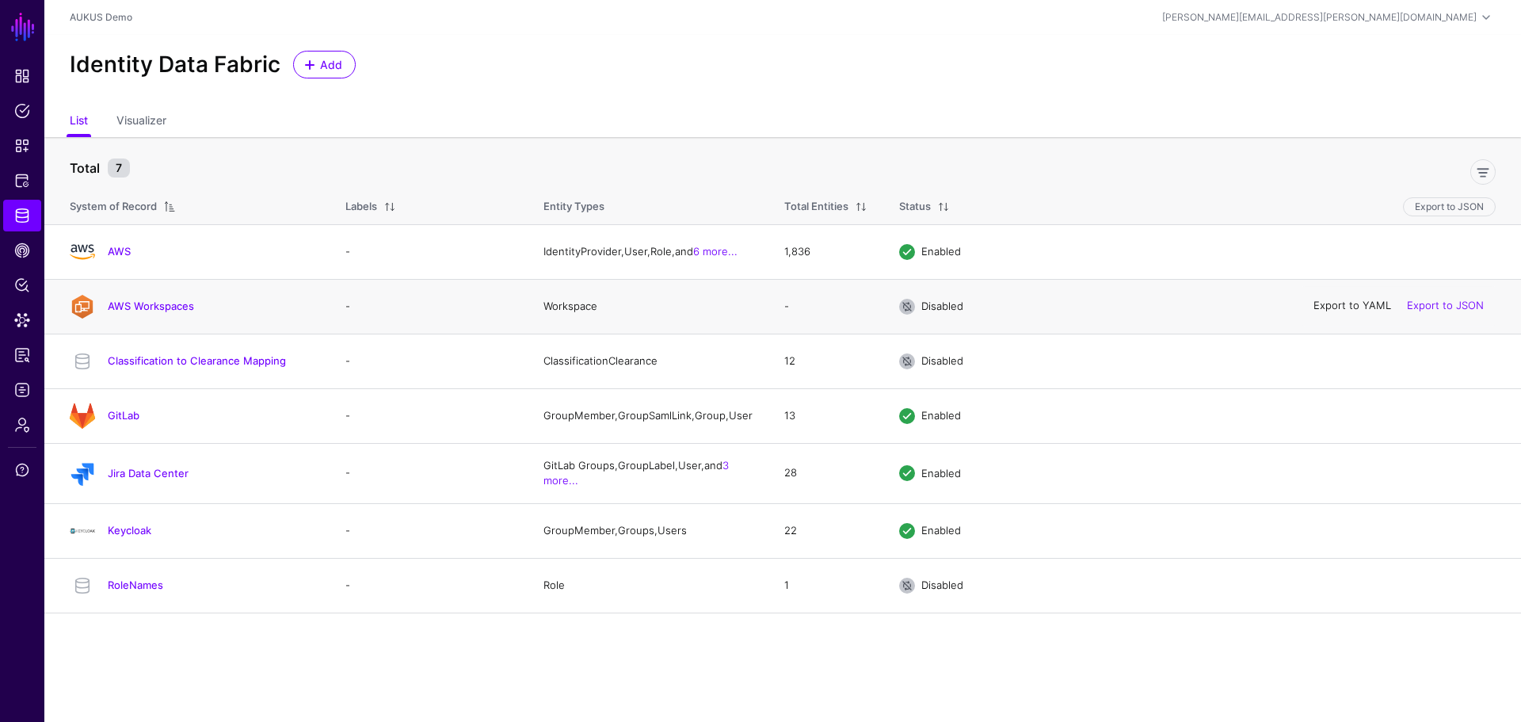
click at [1362, 306] on link "Export to YAML" at bounding box center [1353, 306] width 78 height 13
click at [542, 177] on div at bounding box center [819, 169] width 1366 height 32
click at [148, 309] on link "AWS Workspaces" at bounding box center [151, 306] width 86 height 13
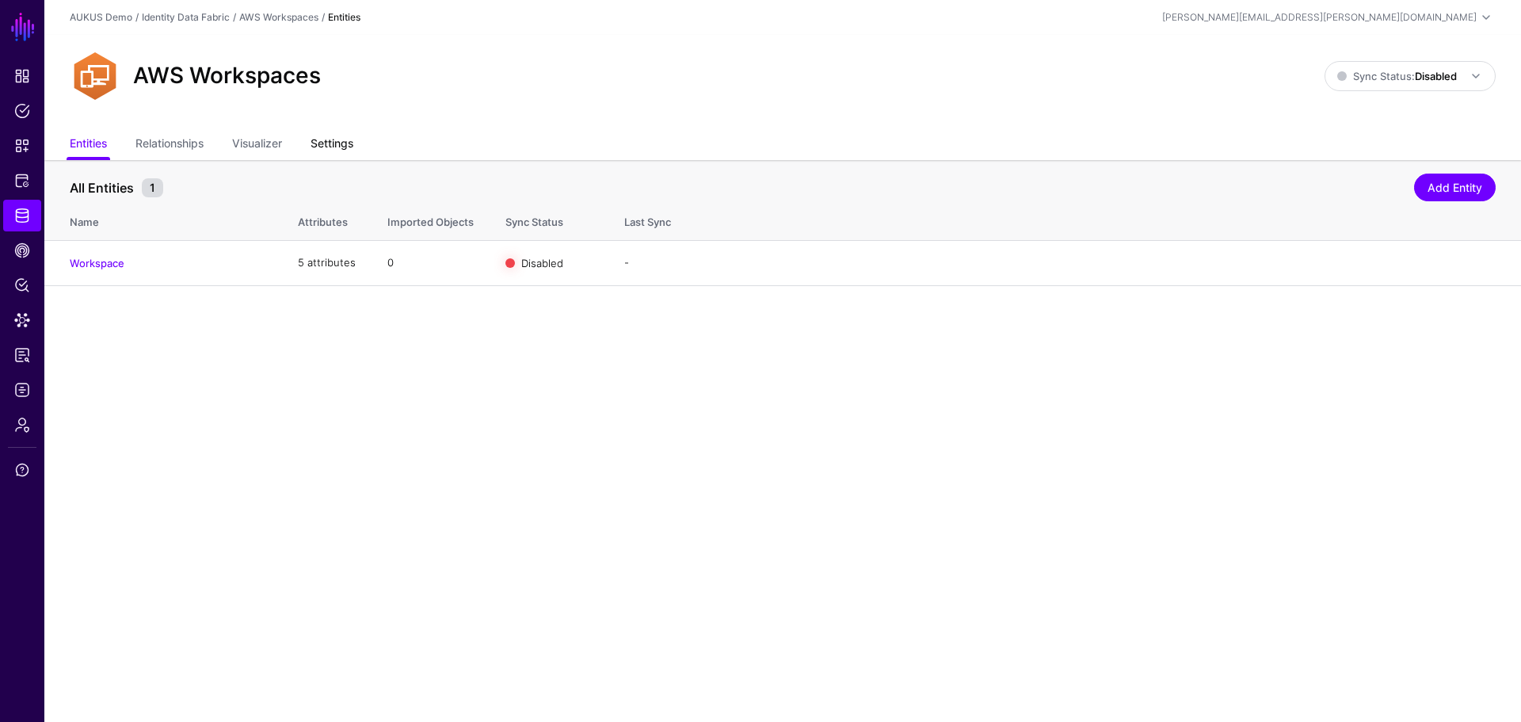
click at [342, 145] on link "Settings" at bounding box center [332, 145] width 43 height 30
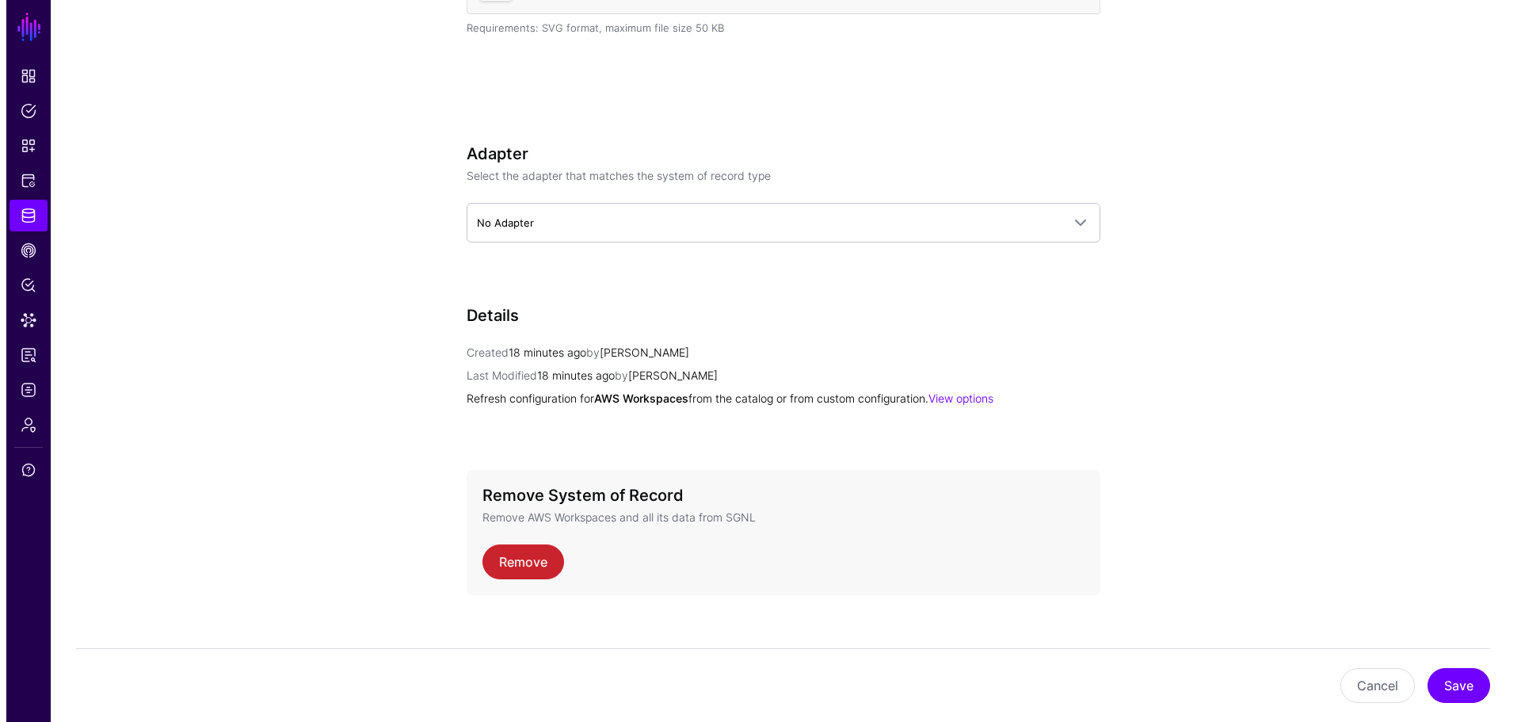
scroll to position [582, 0]
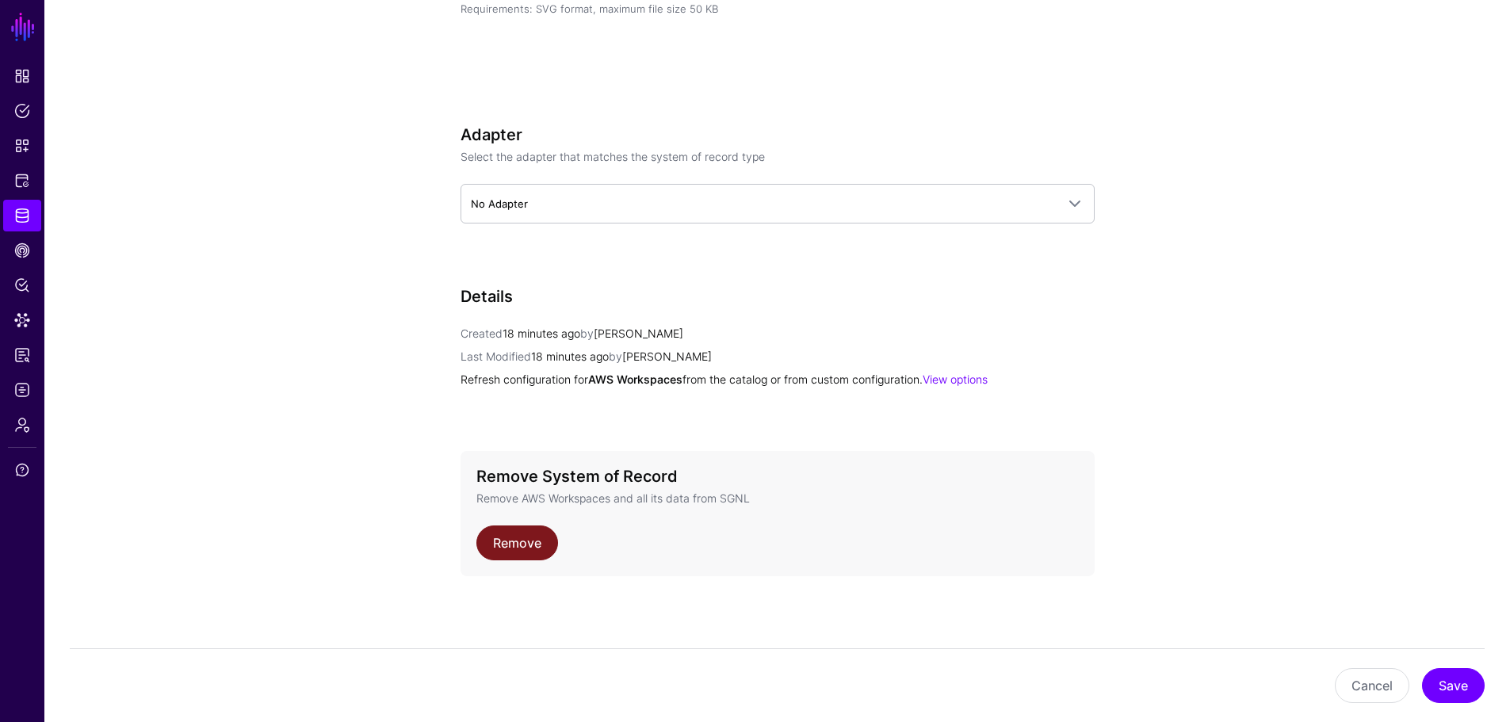
click at [506, 539] on link "Remove" at bounding box center [517, 542] width 82 height 35
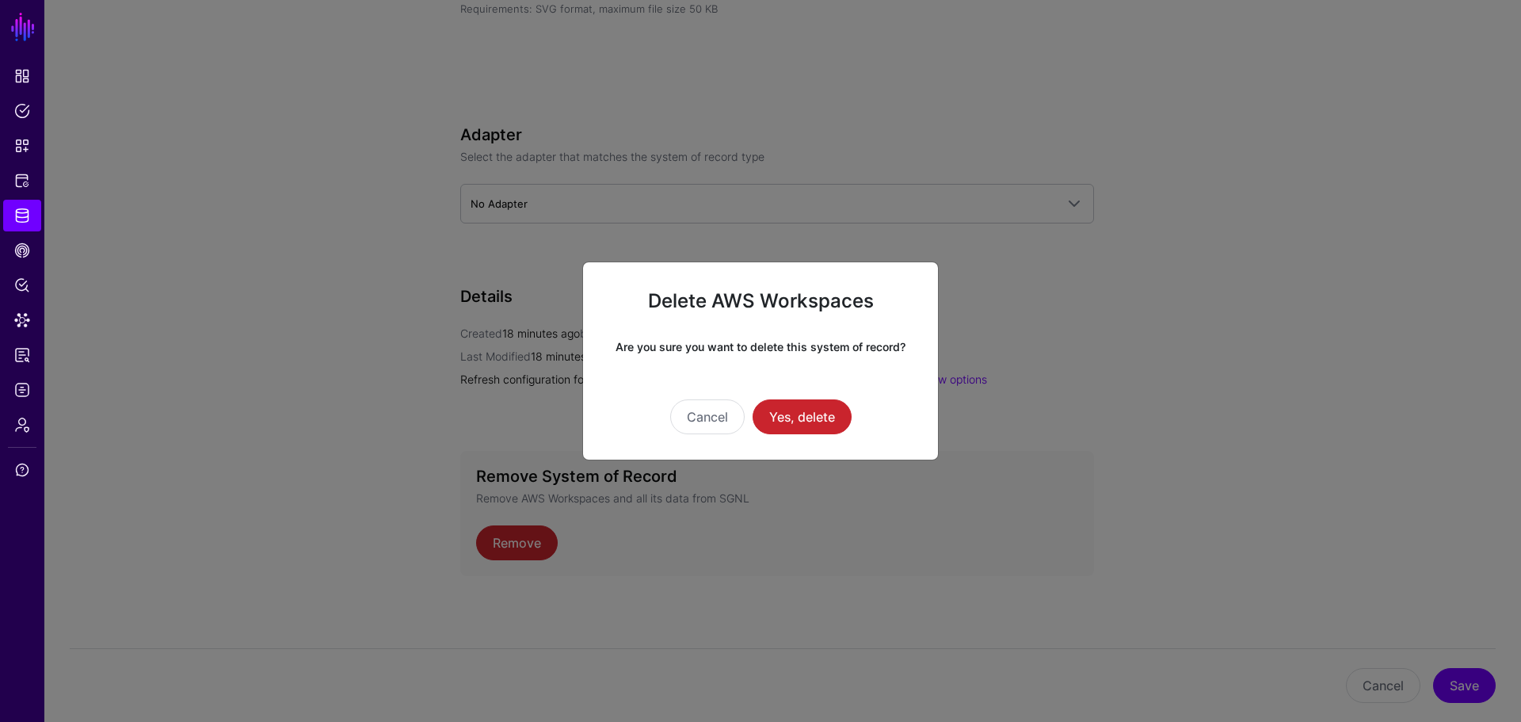
drag, startPoint x: 802, startPoint y: 410, endPoint x: 618, endPoint y: 334, distance: 199.0
click at [801, 410] on button "Yes, delete" at bounding box center [802, 416] width 99 height 35
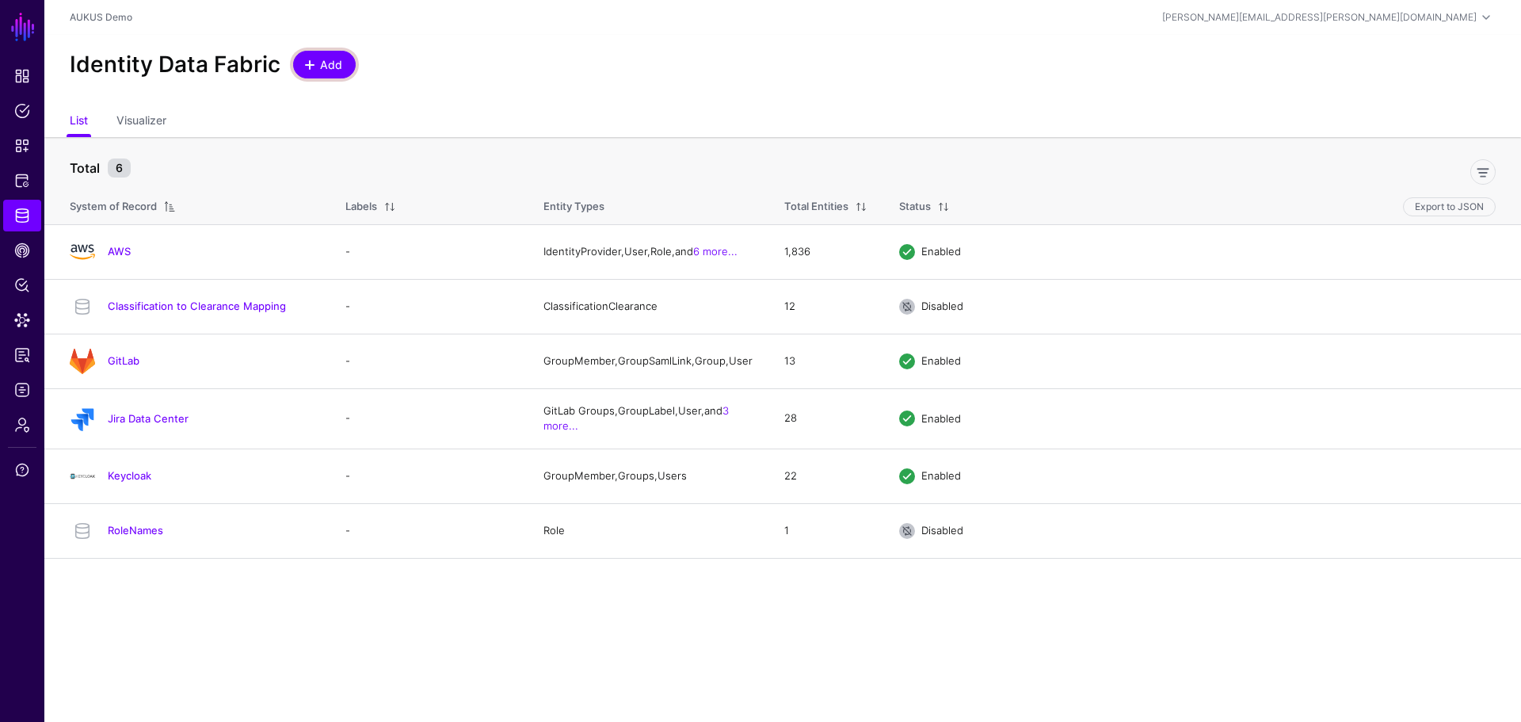
click at [331, 66] on span "Add" at bounding box center [332, 64] width 26 height 17
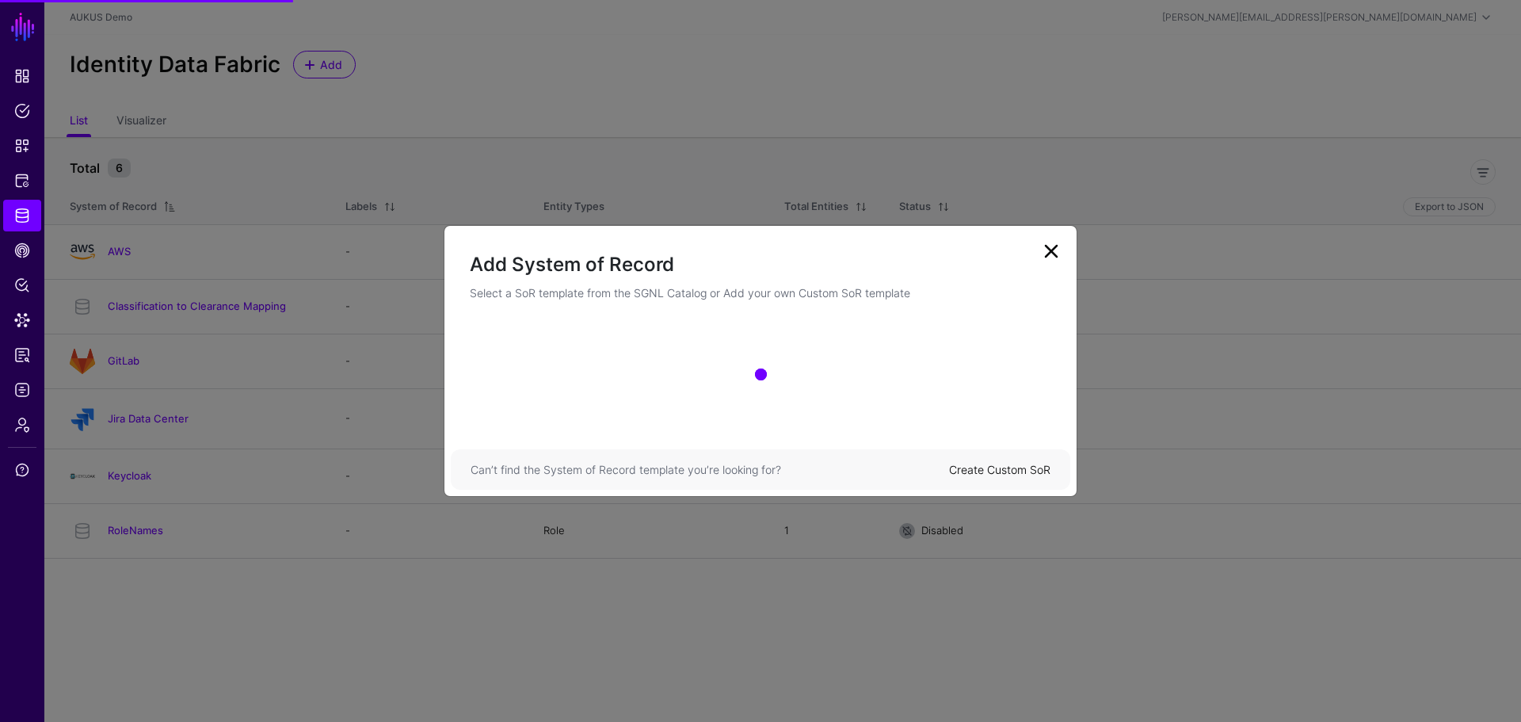
click at [991, 470] on link "Create Custom SoR" at bounding box center [999, 469] width 101 height 13
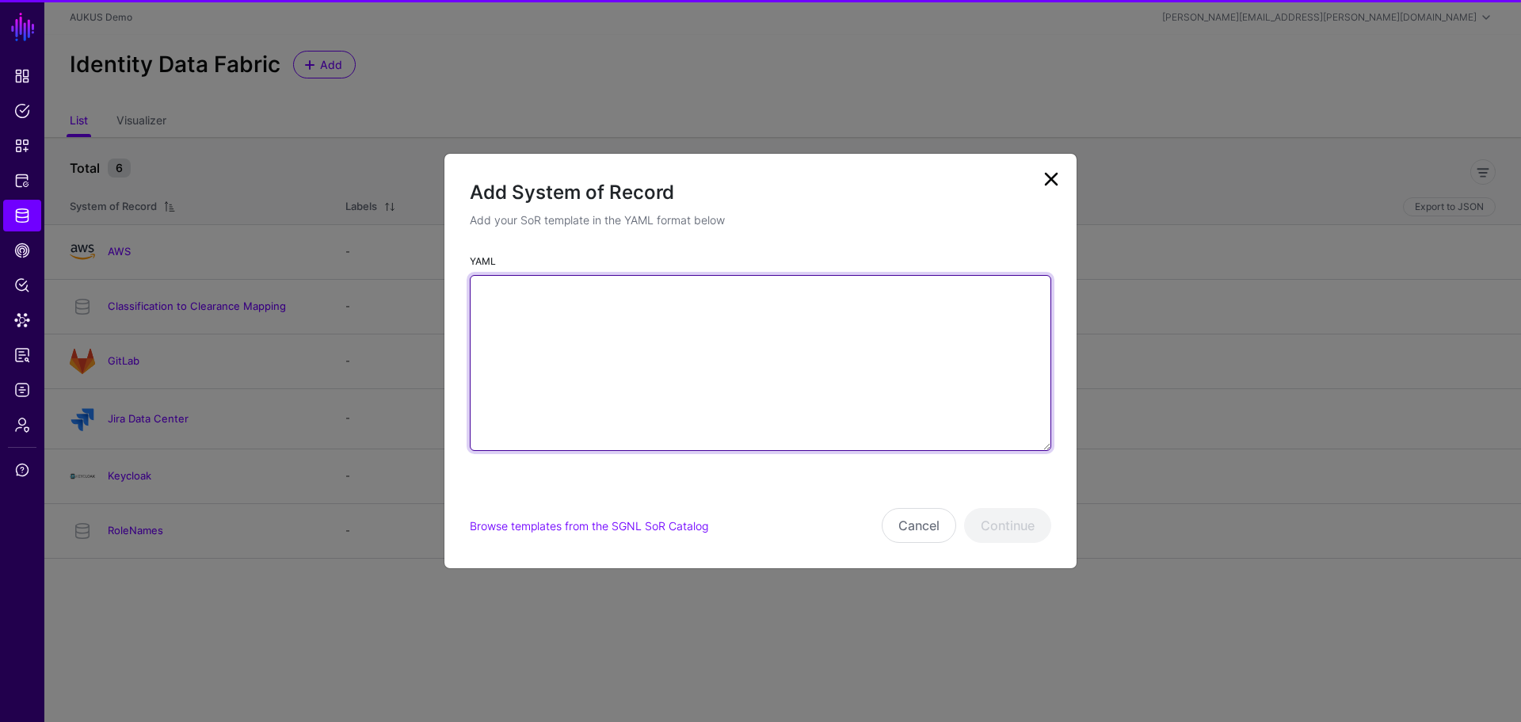
click at [701, 331] on textarea "YAML" at bounding box center [761, 363] width 582 height 176
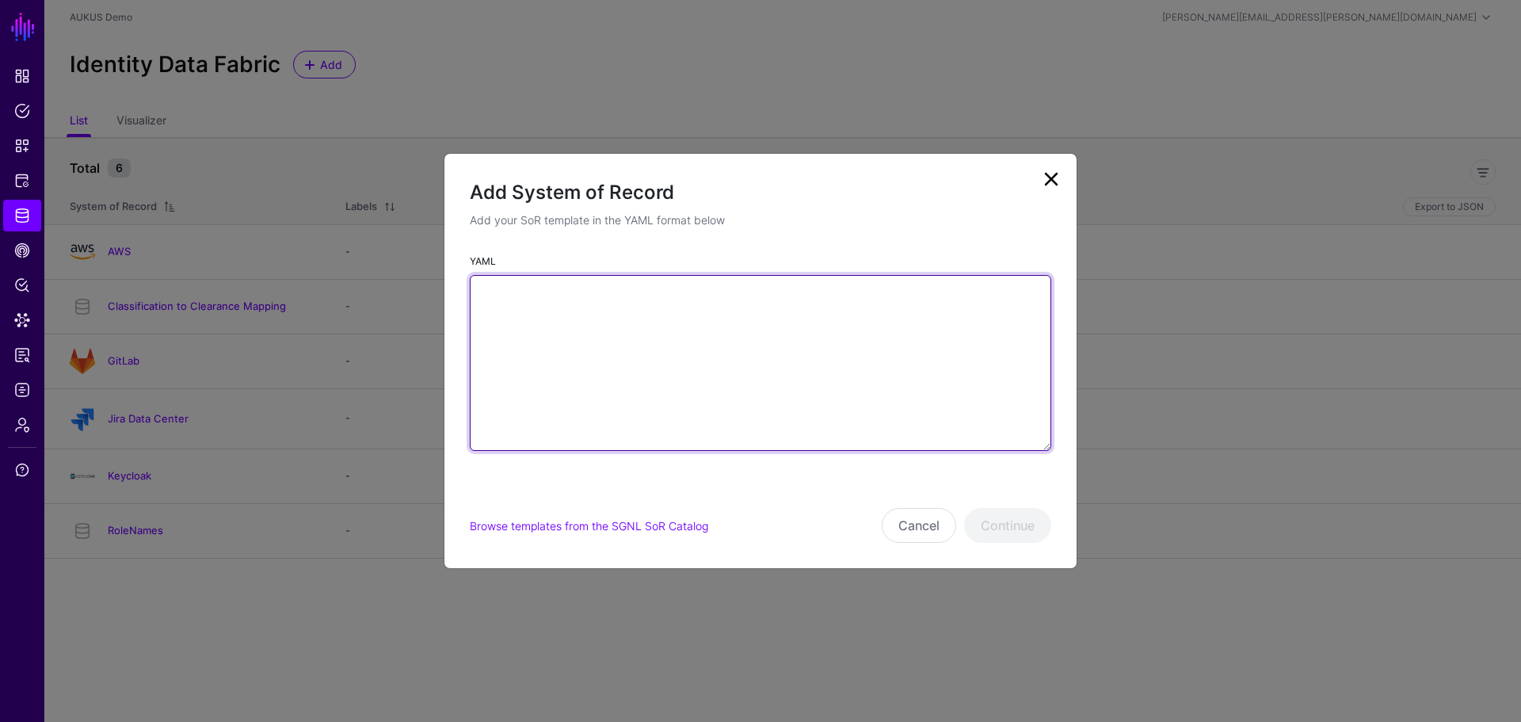
paste textarea "**********"
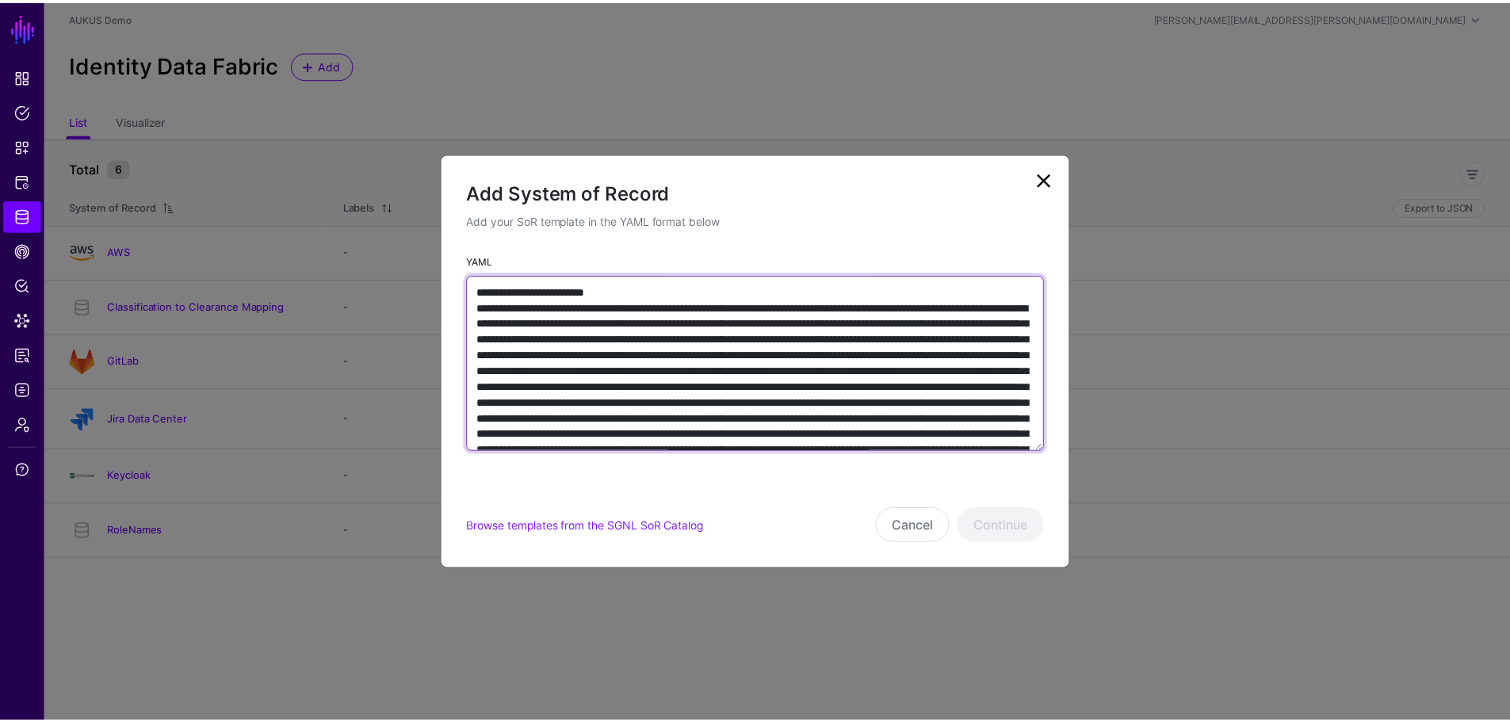
scroll to position [1544, 0]
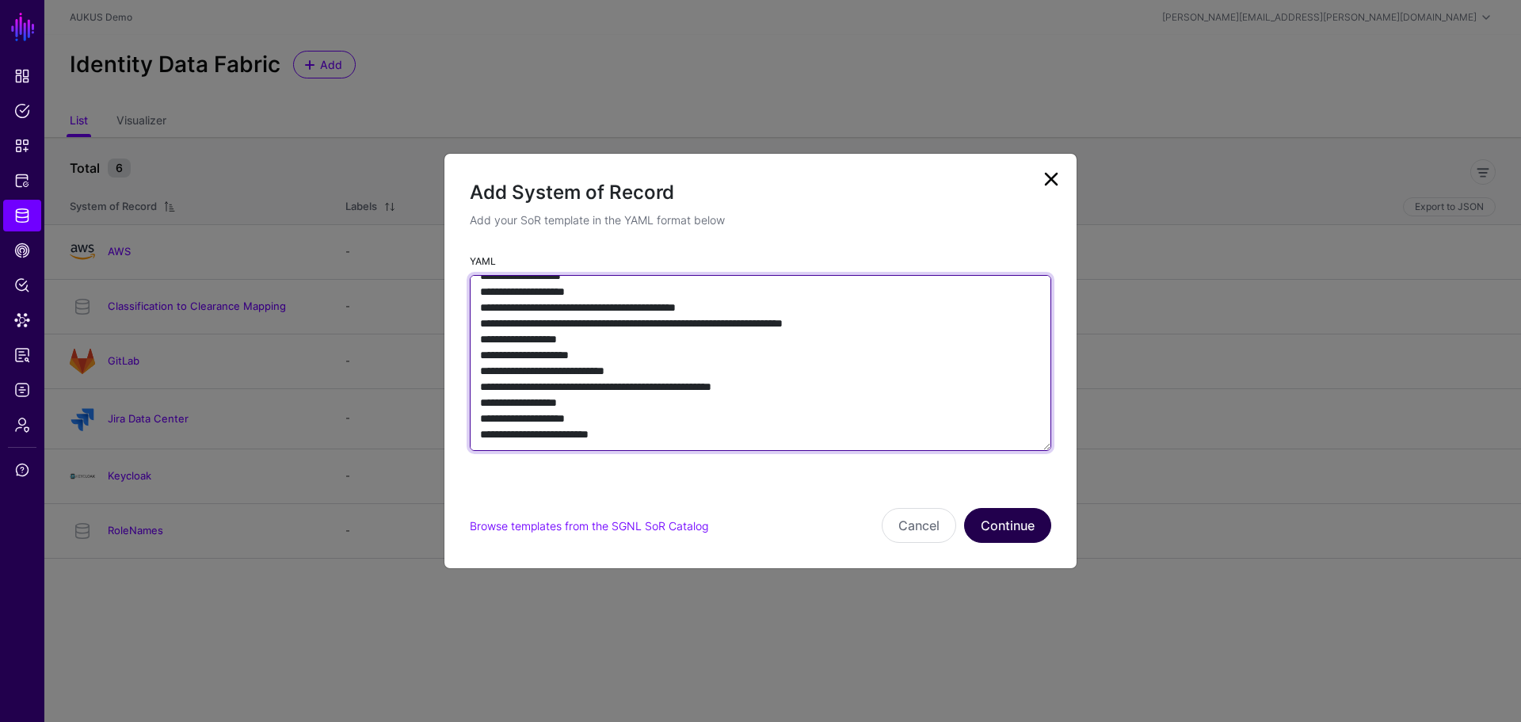
type textarea "**********"
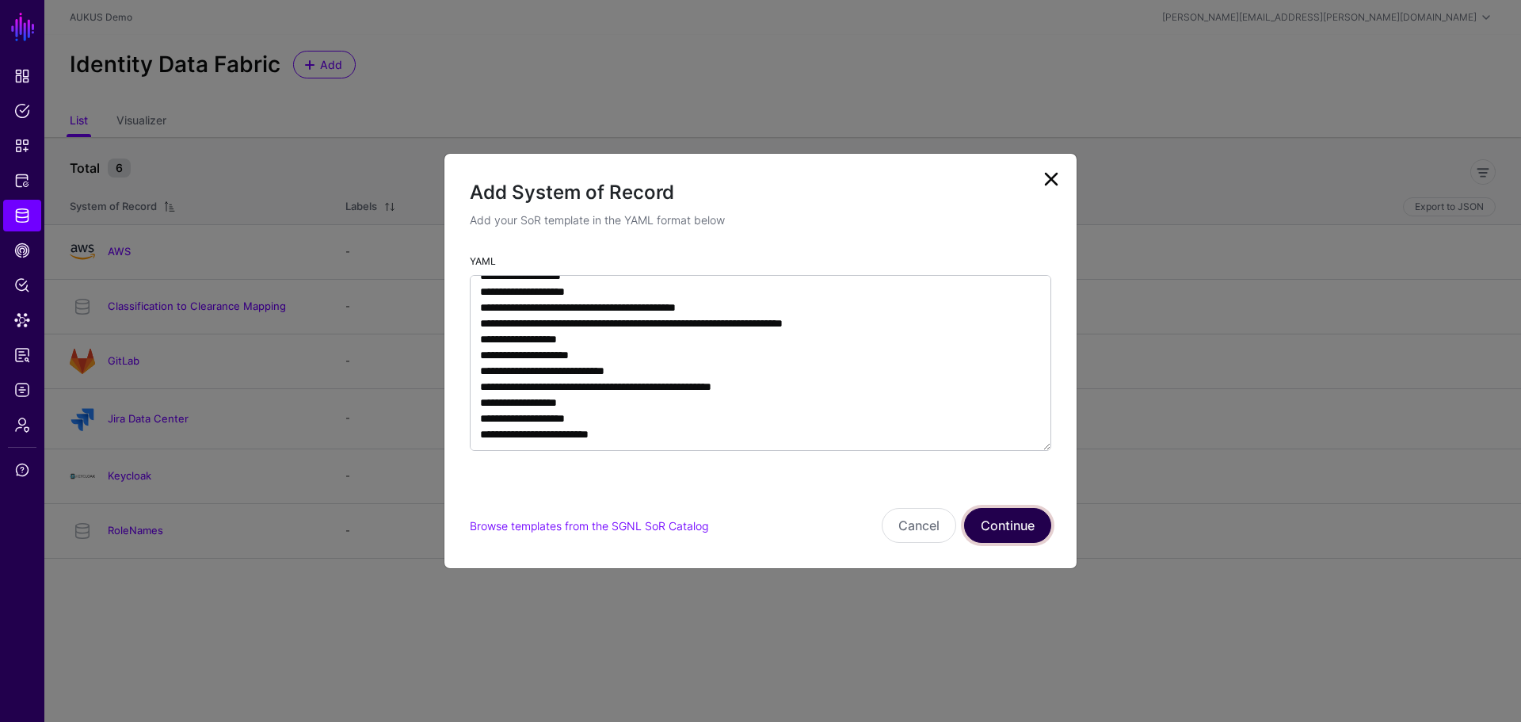
click at [1026, 525] on button "Continue" at bounding box center [1007, 525] width 87 height 35
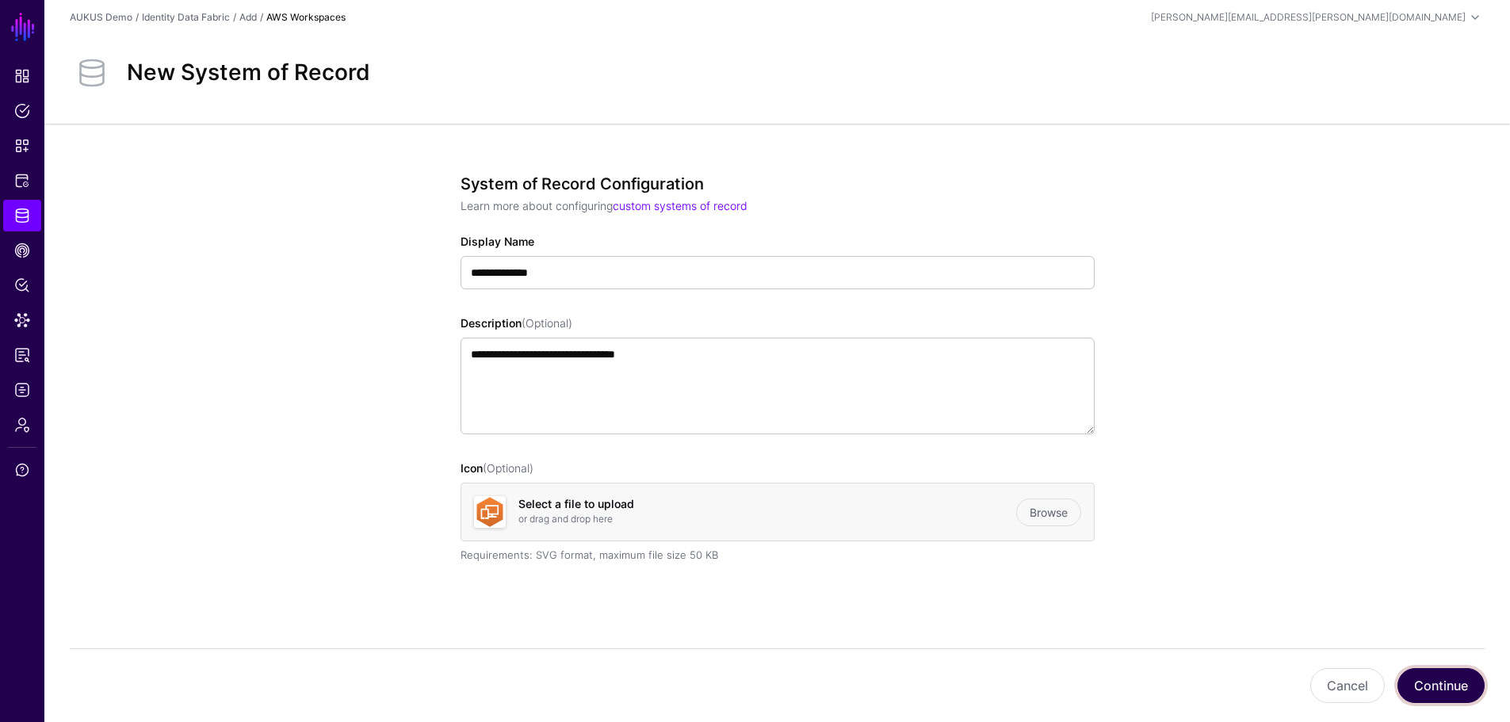
click at [1439, 681] on button "Continue" at bounding box center [1440, 685] width 87 height 35
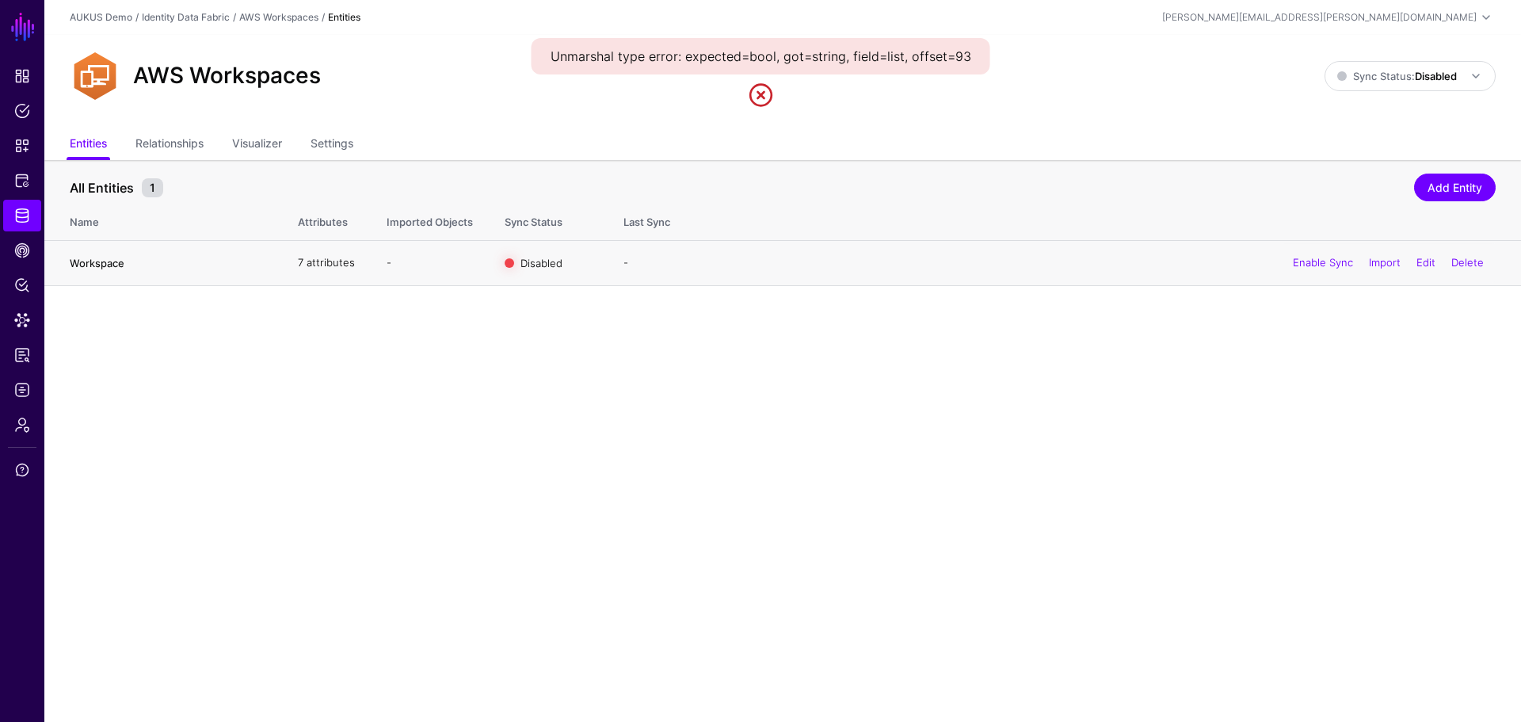
click at [86, 268] on link "Workspace" at bounding box center [97, 263] width 55 height 13
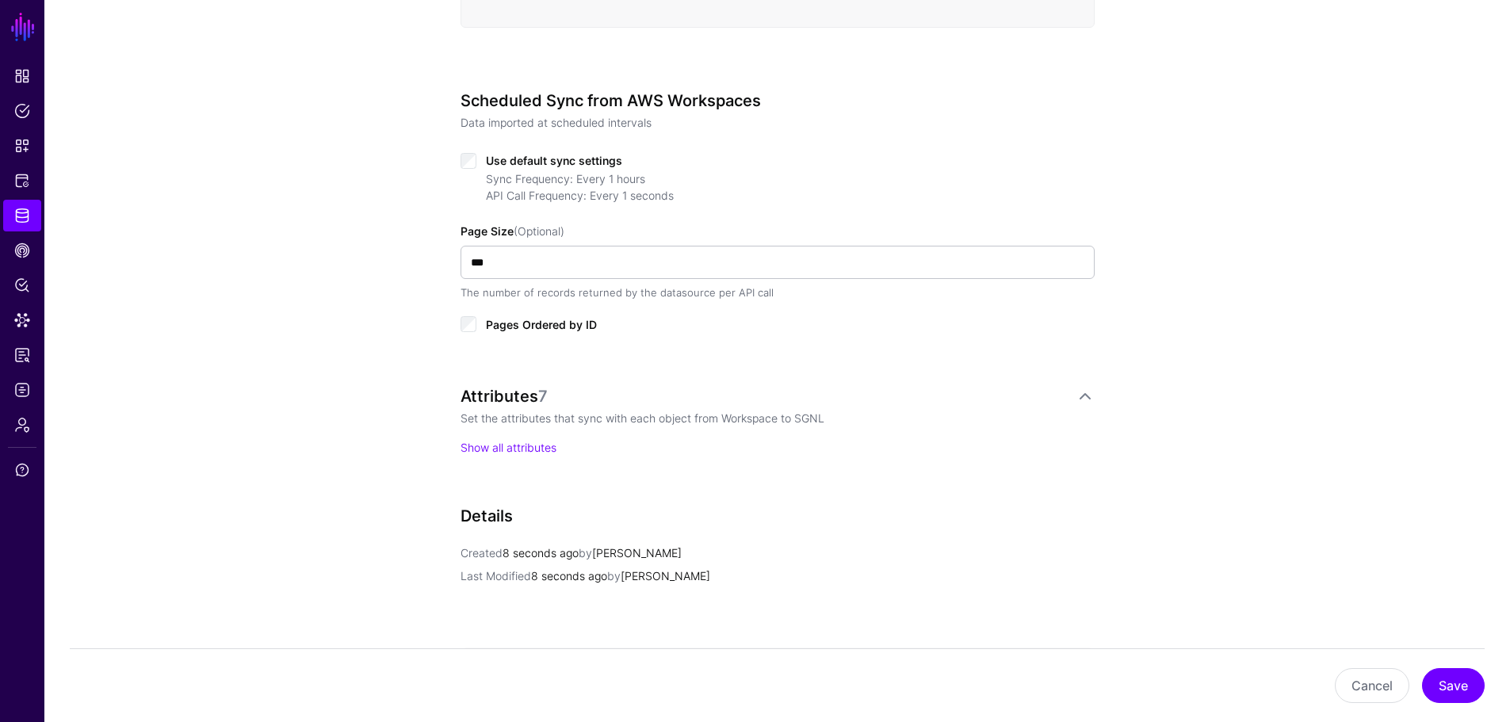
scroll to position [713, 0]
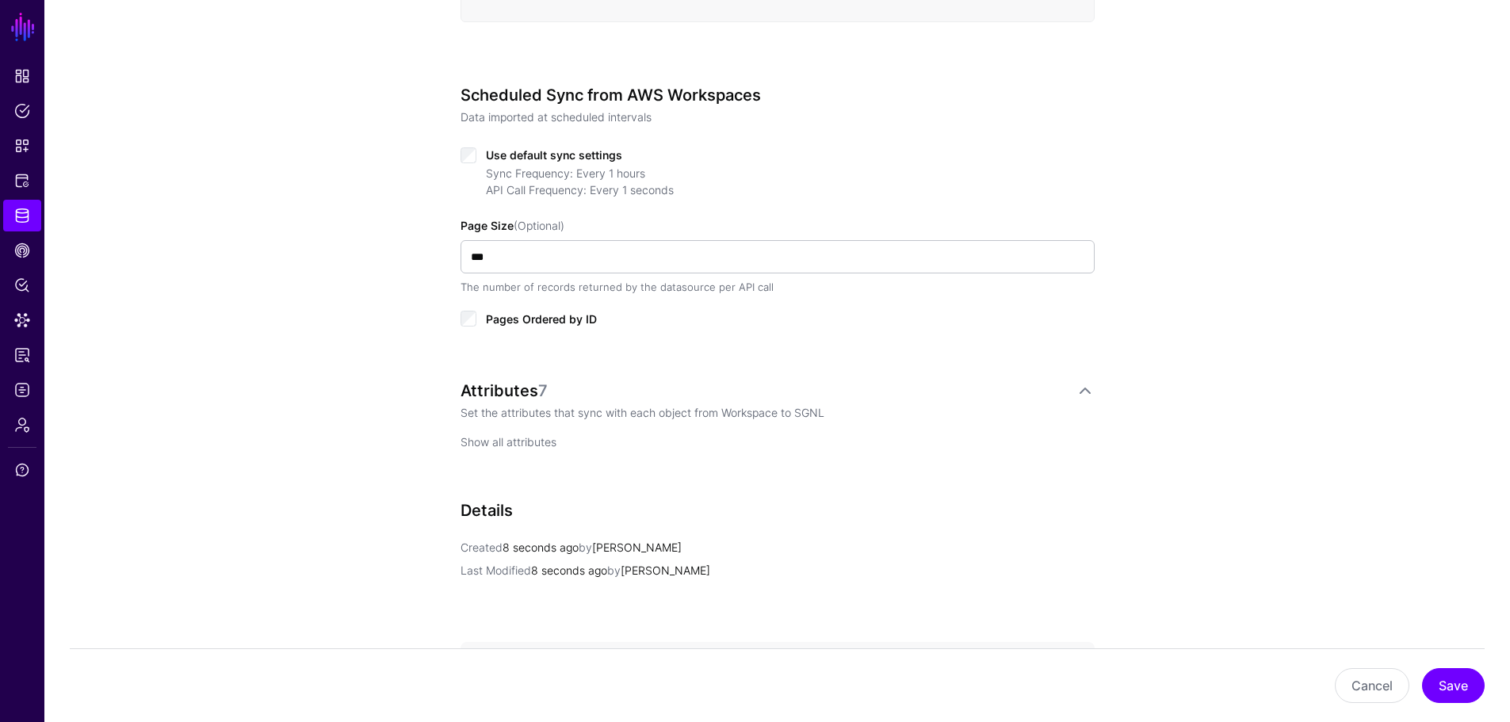
click at [468, 441] on link "Show all attributes" at bounding box center [508, 441] width 96 height 13
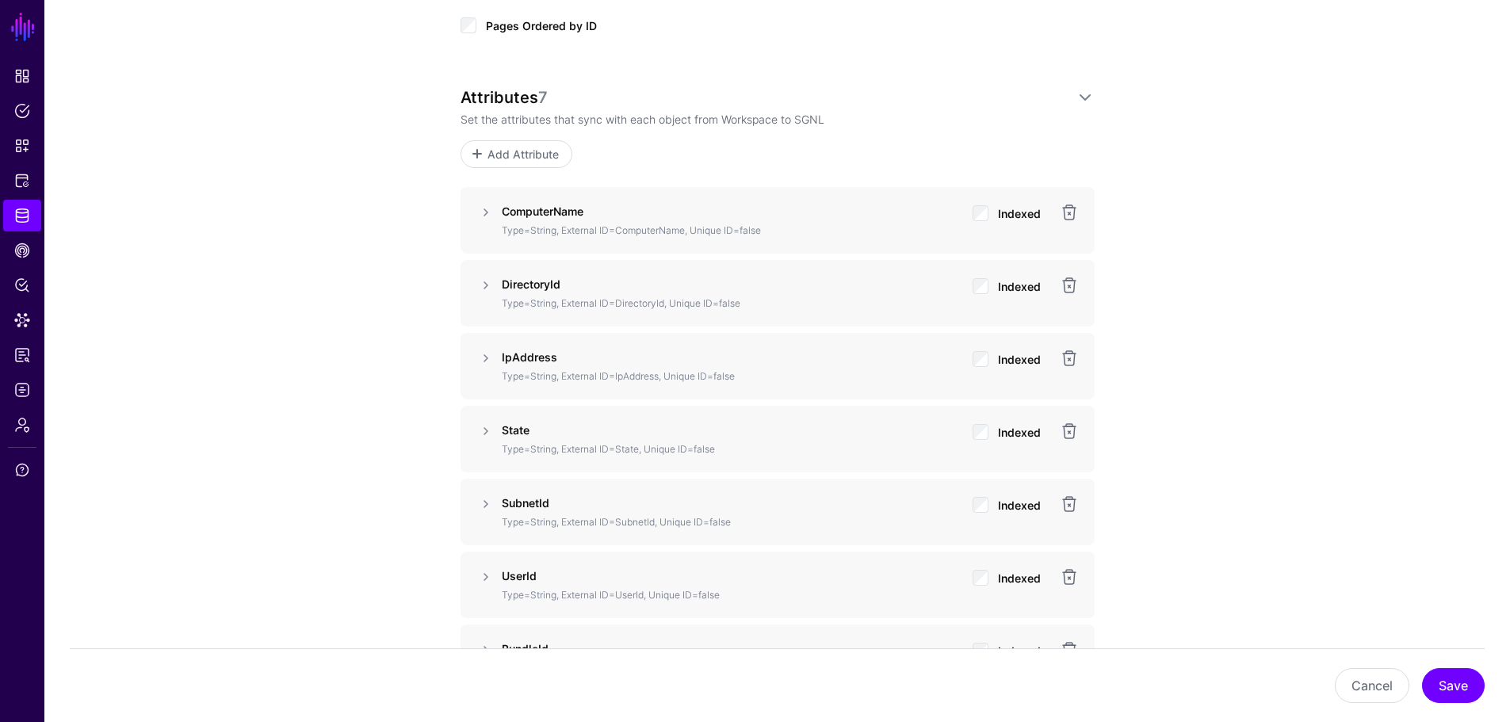
scroll to position [1109, 0]
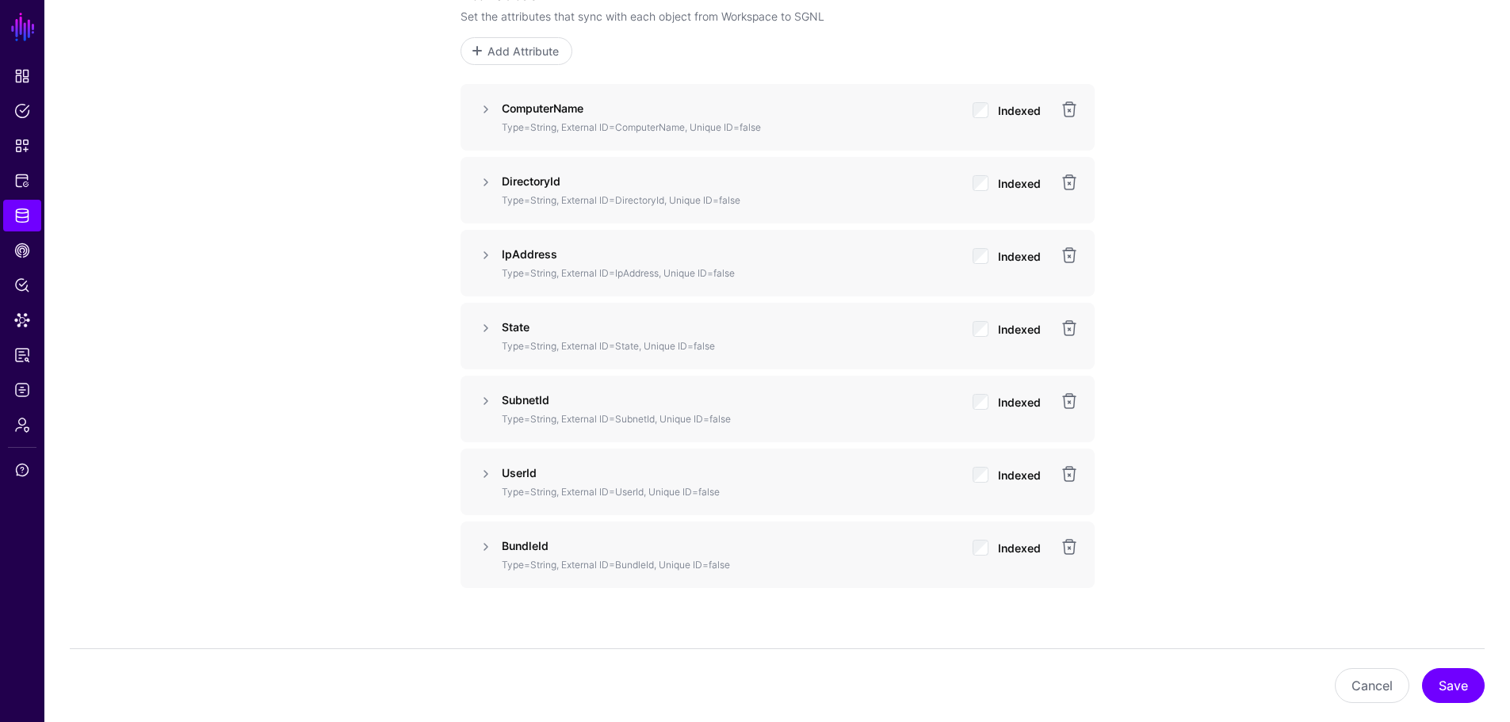
click at [288, 216] on div "**********" at bounding box center [776, 42] width 1465 height 2043
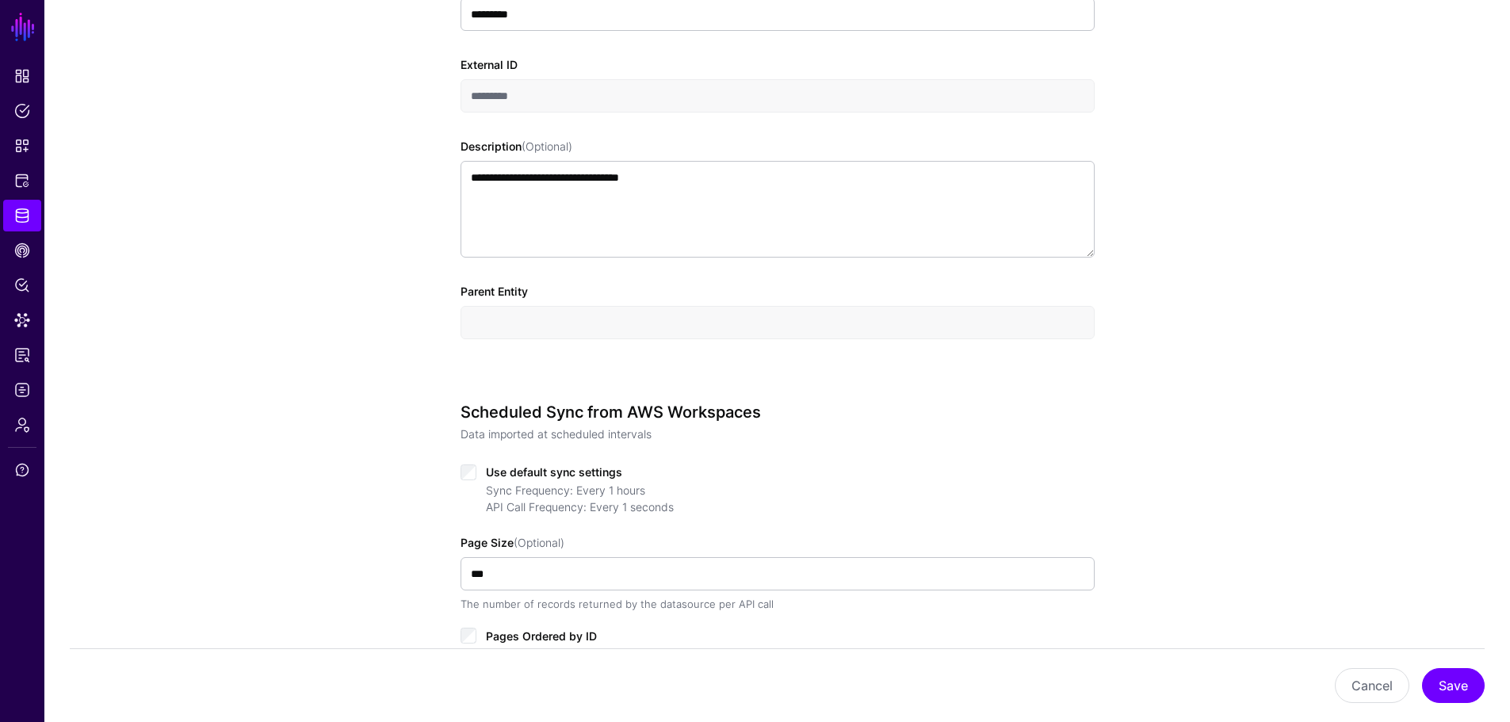
scroll to position [0, 0]
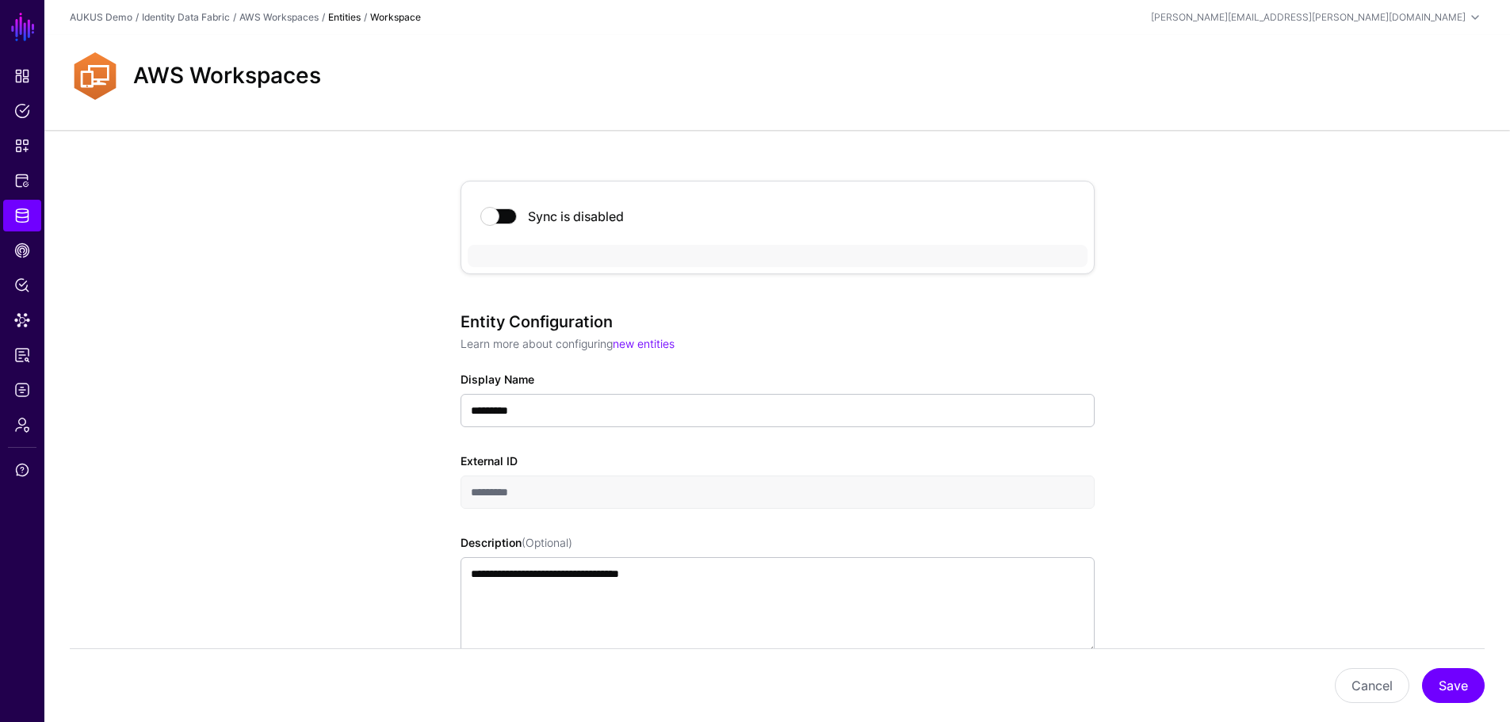
click at [402, 17] on strong "Workspace" at bounding box center [395, 17] width 51 height 12
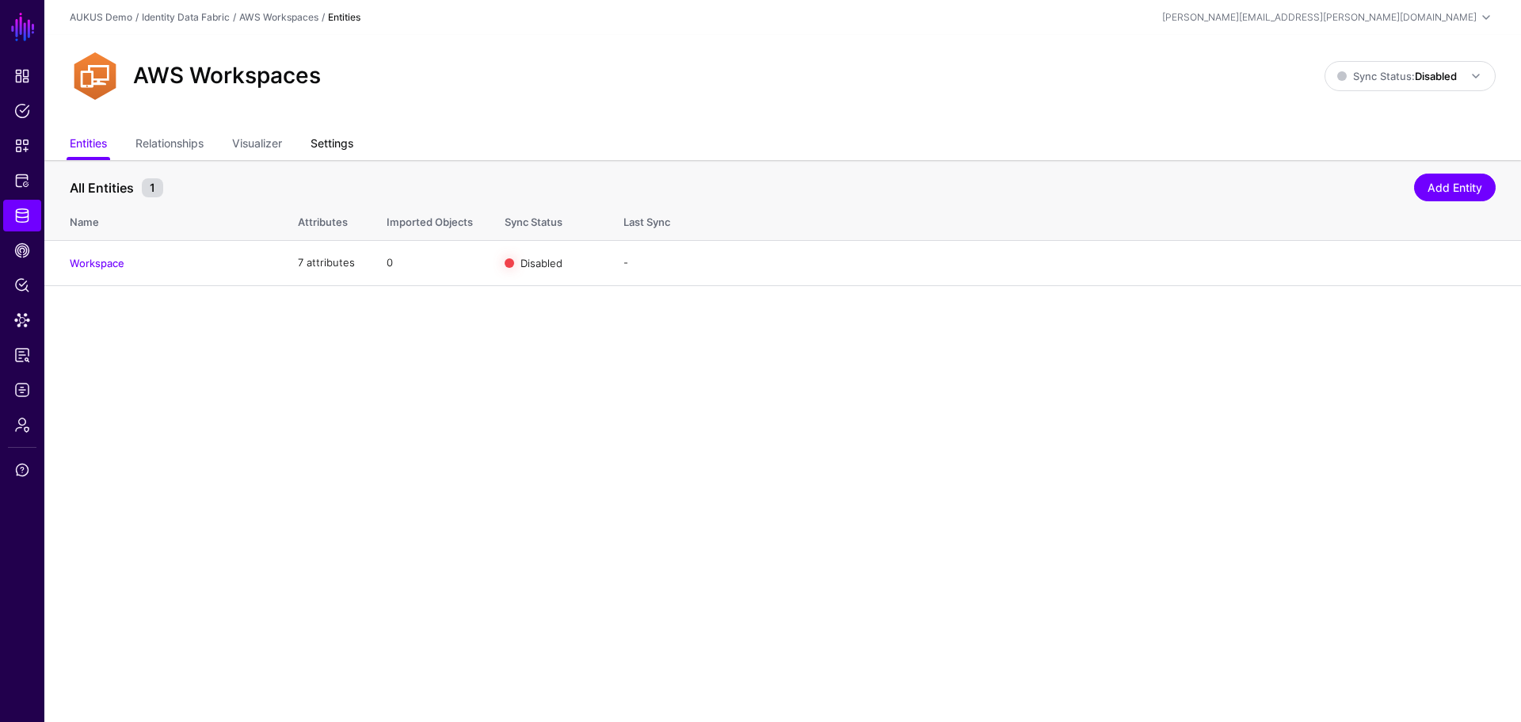
click at [330, 137] on link "Settings" at bounding box center [332, 145] width 43 height 30
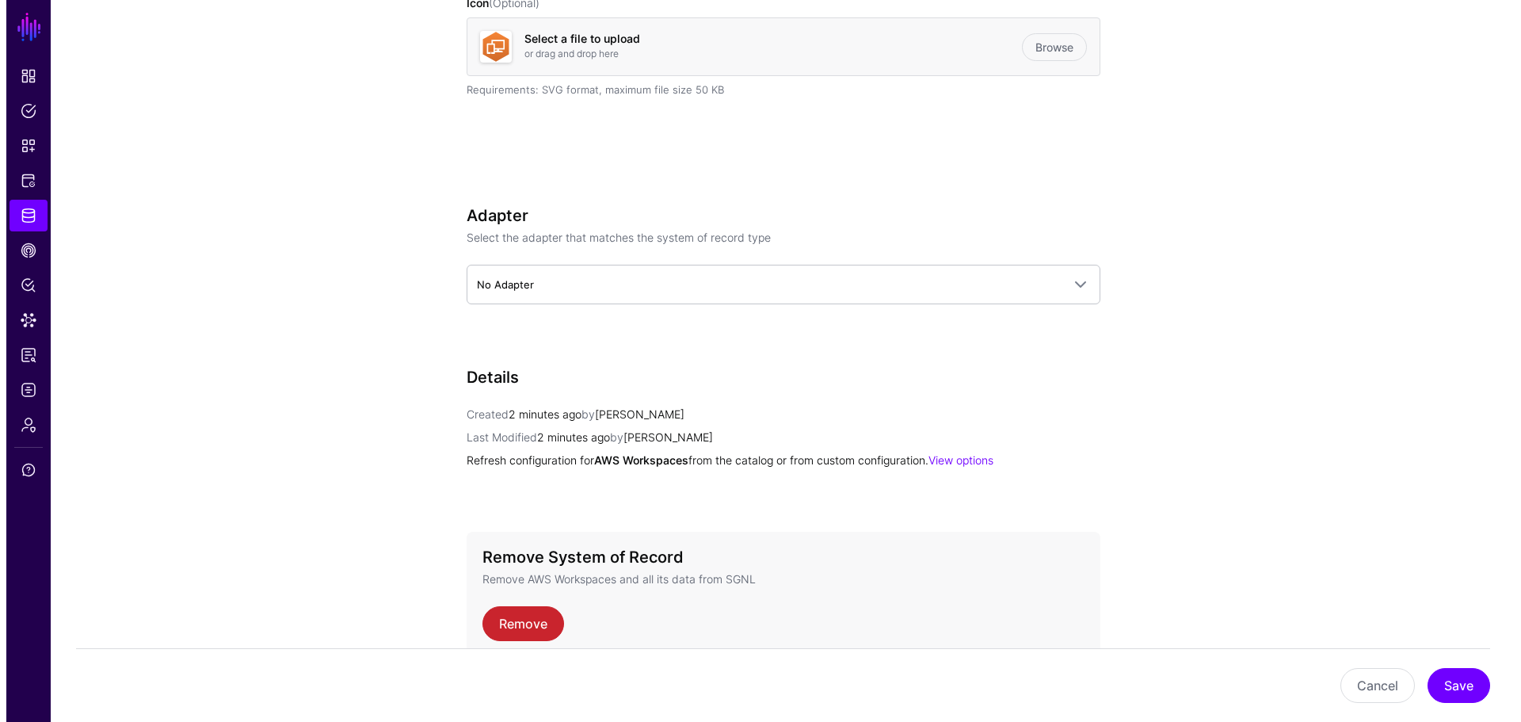
scroll to position [582, 0]
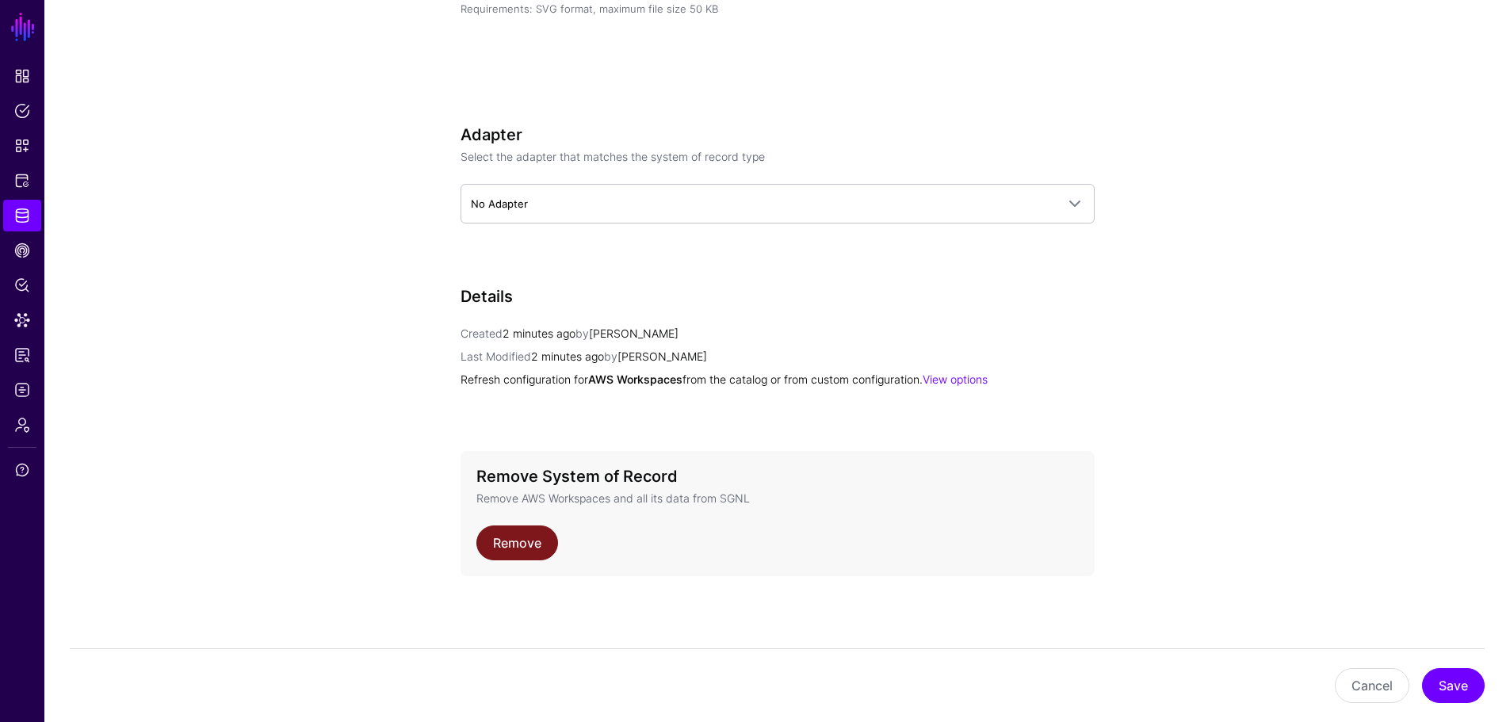
click at [496, 540] on link "Remove" at bounding box center [517, 542] width 82 height 35
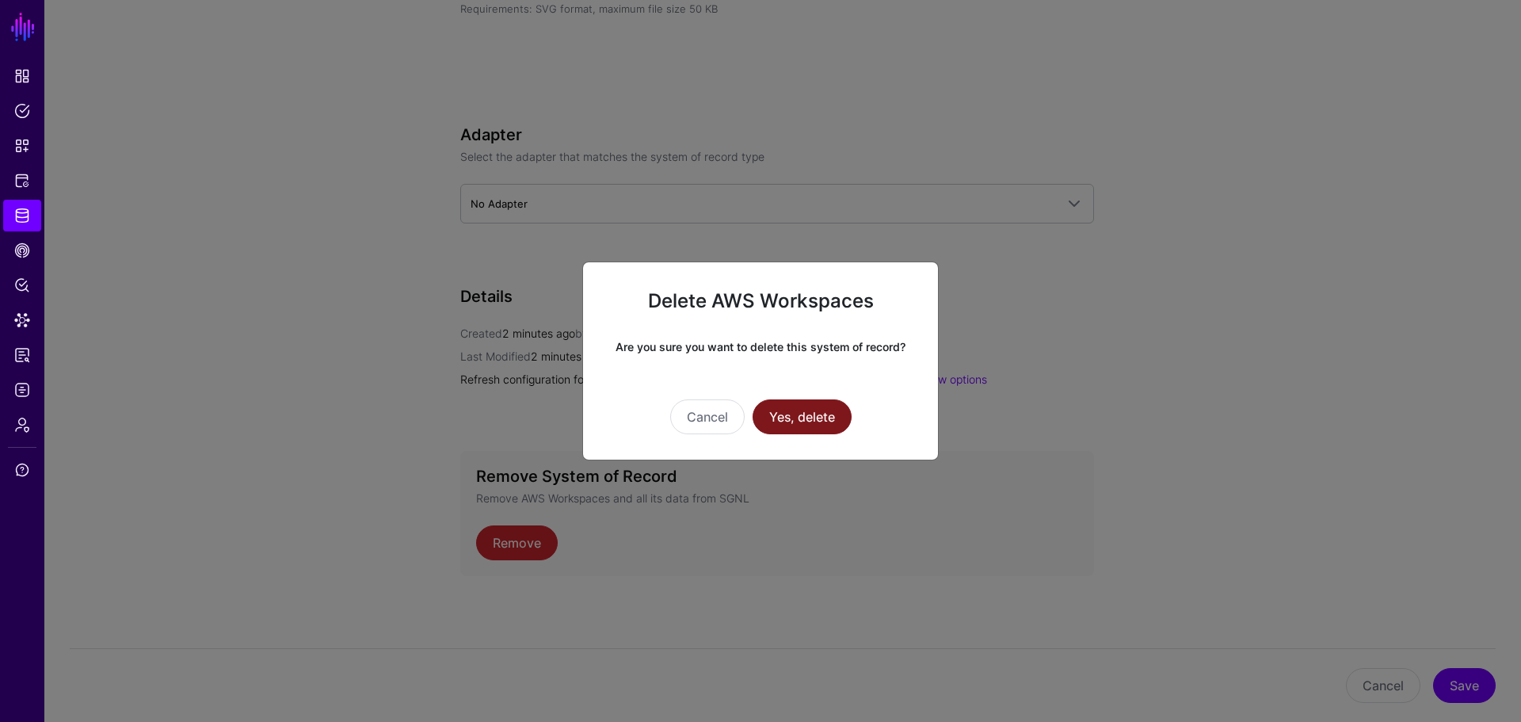
click at [790, 419] on button "Yes, delete" at bounding box center [802, 416] width 99 height 35
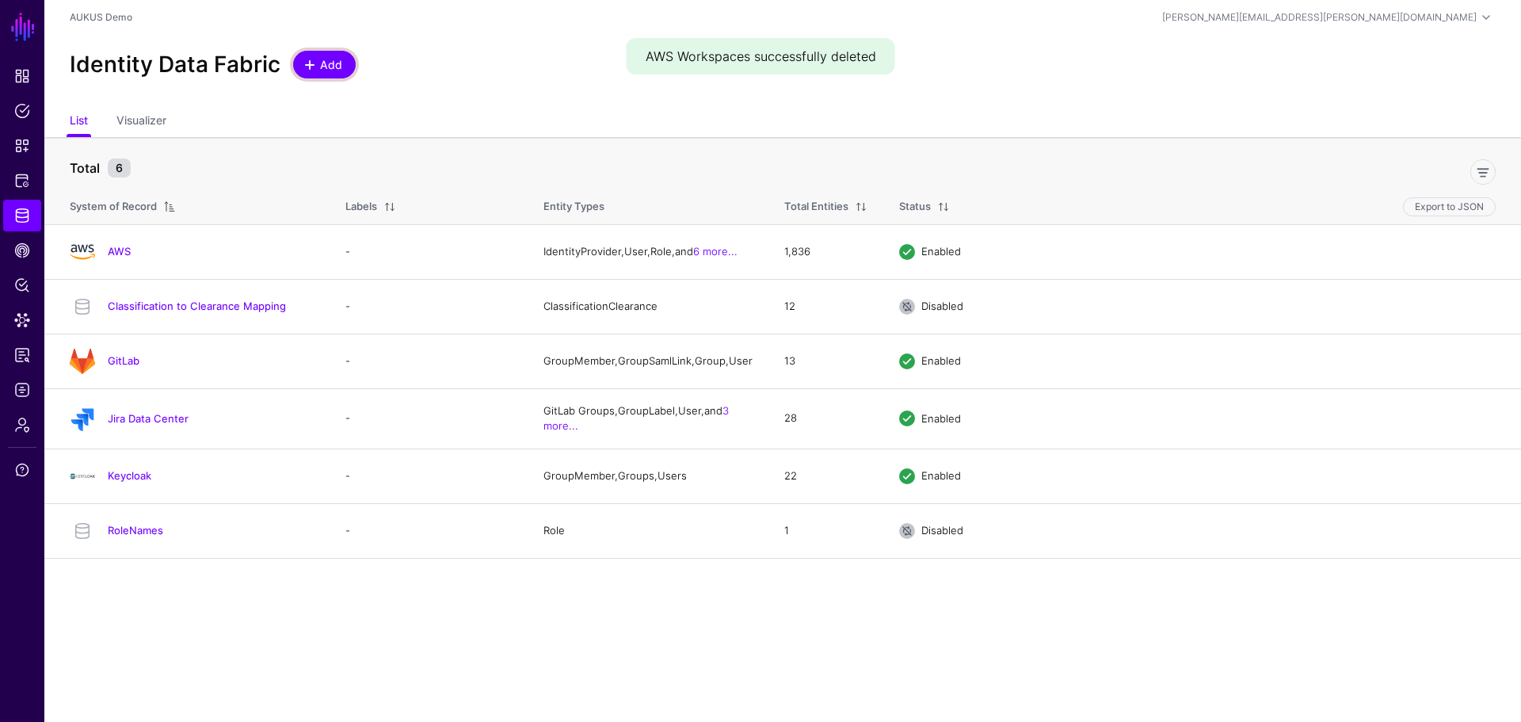
click at [313, 66] on span at bounding box center [309, 65] width 13 height 13
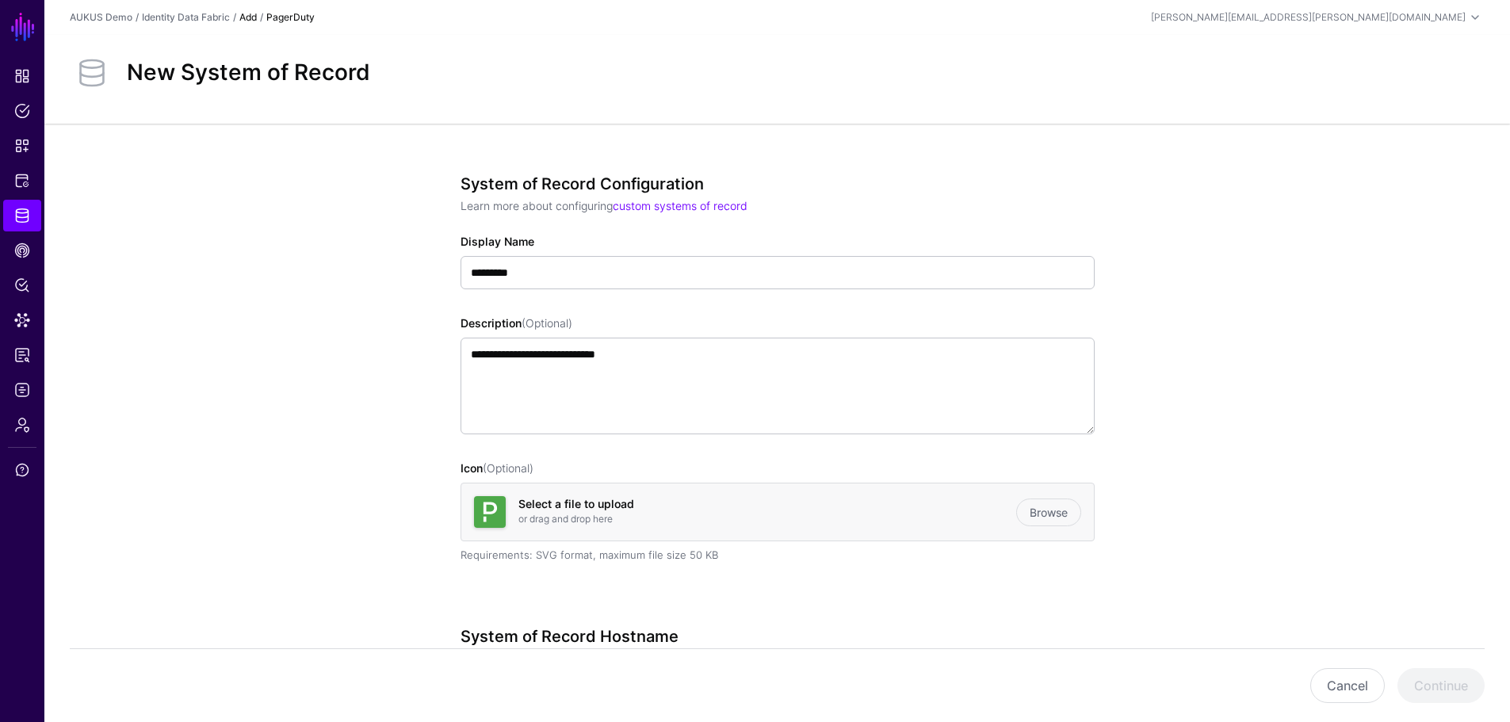
click at [249, 19] on link "Add" at bounding box center [247, 17] width 17 height 12
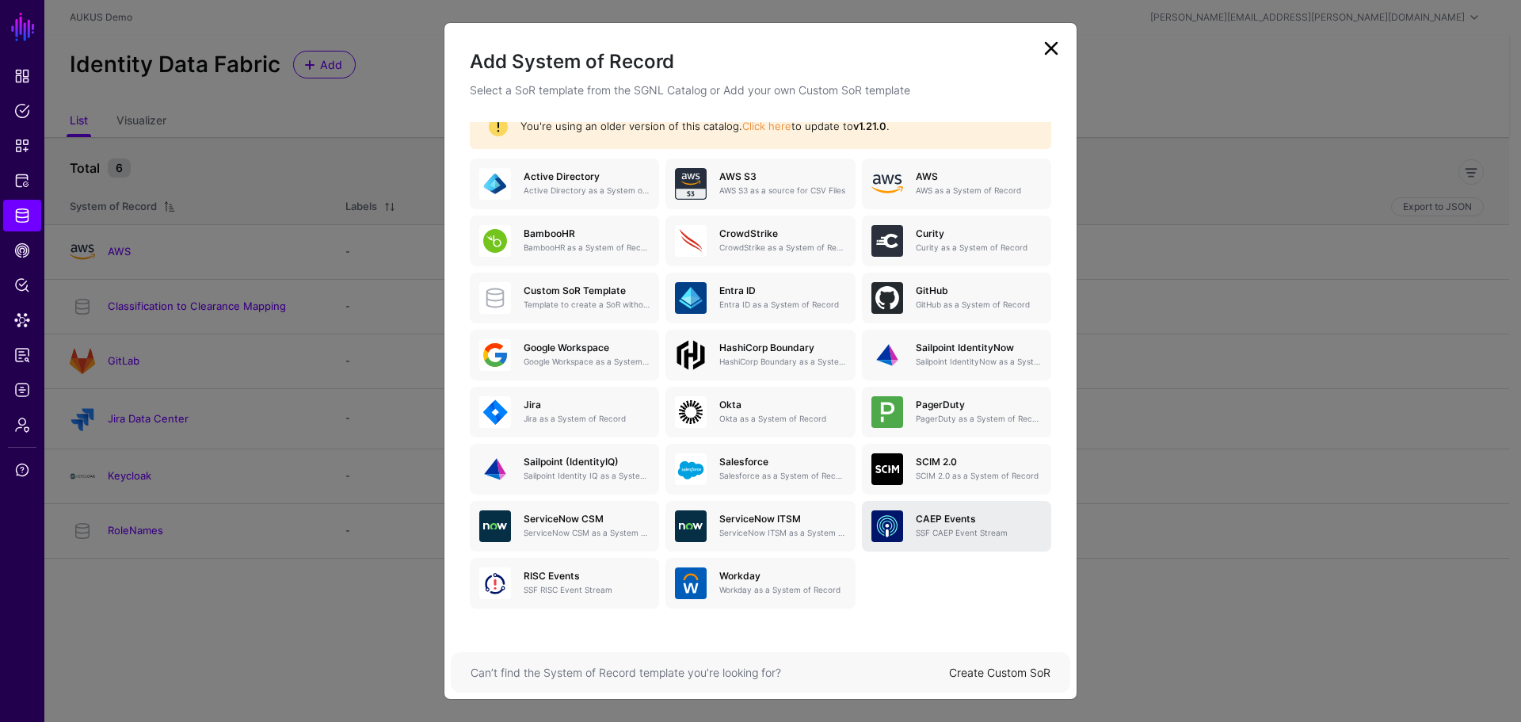
scroll to position [105, 0]
click at [998, 673] on link "Create Custom SoR" at bounding box center [999, 672] width 101 height 13
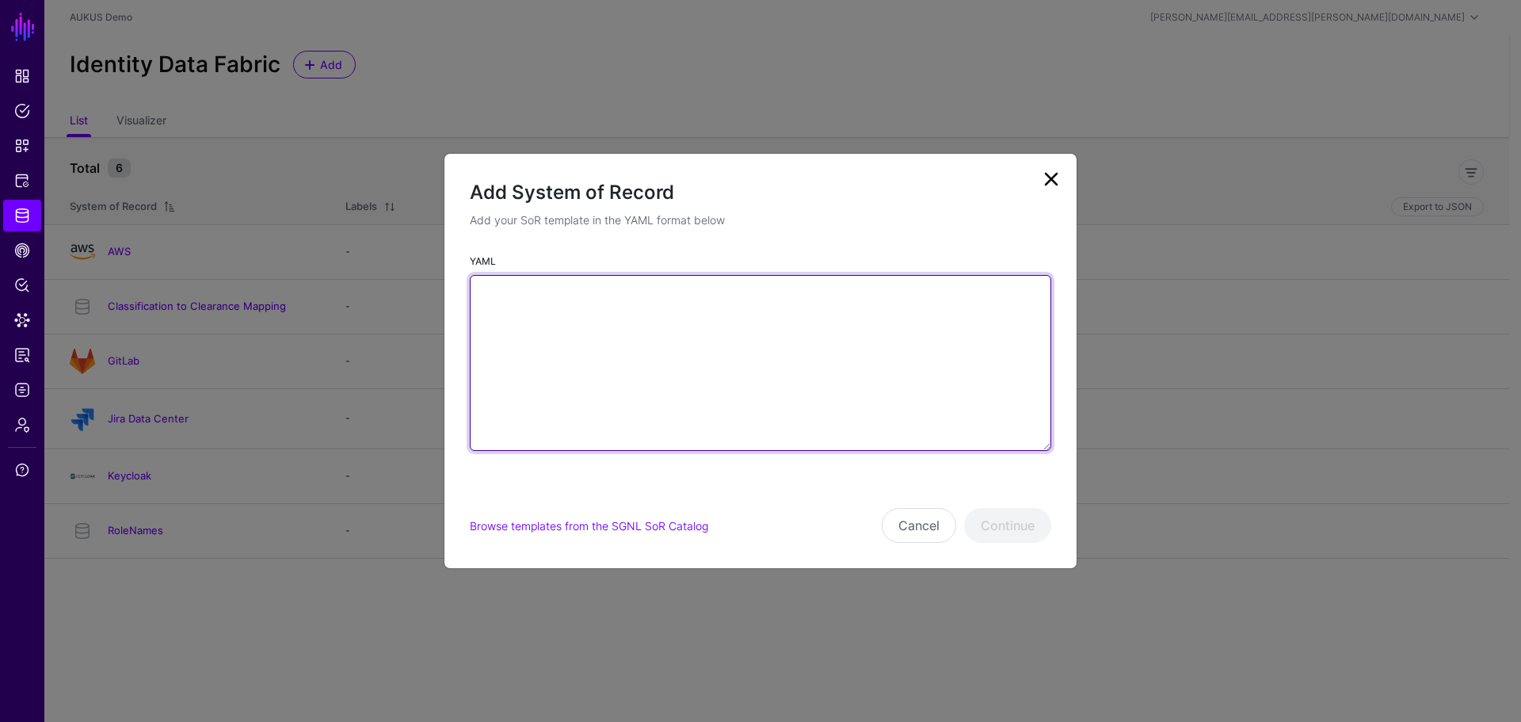
click at [557, 321] on textarea "YAML" at bounding box center [761, 363] width 582 height 176
paste textarea "**********"
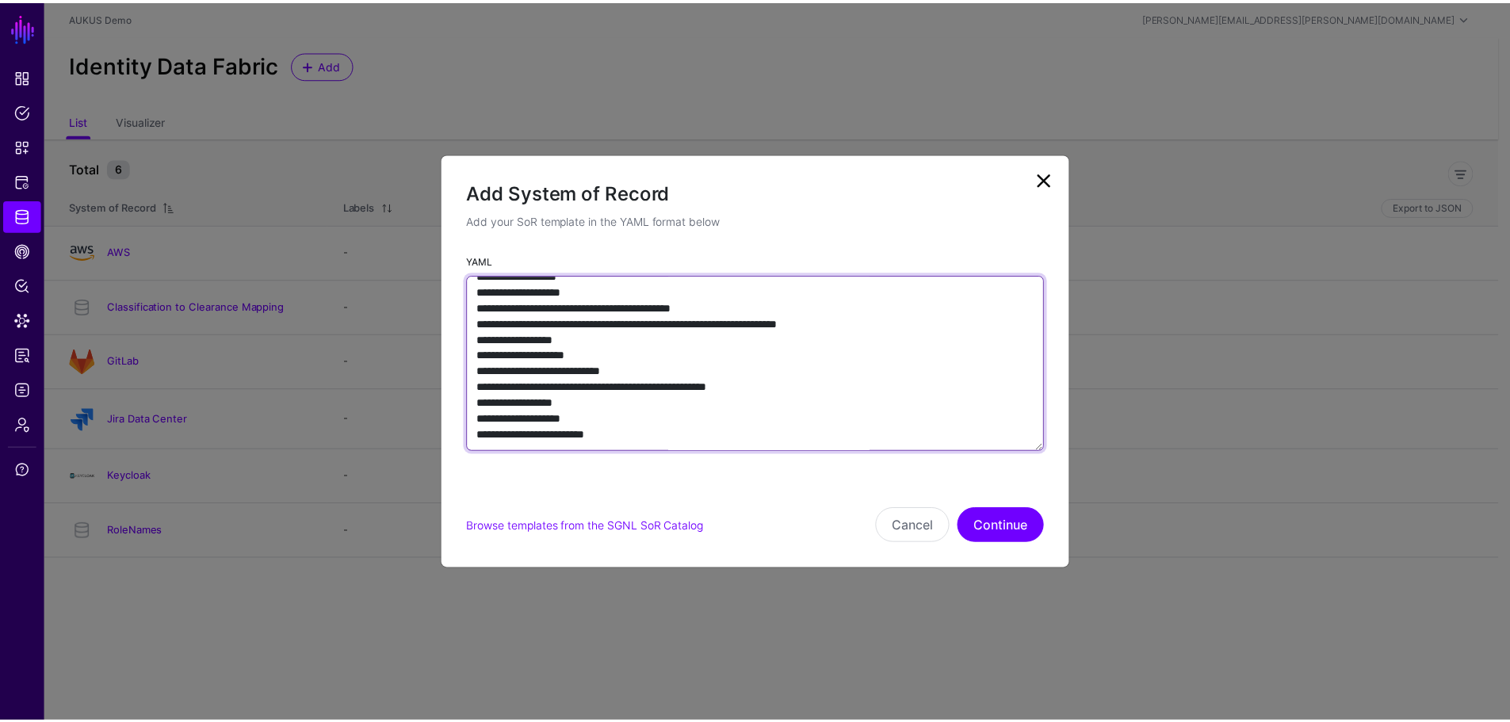
scroll to position [1553, 0]
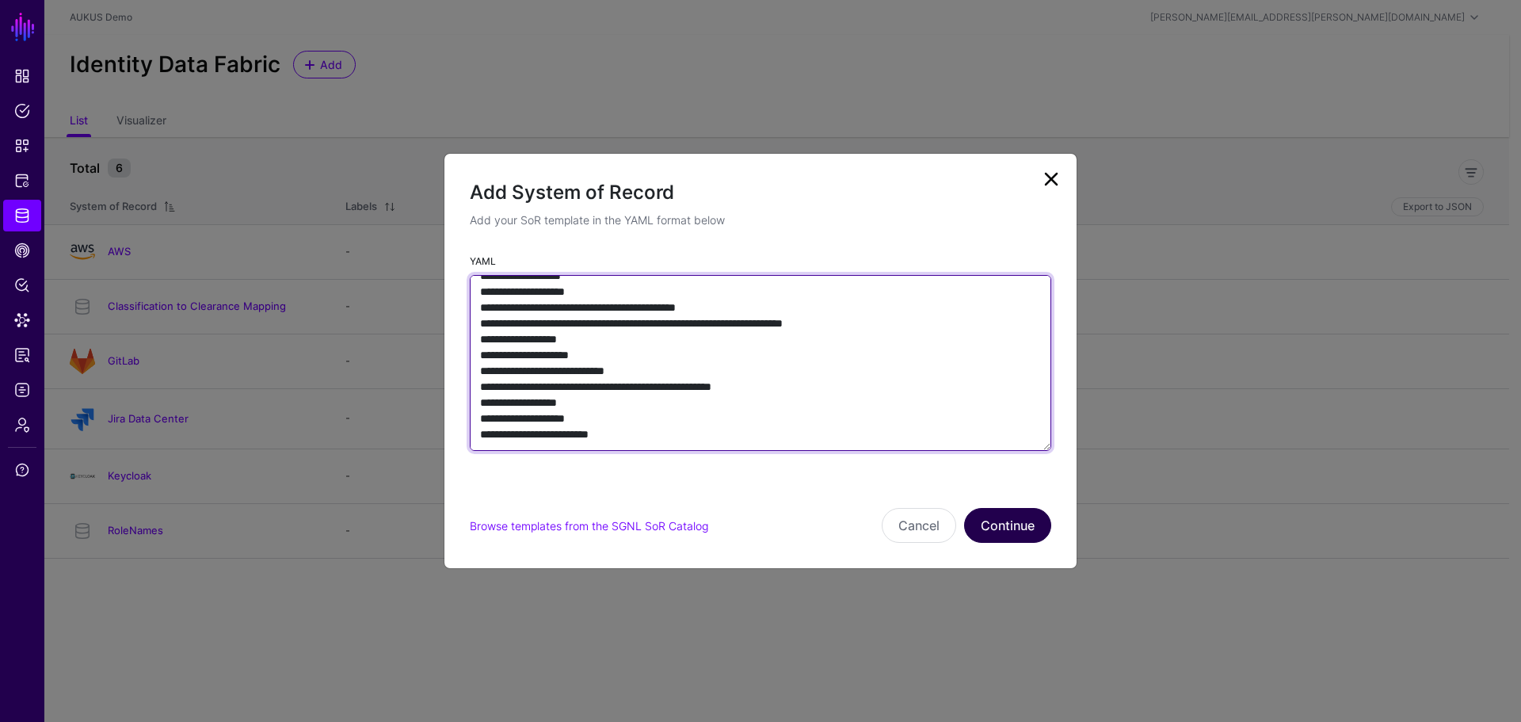
type textarea "**********"
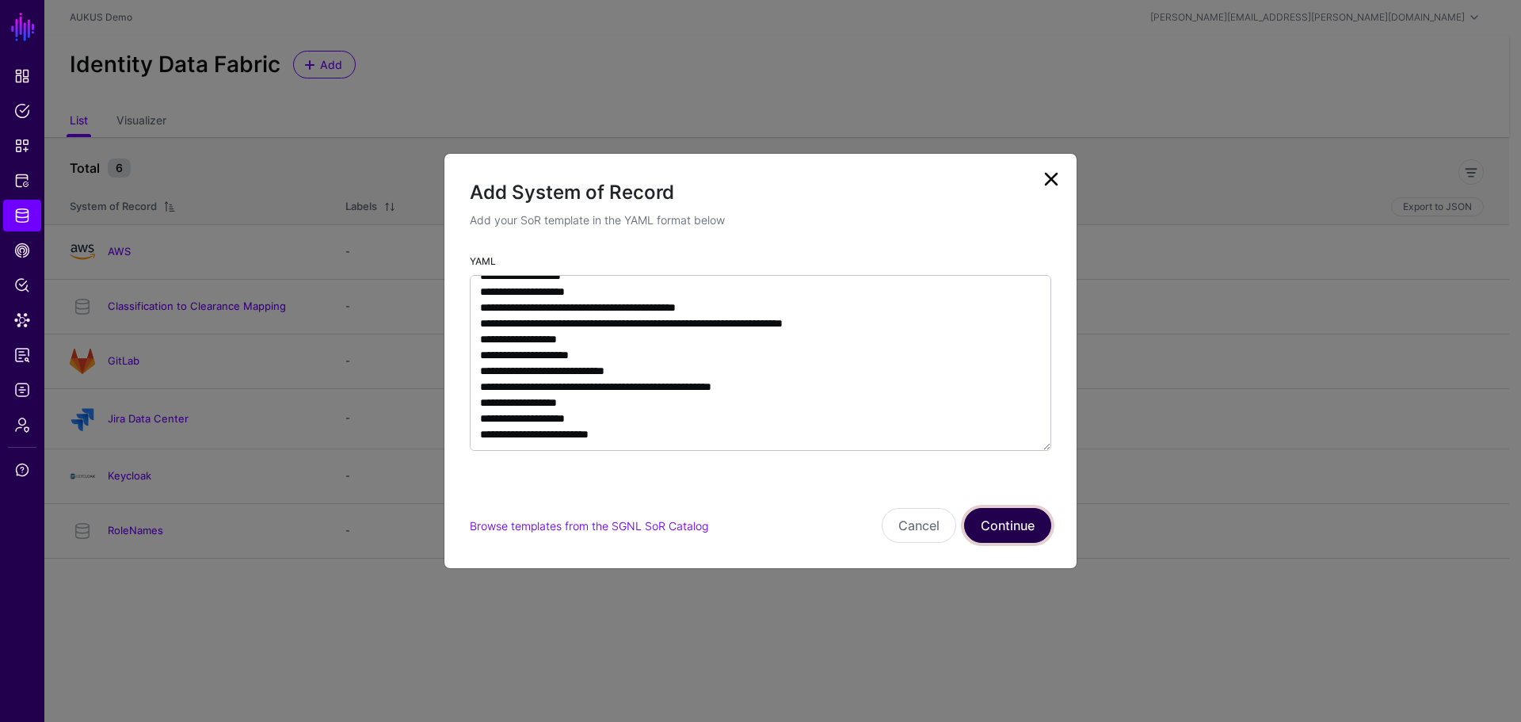
click at [1013, 525] on button "Continue" at bounding box center [1007, 525] width 87 height 35
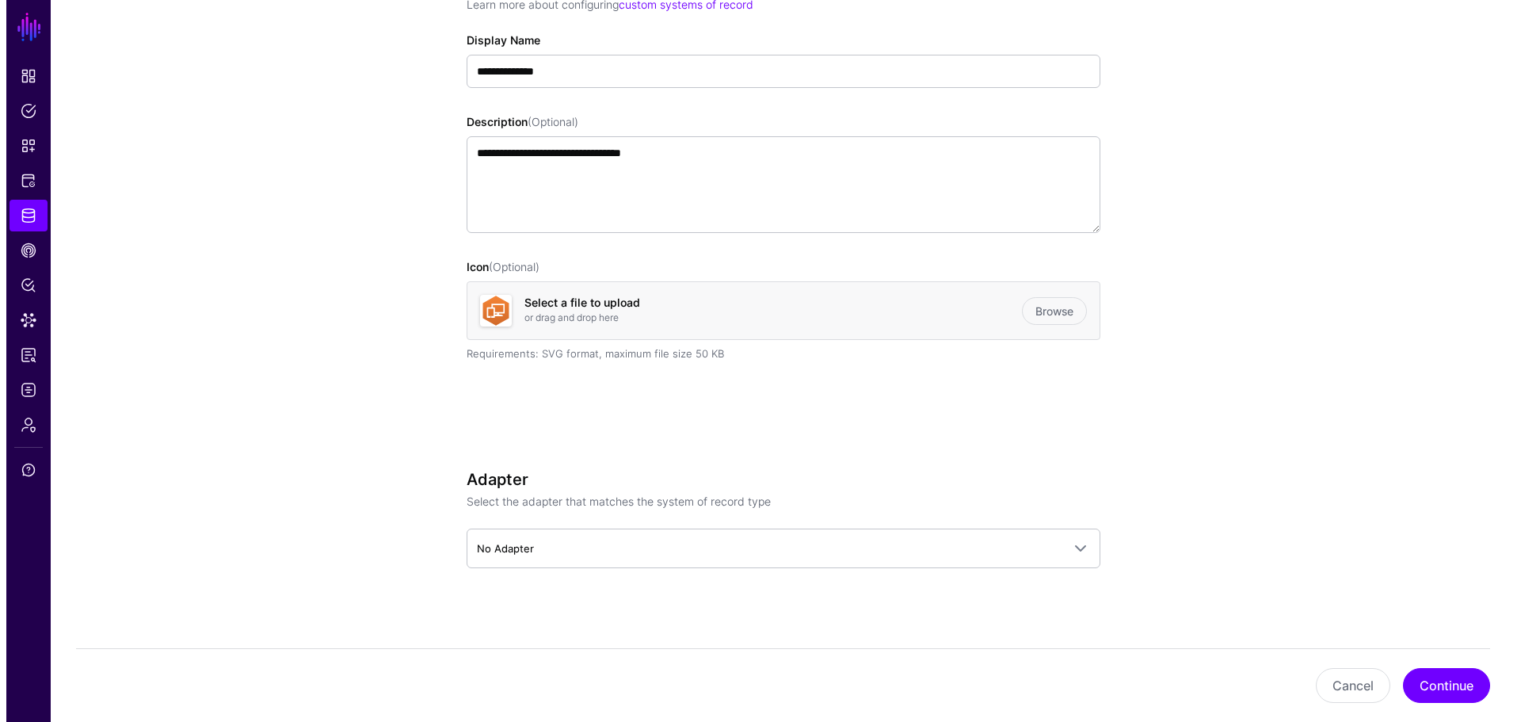
scroll to position [212, 0]
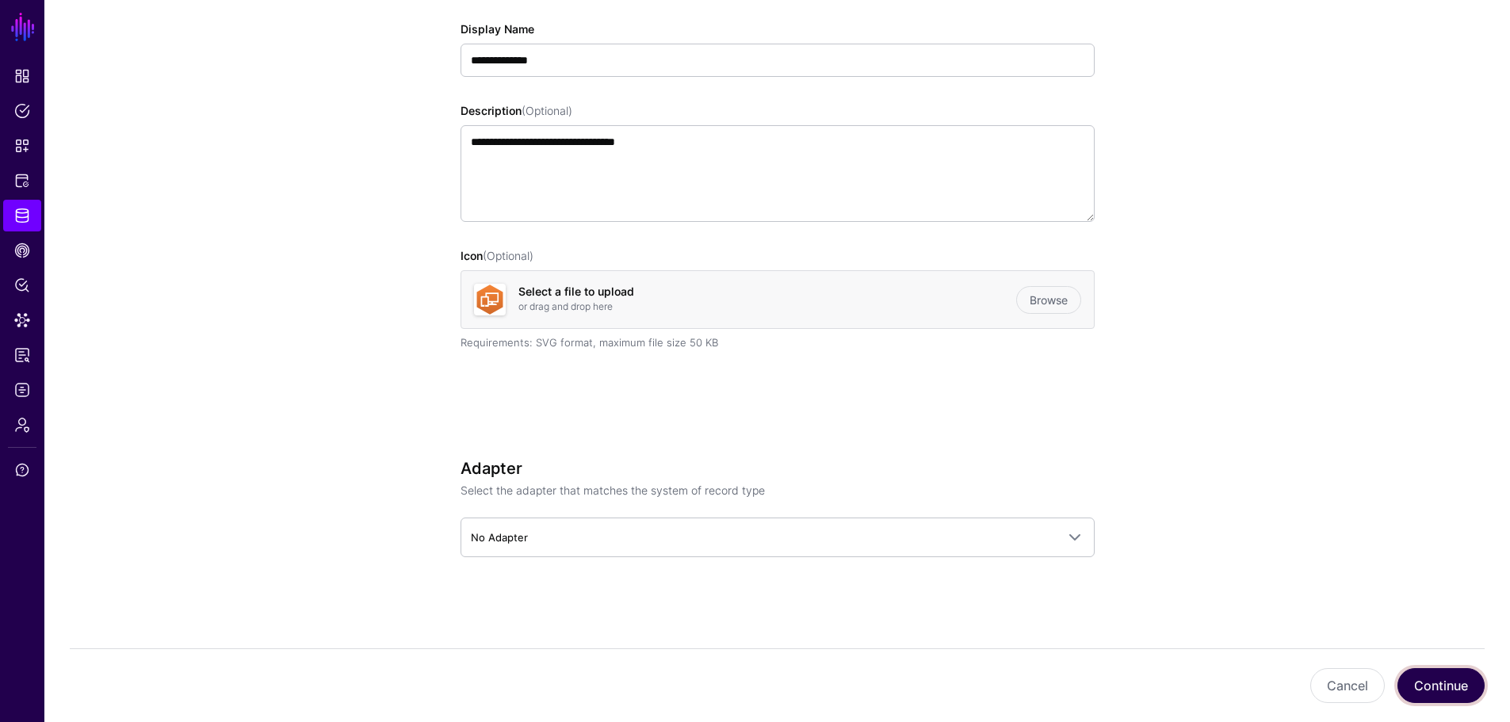
click at [1452, 686] on button "Continue" at bounding box center [1440, 685] width 87 height 35
